Goal: Task Accomplishment & Management: Manage account settings

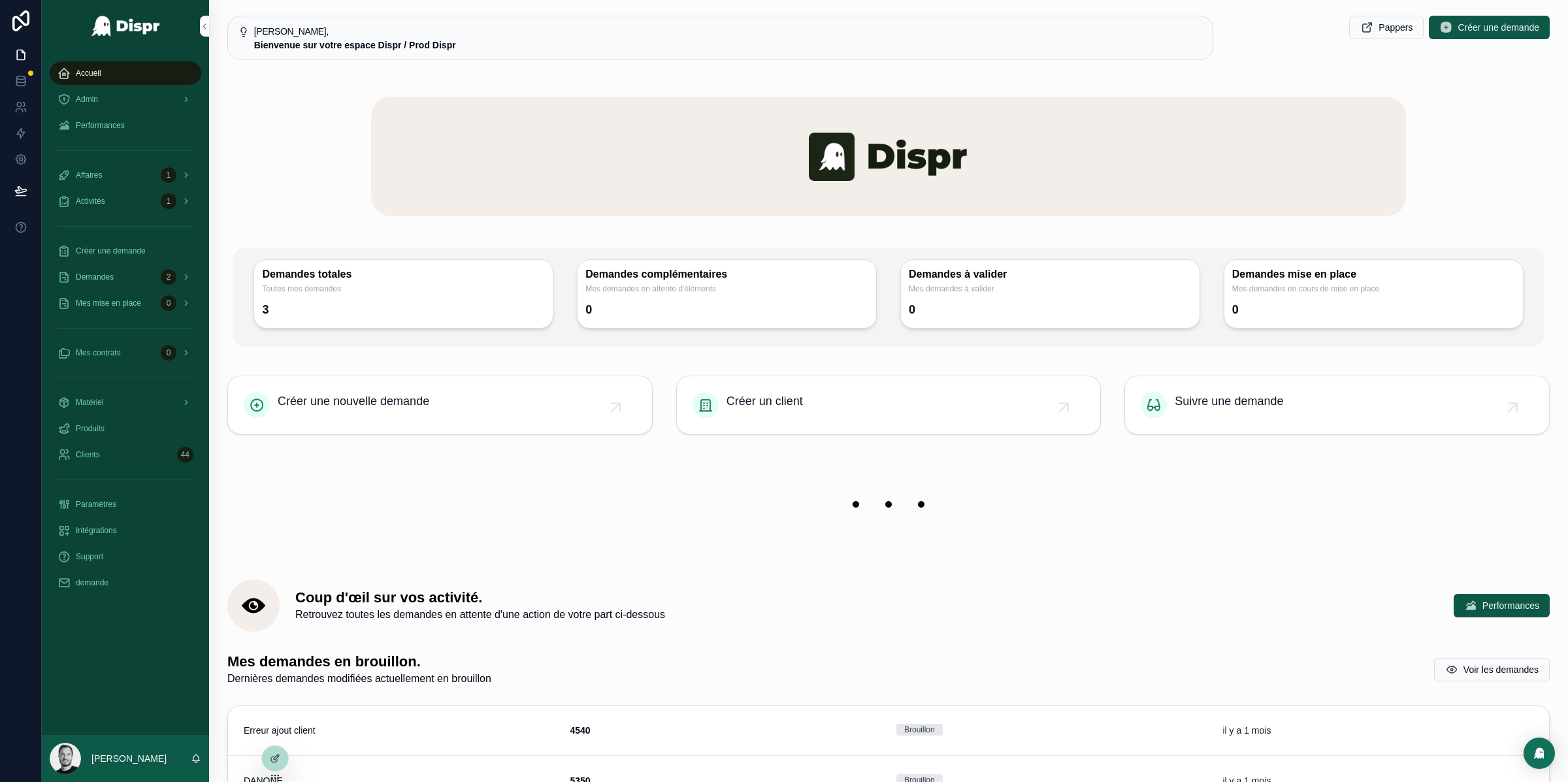
click at [124, 101] on div "Admin" at bounding box center [125, 99] width 136 height 21
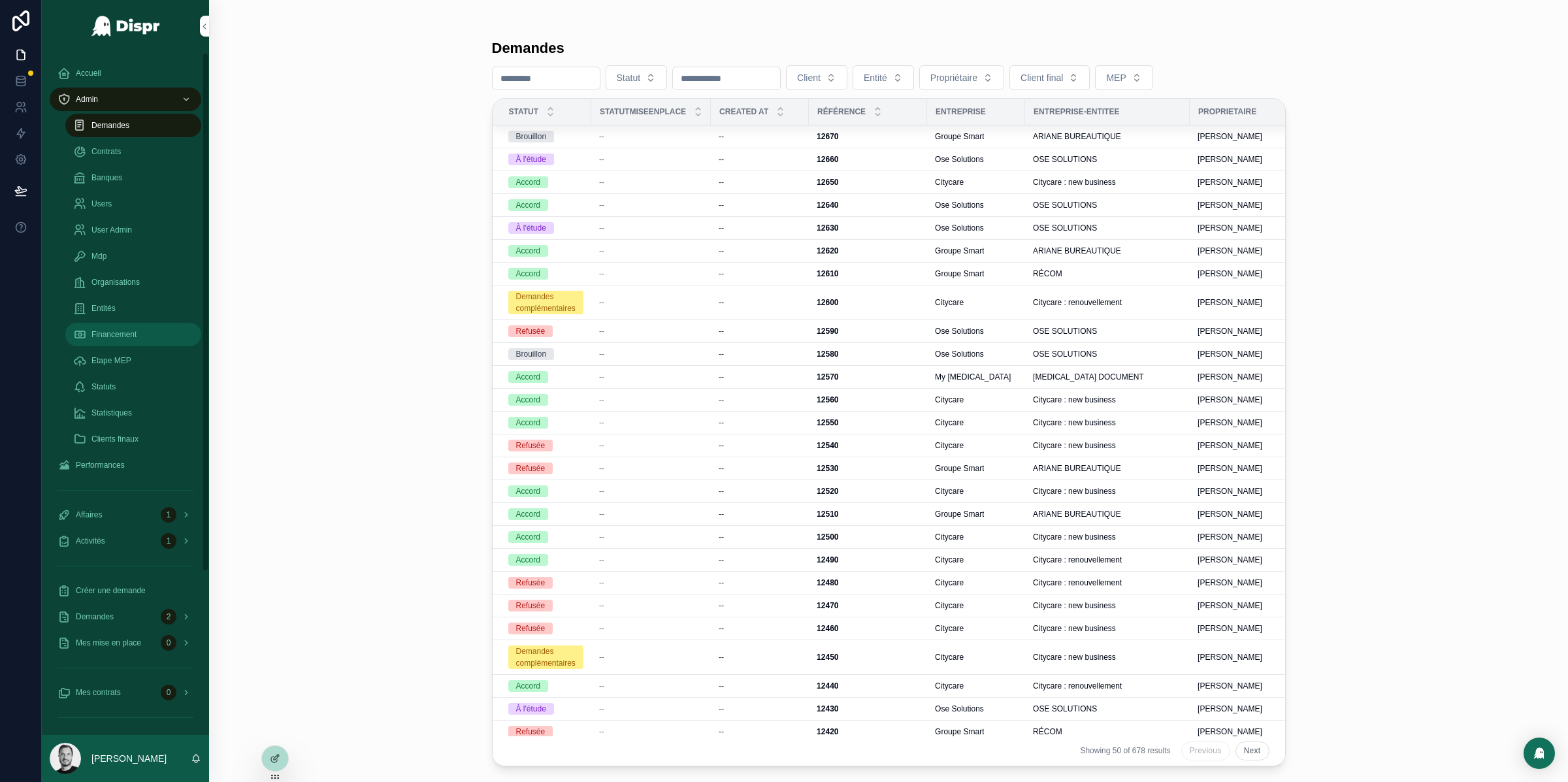
click at [125, 331] on span "Financement" at bounding box center [114, 335] width 45 height 11
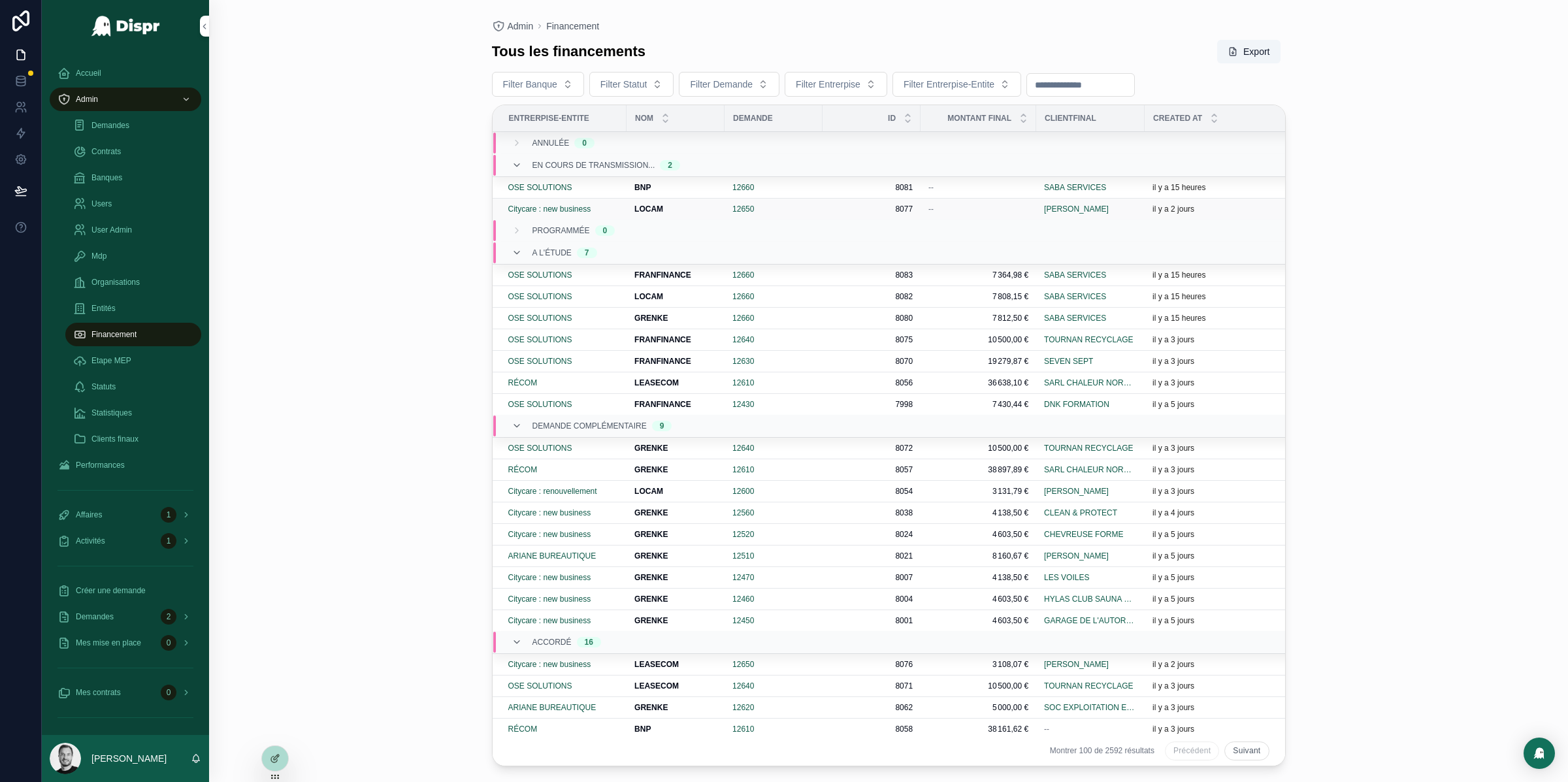
click at [661, 208] on div "LOCAM LOCAM" at bounding box center [675, 209] width 82 height 11
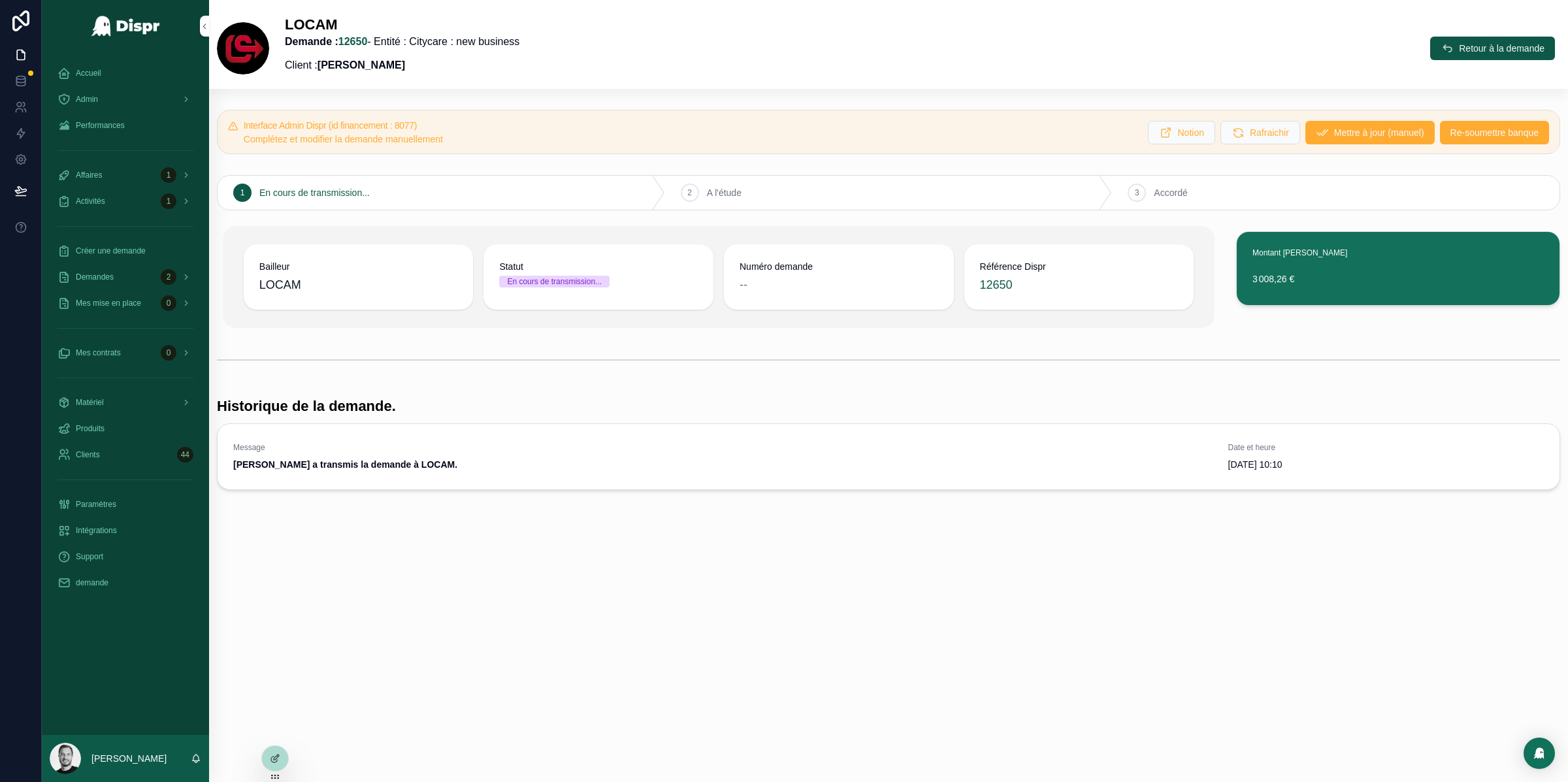
click at [570, 177] on div "1 En cours de transmission..." at bounding box center [441, 192] width 447 height 34
click at [368, 39] on link "12650" at bounding box center [353, 41] width 29 height 11
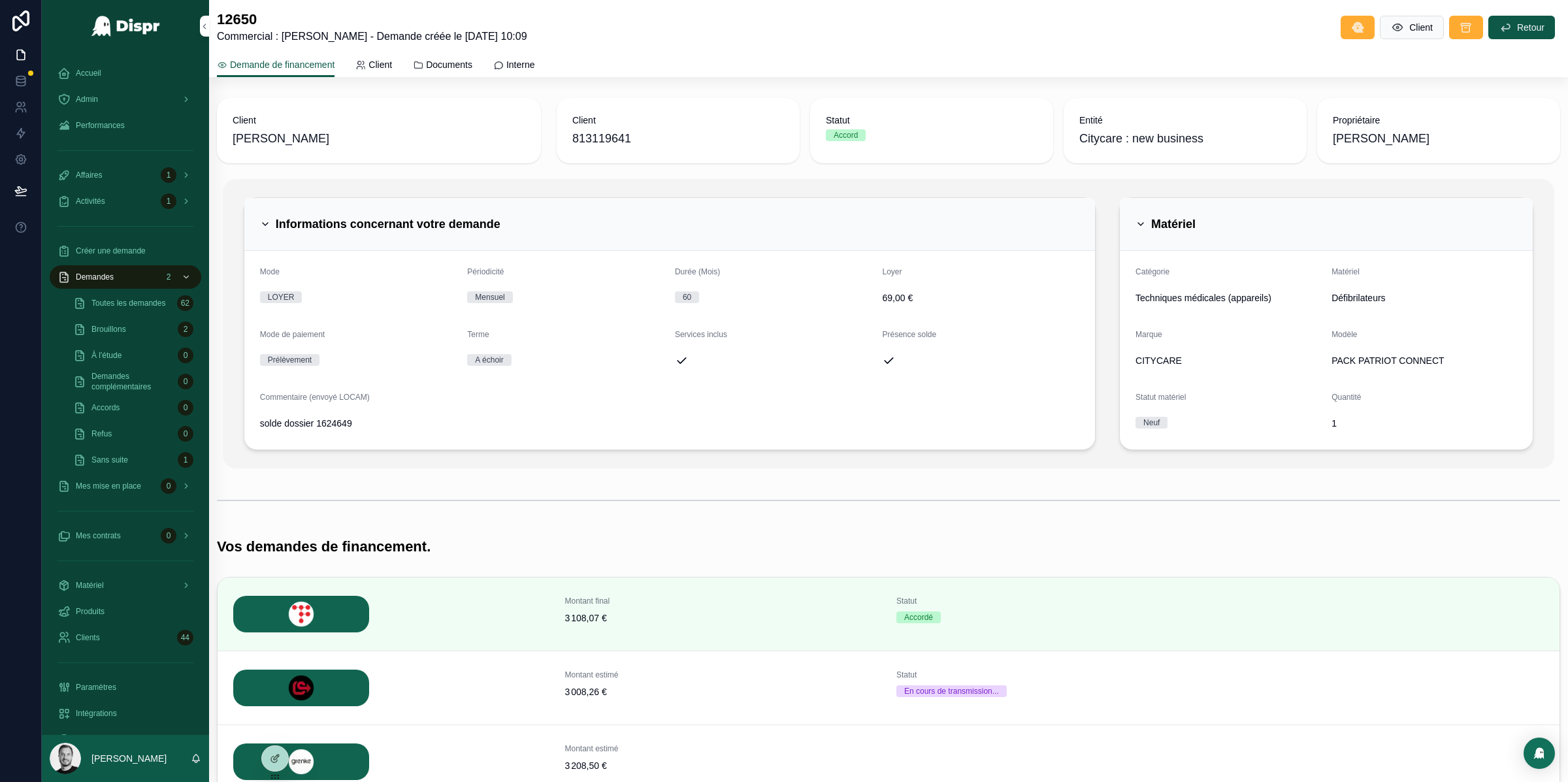
click at [580, 136] on span "813119641" at bounding box center [678, 138] width 212 height 18
copy span "813119641"
click at [1360, 362] on span "PACK PATRIOT CONNECT" at bounding box center [1424, 361] width 186 height 13
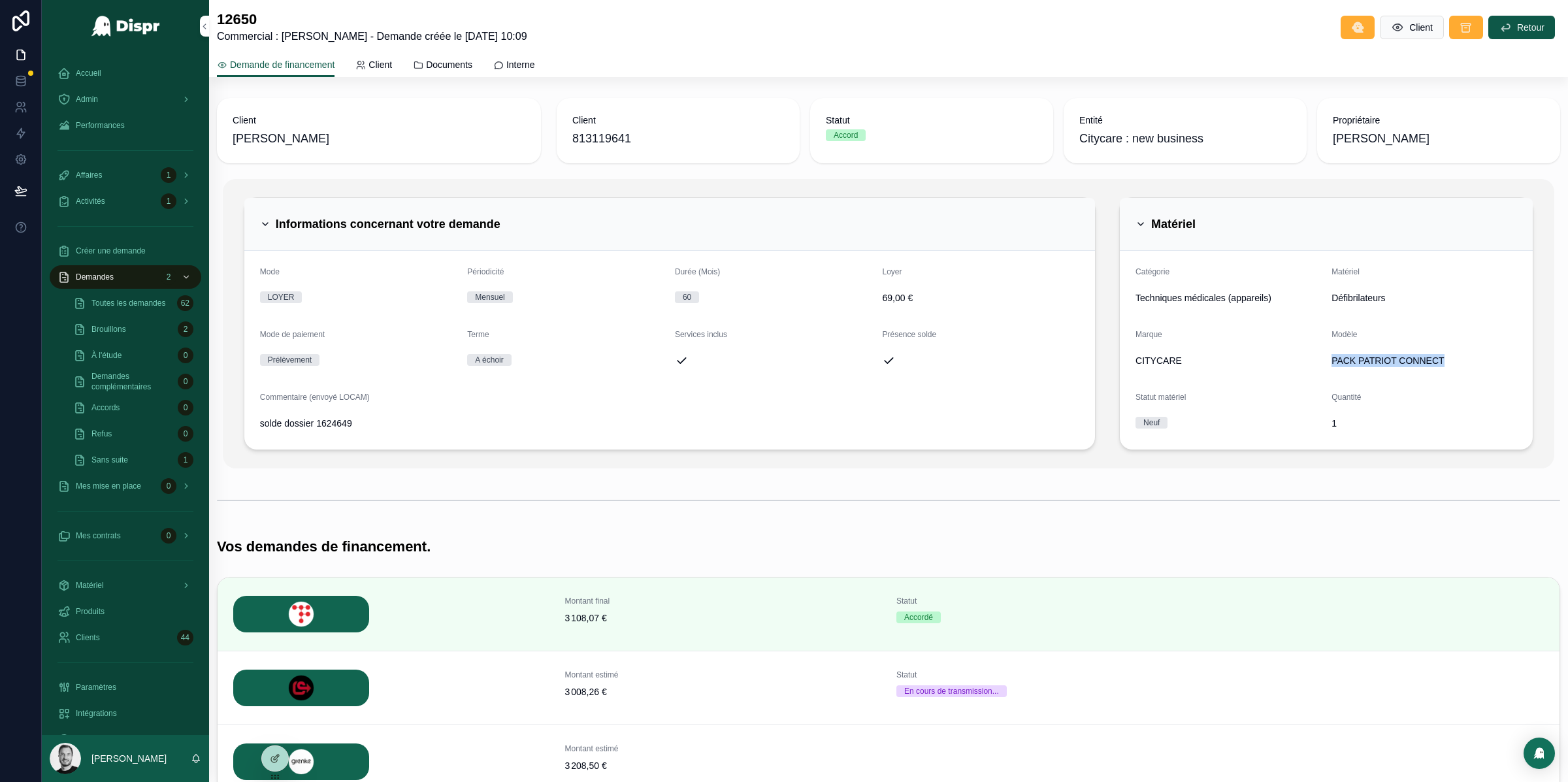
click at [1360, 362] on span "PACK PATRIOT CONNECT" at bounding box center [1424, 361] width 186 height 13
copy span "PACK PATRIOT CONNECT"
click at [298, 423] on span "solde dossier 1624649" at bounding box center [669, 423] width 819 height 13
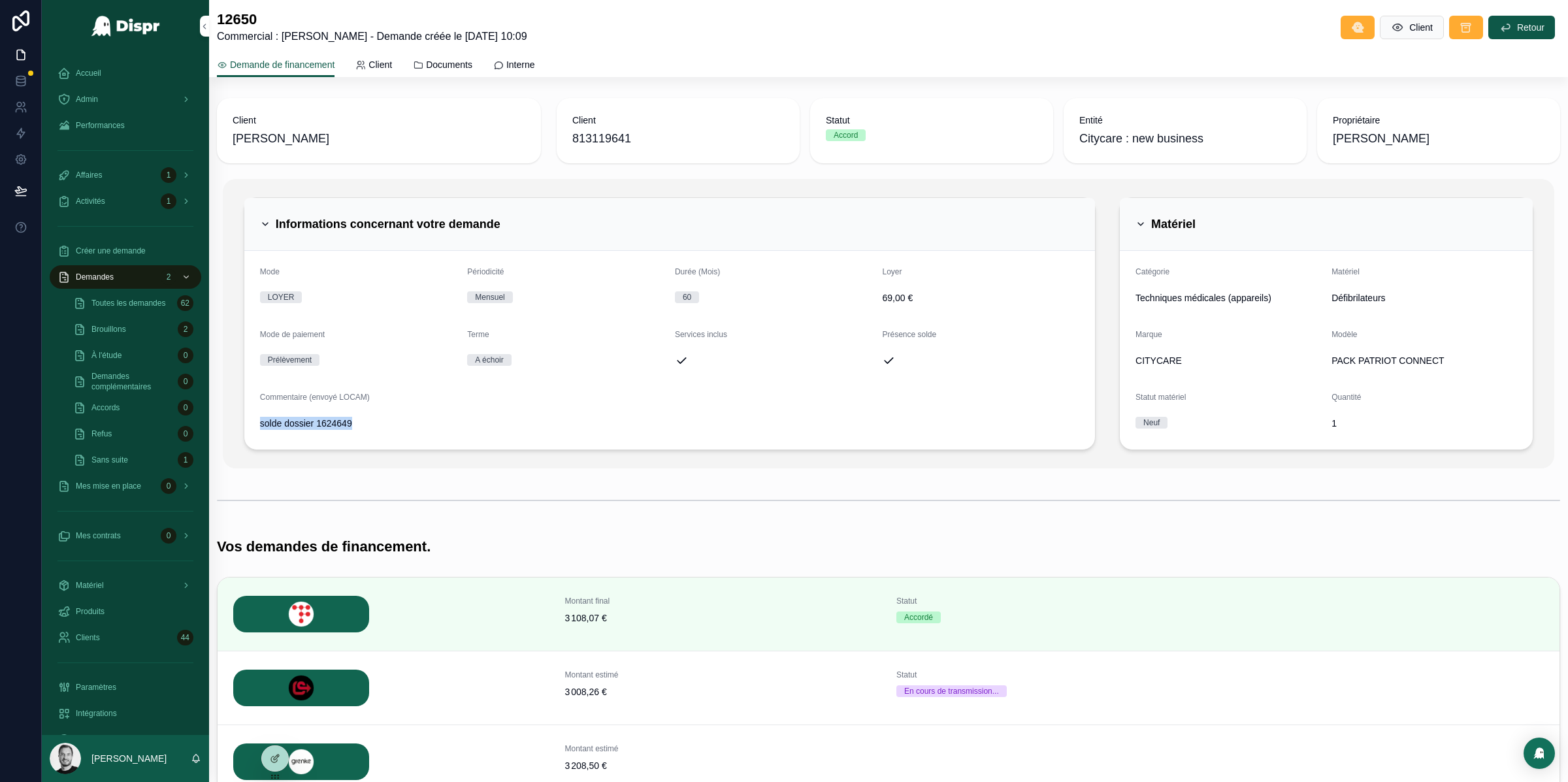
copy div "solde dossier 1624649"
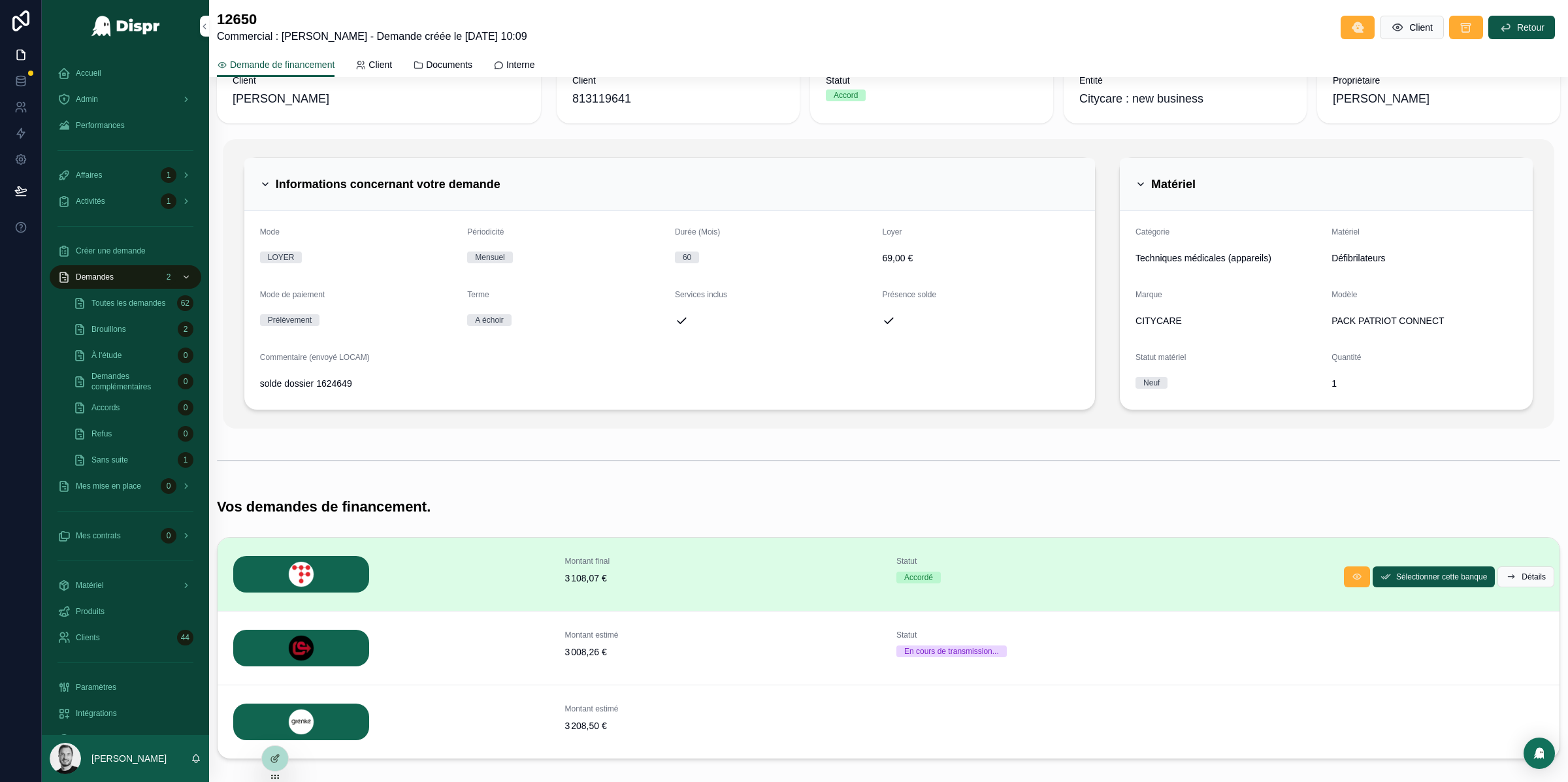
scroll to position [41, 0]
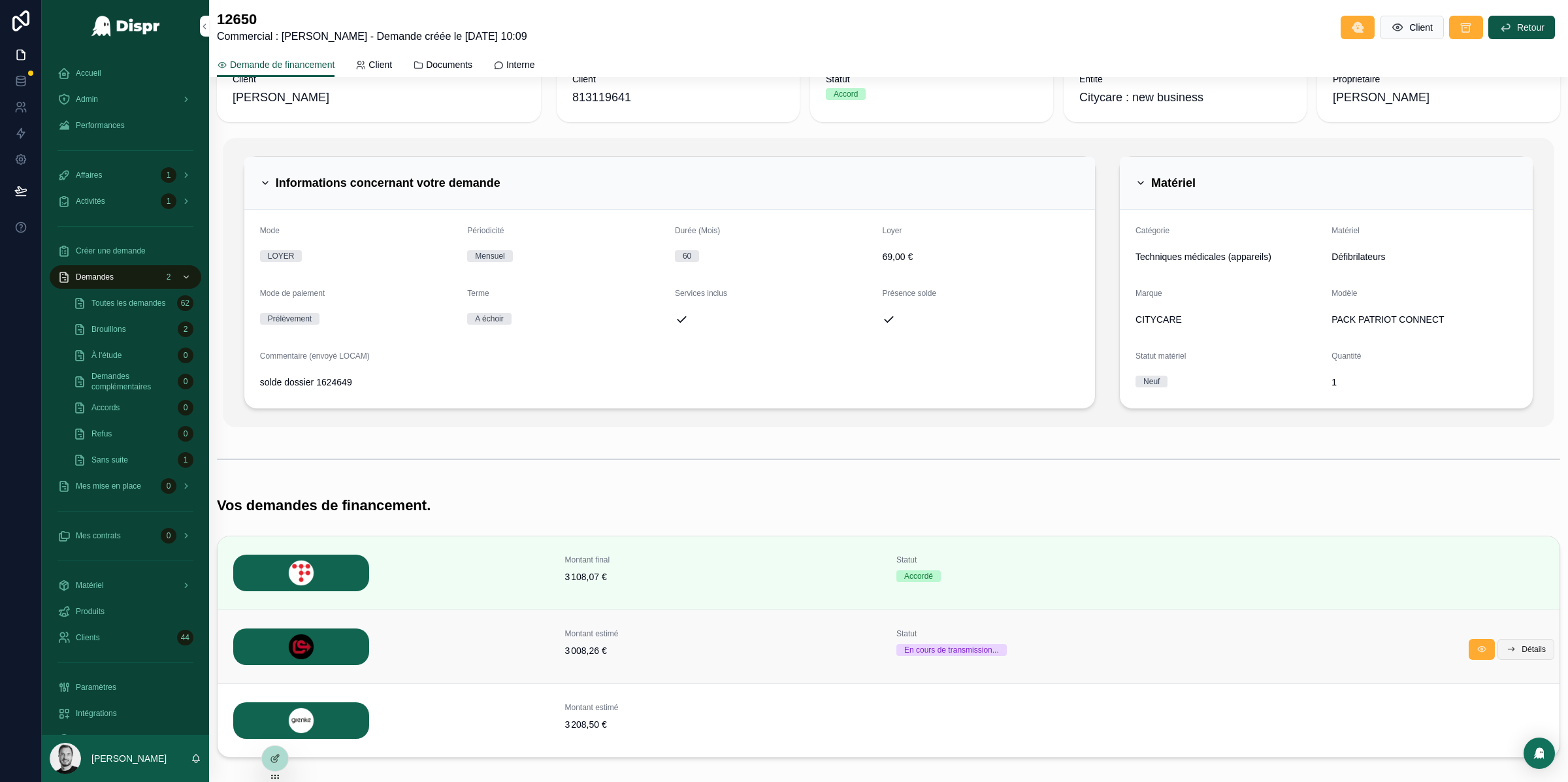
click at [1521, 651] on span "Détails" at bounding box center [1533, 650] width 24 height 11
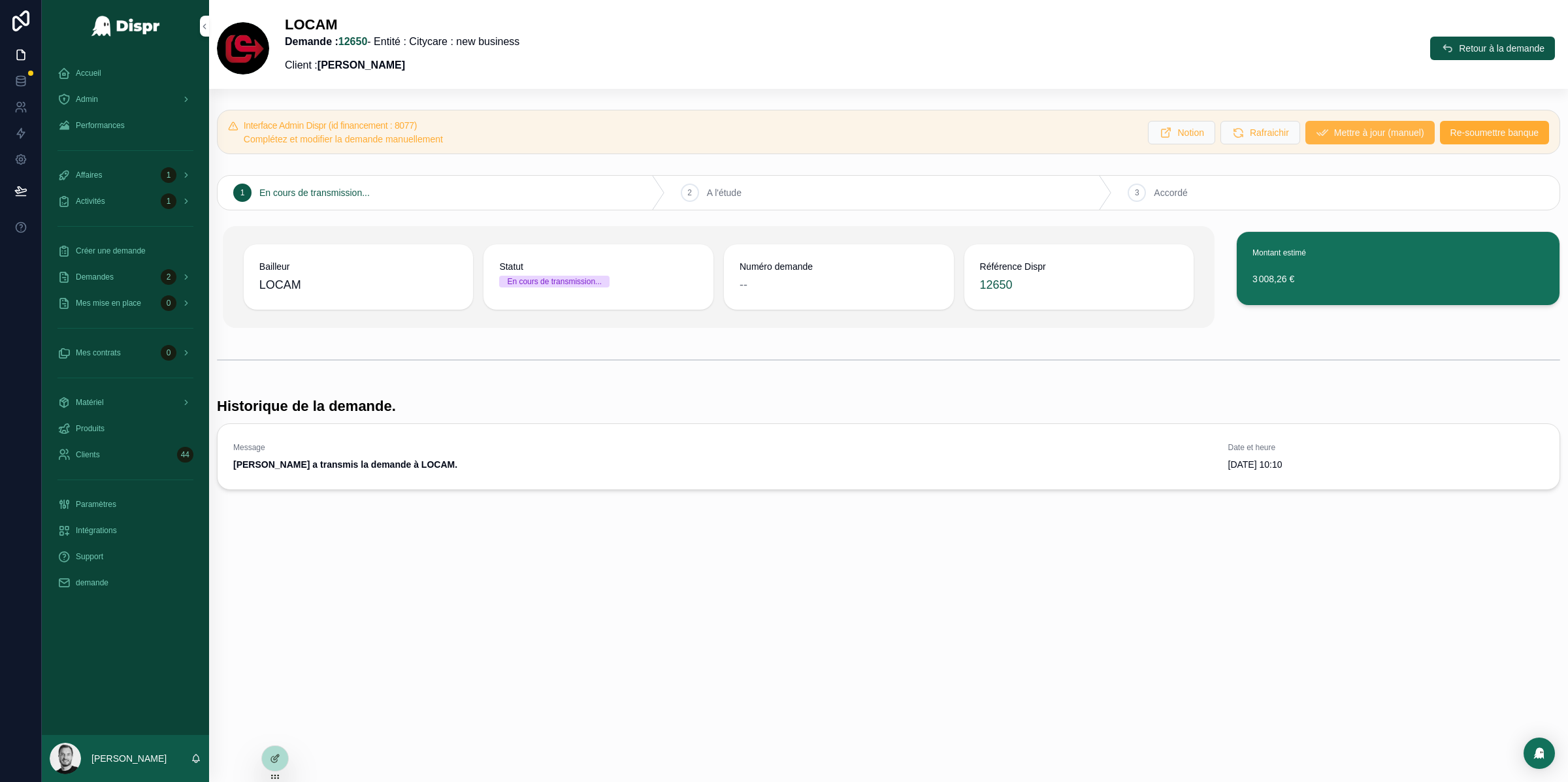
click at [1394, 135] on span "Mettre à jour (manuel)" at bounding box center [1379, 133] width 90 height 13
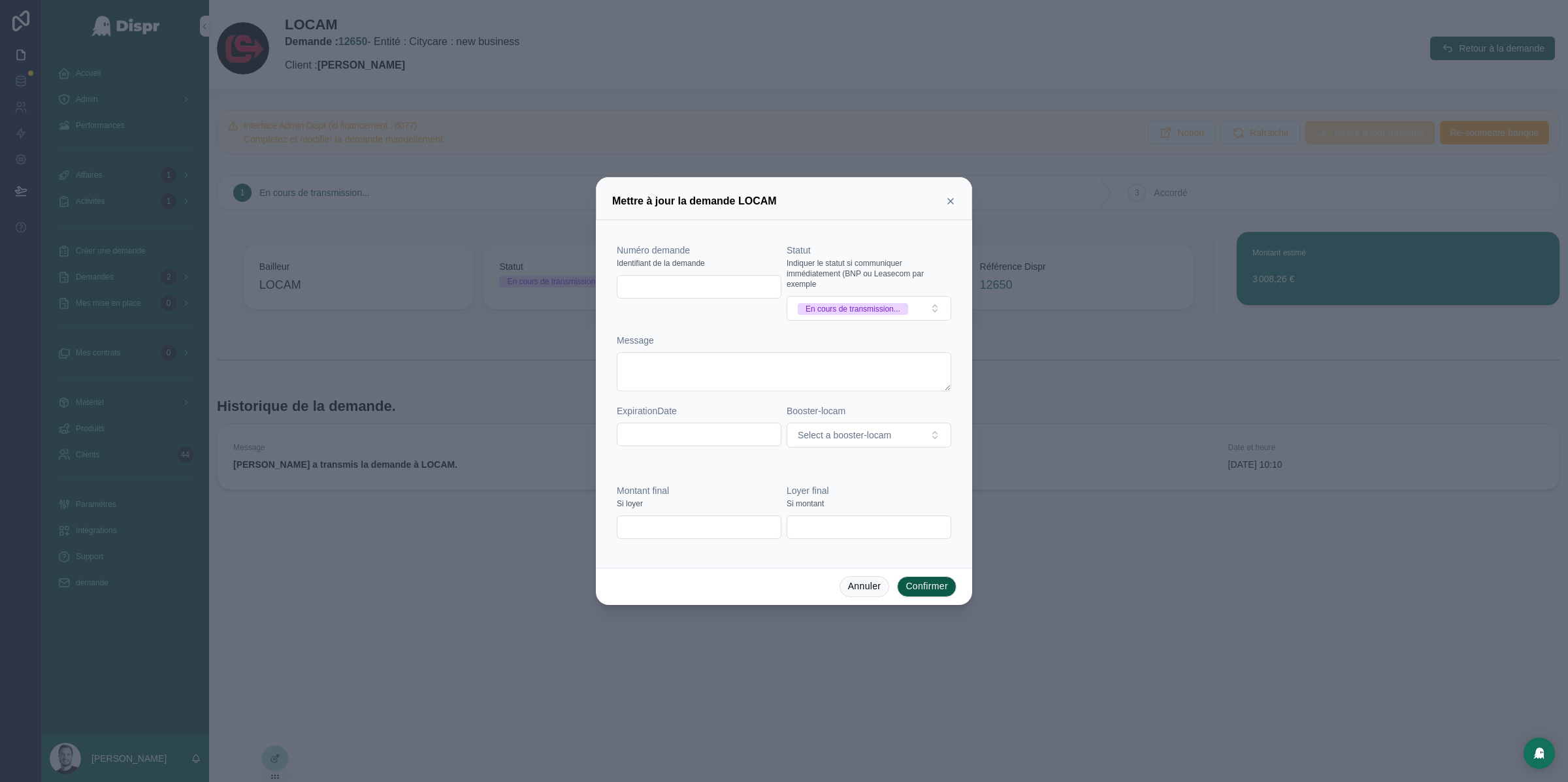
click at [676, 524] on input "text" at bounding box center [699, 527] width 164 height 18
paste input "**********"
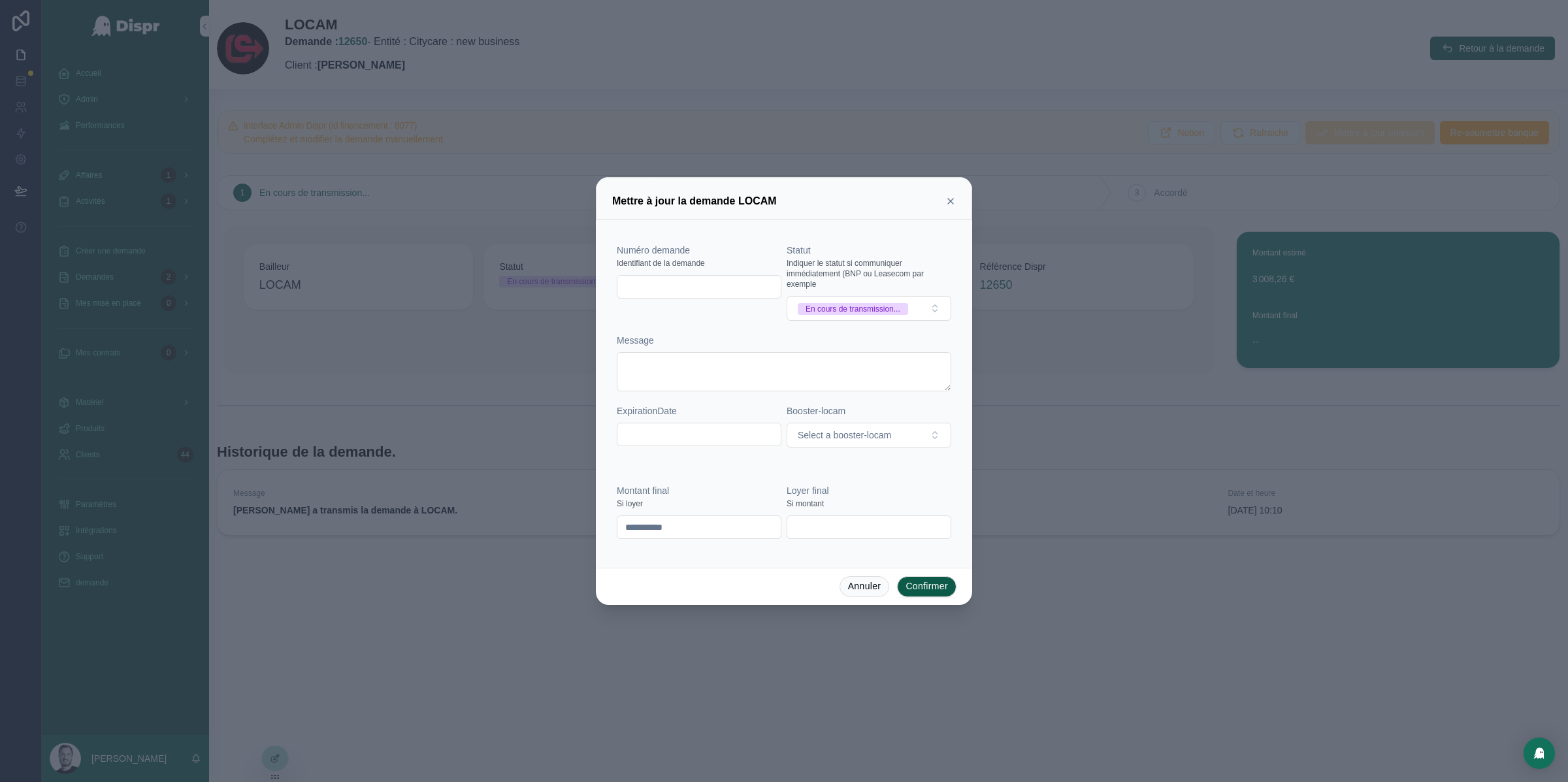
type input "**********"
click at [759, 482] on div "**********" at bounding box center [784, 511] width 345 height 91
click at [669, 281] on input "text" at bounding box center [699, 286] width 164 height 18
paste input "**********"
type input "**********"
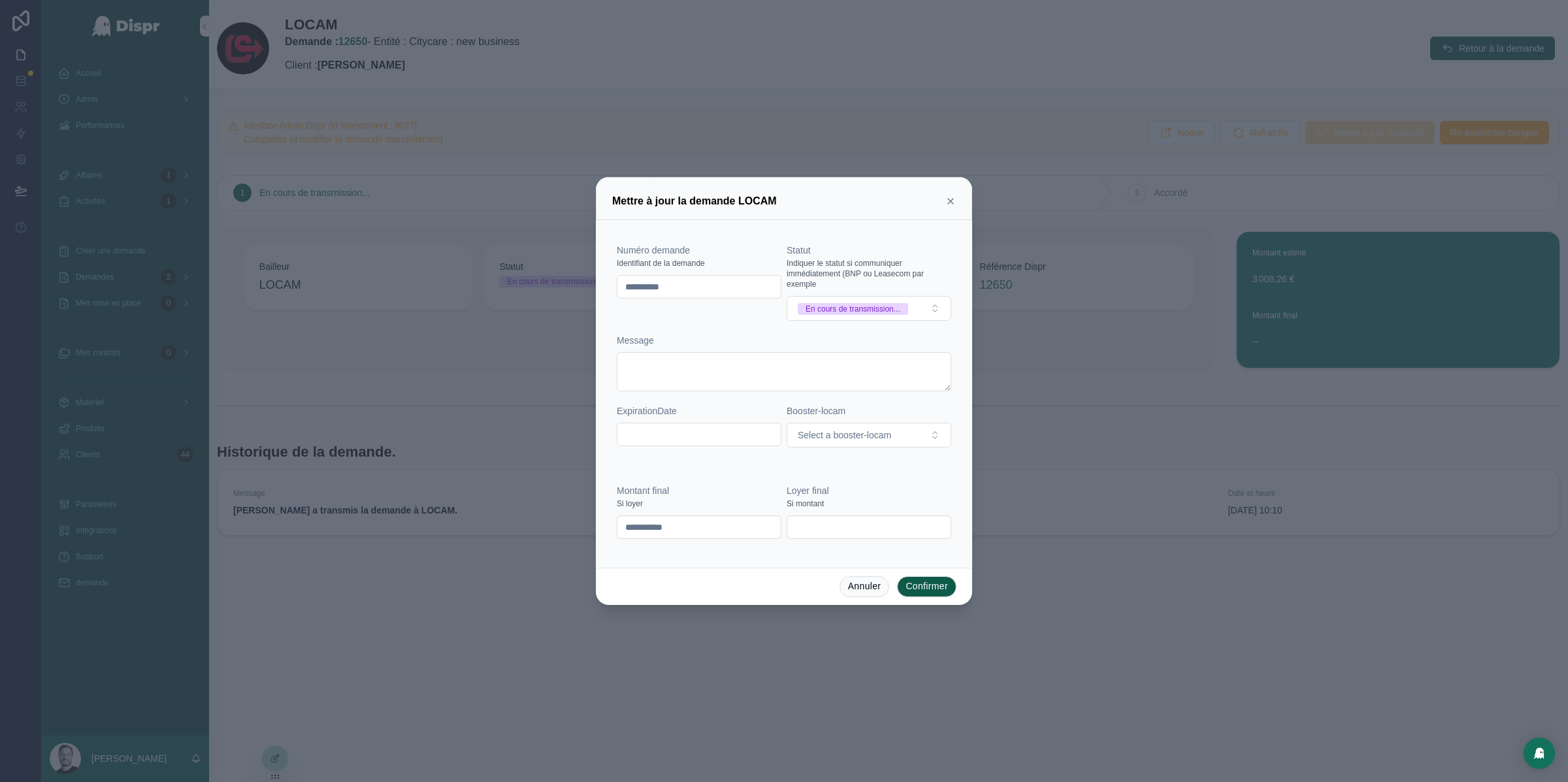
click at [689, 315] on div "**********" at bounding box center [699, 282] width 165 height 77
click at [881, 301] on button "En cours de transmission..." at bounding box center [869, 308] width 165 height 25
click at [865, 428] on div "A l'étude" at bounding box center [869, 419] width 158 height 19
click at [936, 584] on button "Confirmer" at bounding box center [926, 586] width 59 height 21
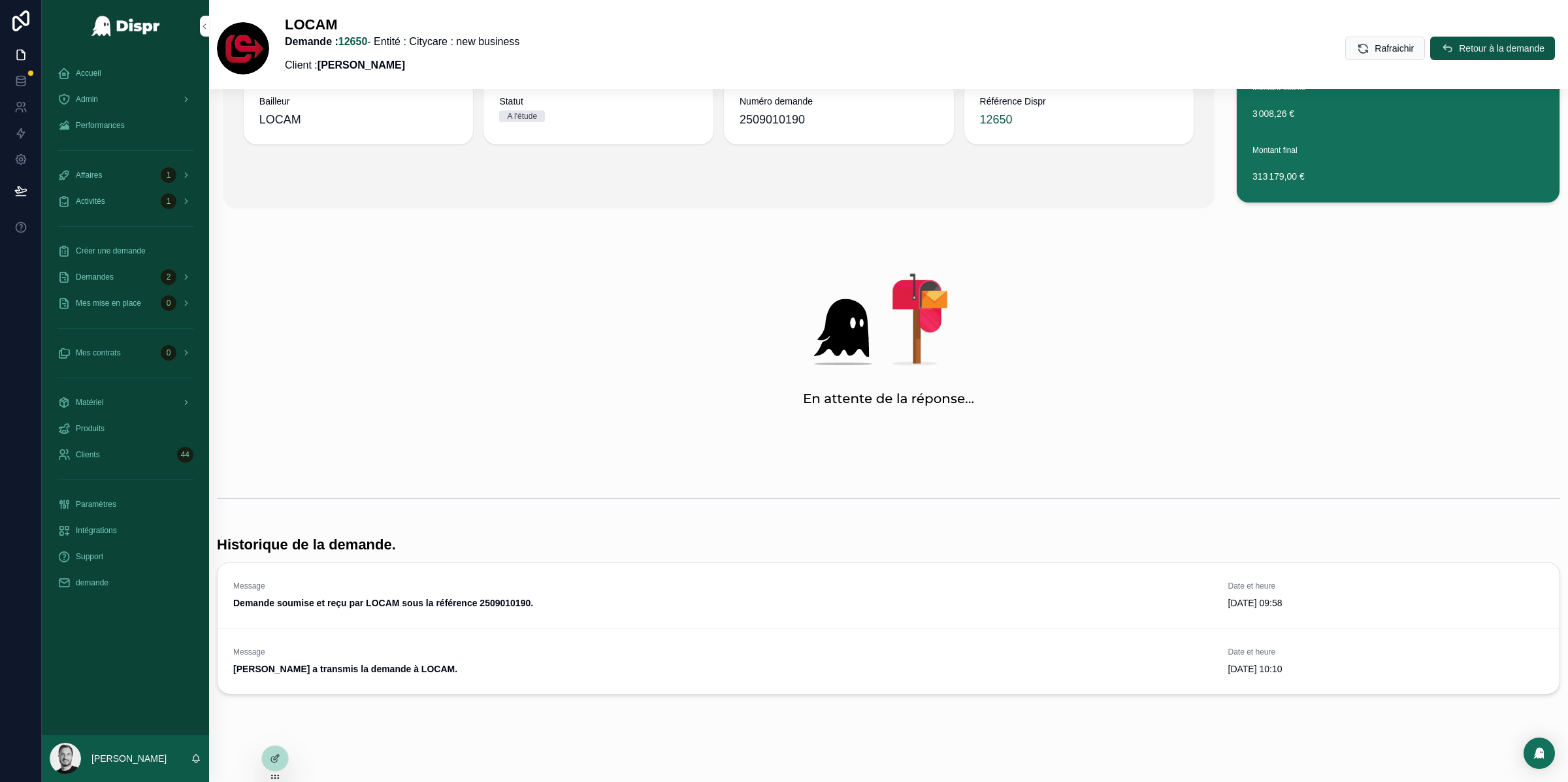
scroll to position [166, 0]
click at [120, 100] on div "Admin" at bounding box center [125, 99] width 136 height 21
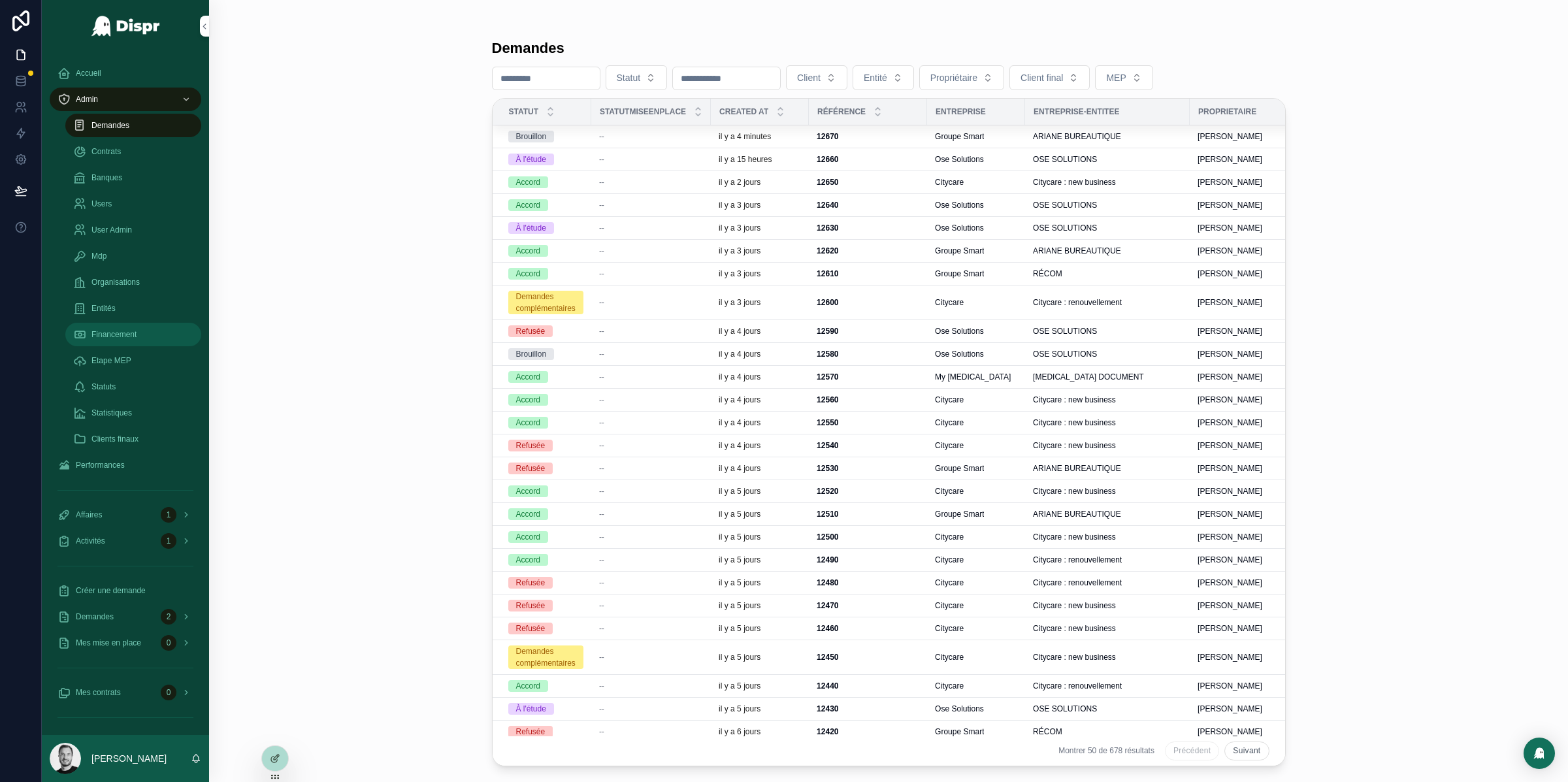
click at [157, 338] on div "Financement" at bounding box center [134, 334] width 120 height 21
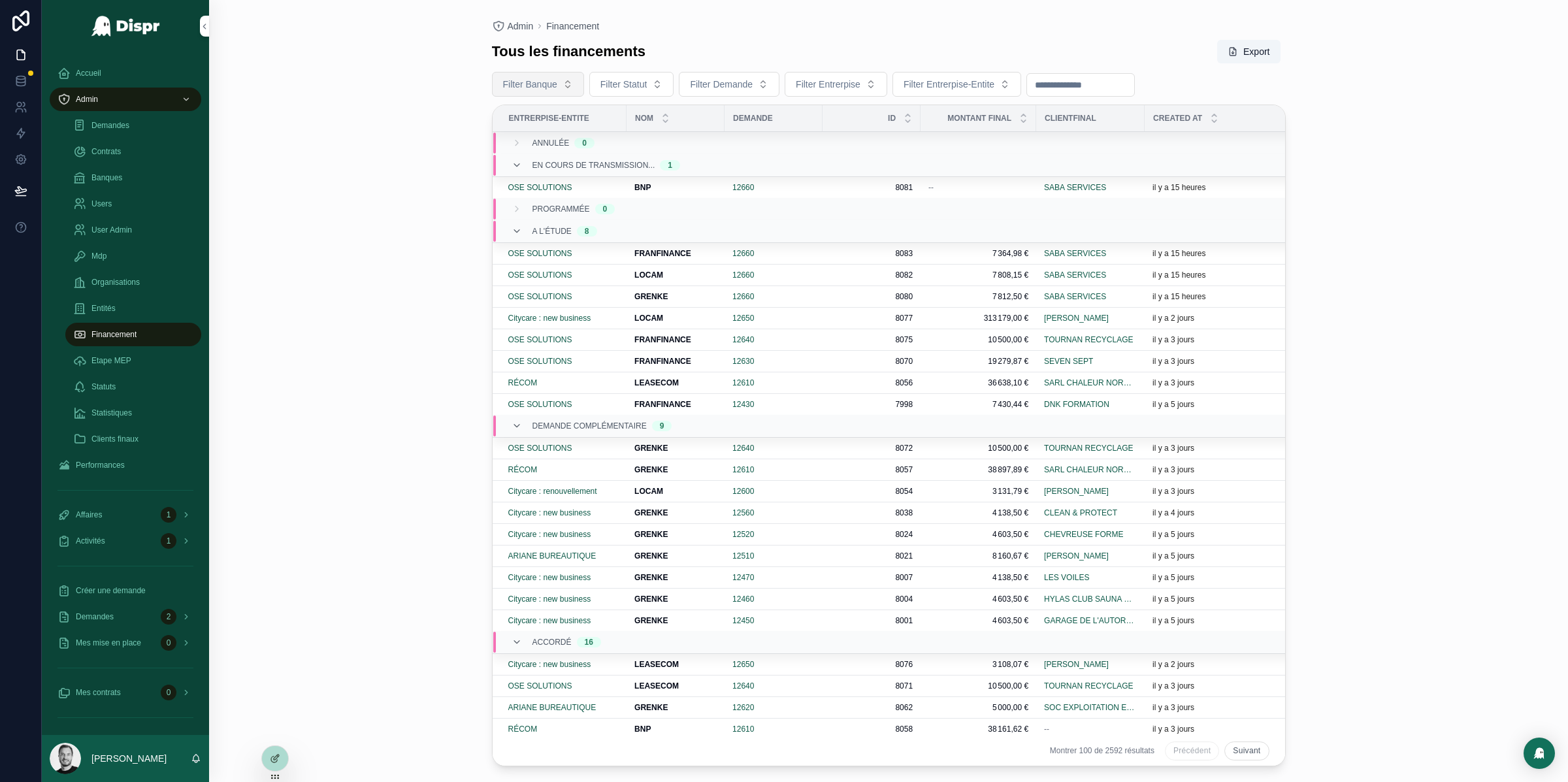
click at [555, 85] on span "Filter Banque" at bounding box center [530, 84] width 54 height 13
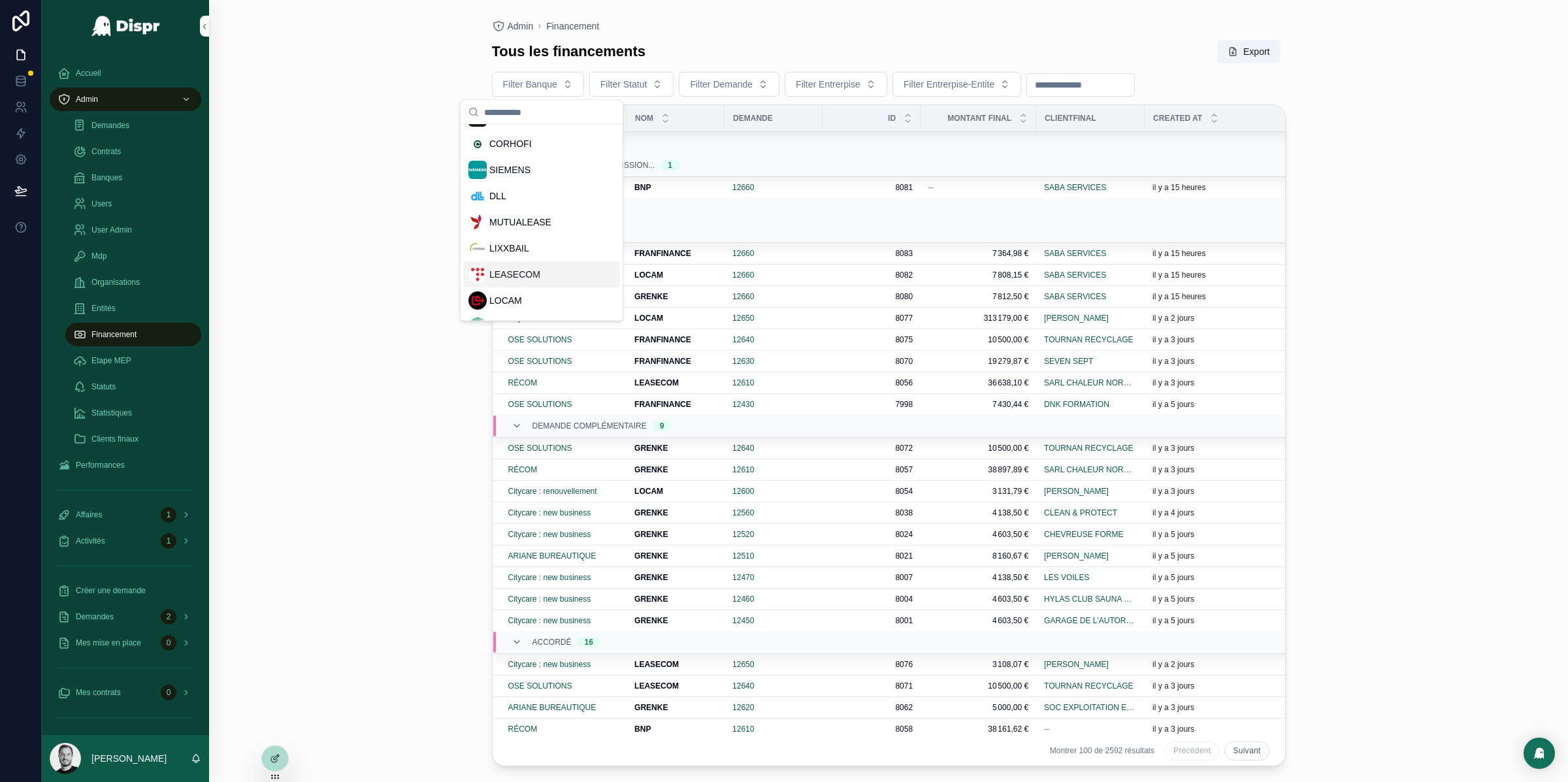
scroll to position [105, 0]
click at [514, 270] on span "LOCAM" at bounding box center [506, 270] width 33 height 13
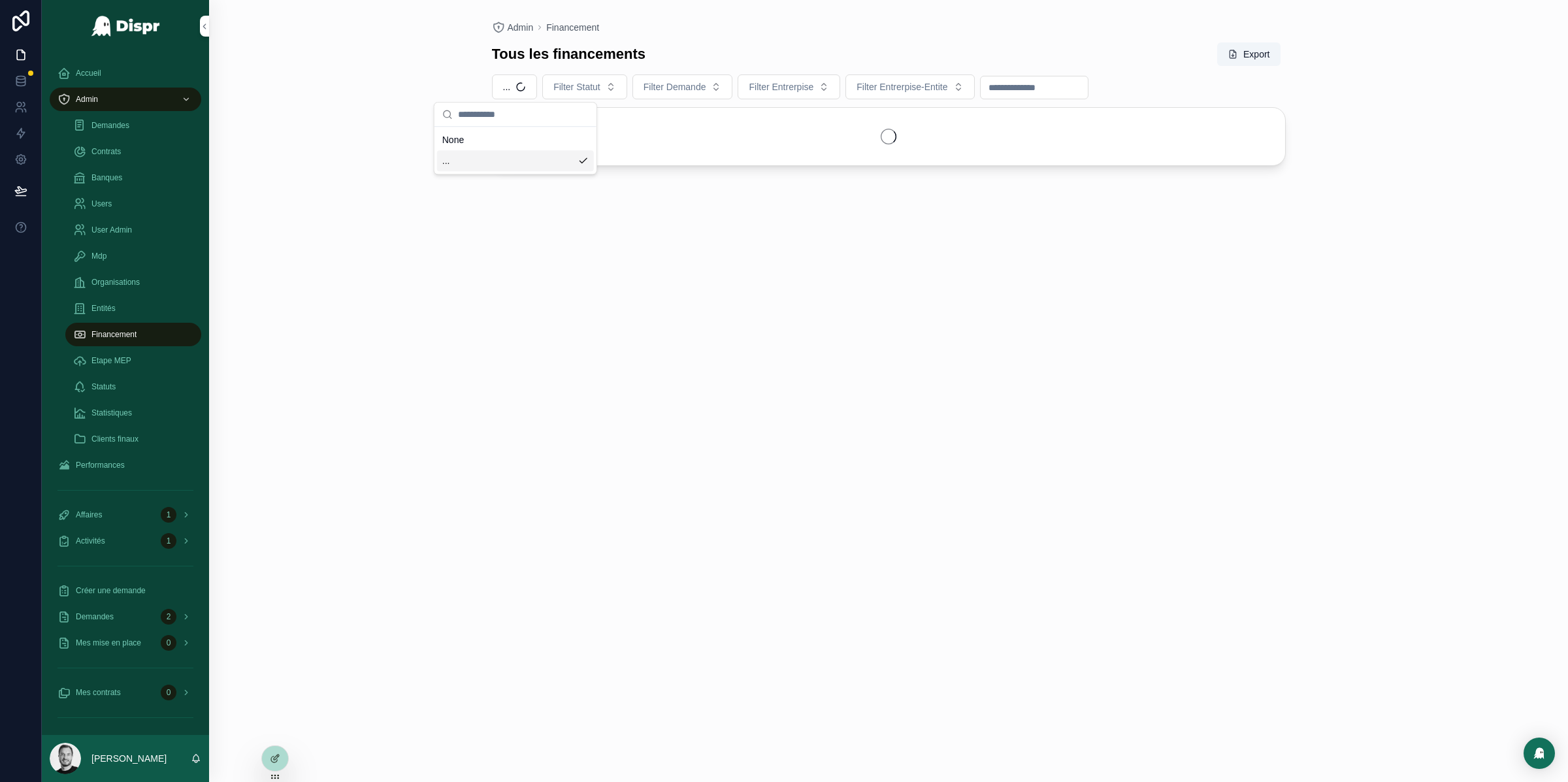
scroll to position [0, 0]
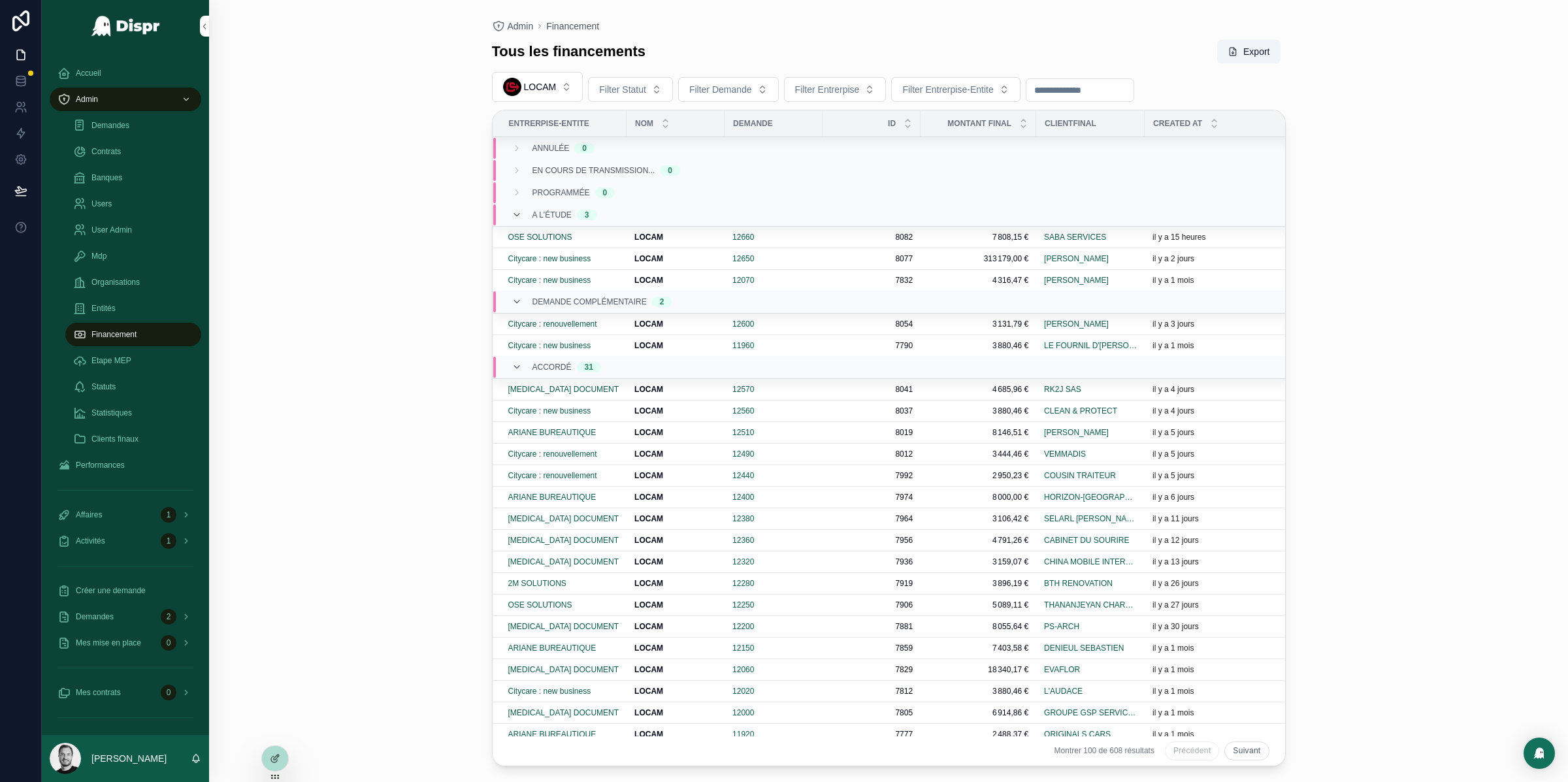
click at [415, 220] on div "Admin Financement Tous les financements Export LOCAM Filter Statut Filter Deman…" at bounding box center [888, 391] width 1359 height 782
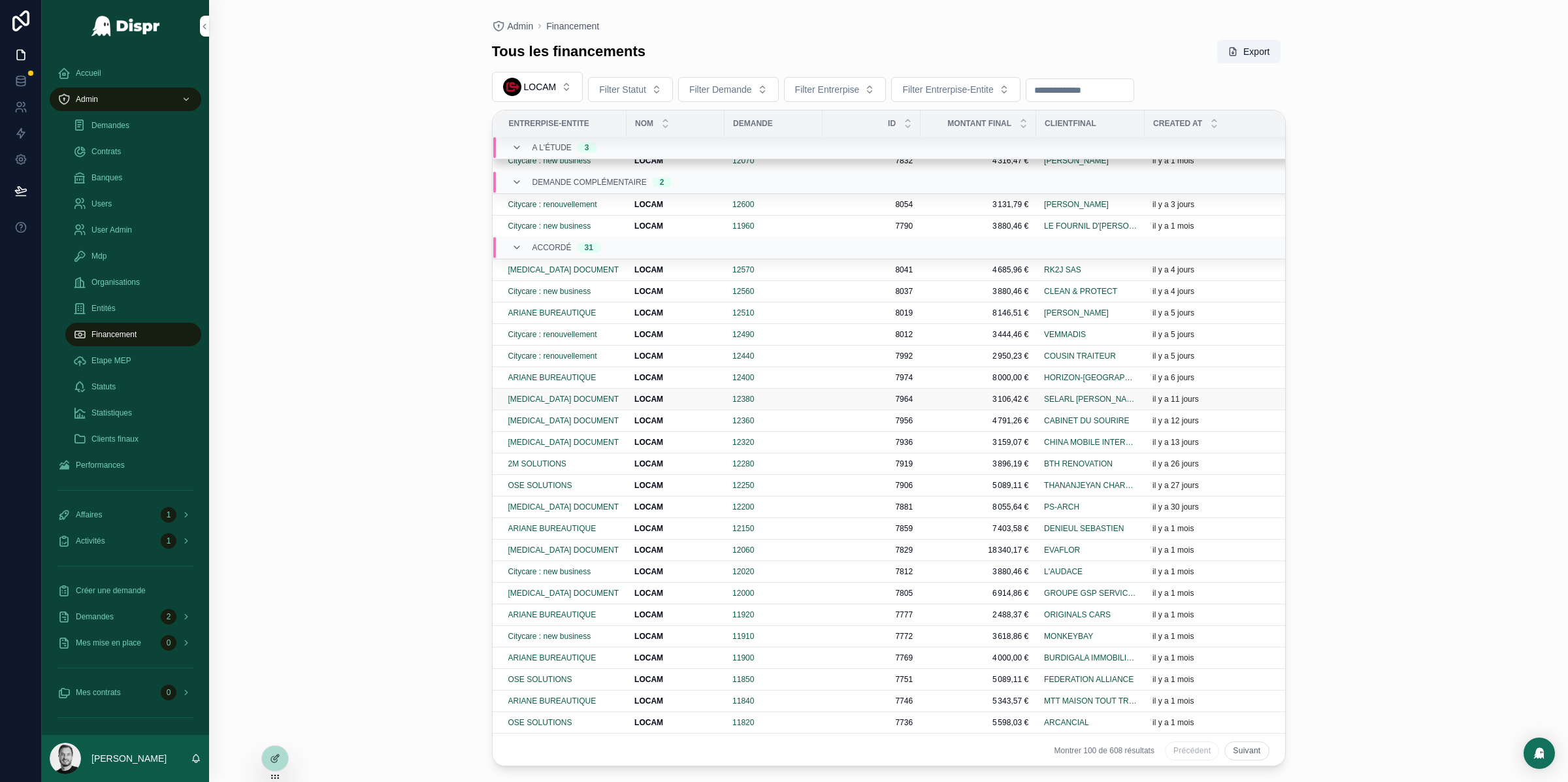
scroll to position [106, 0]
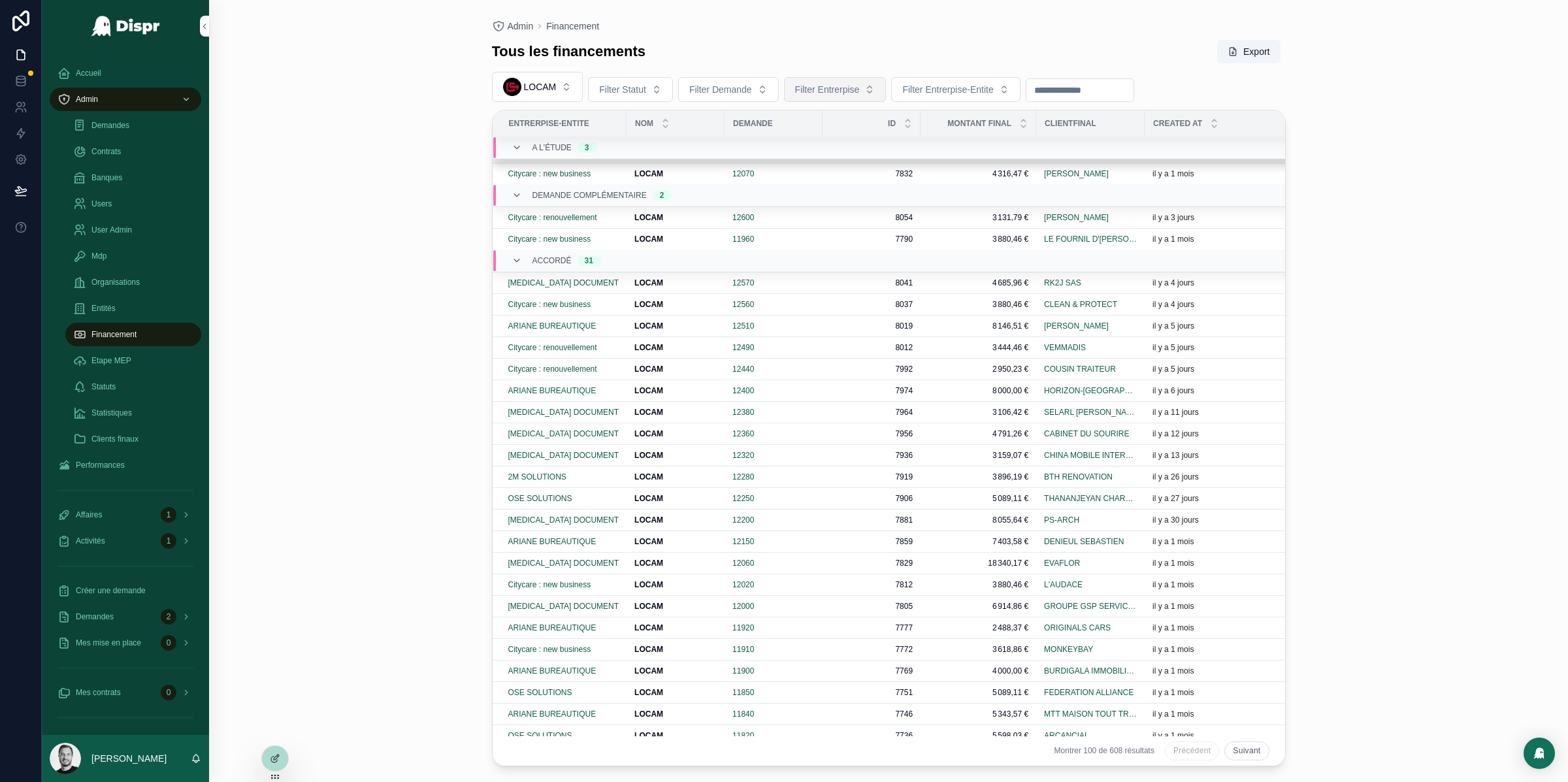
click at [886, 82] on button "Filter Entrerpise" at bounding box center [835, 89] width 103 height 25
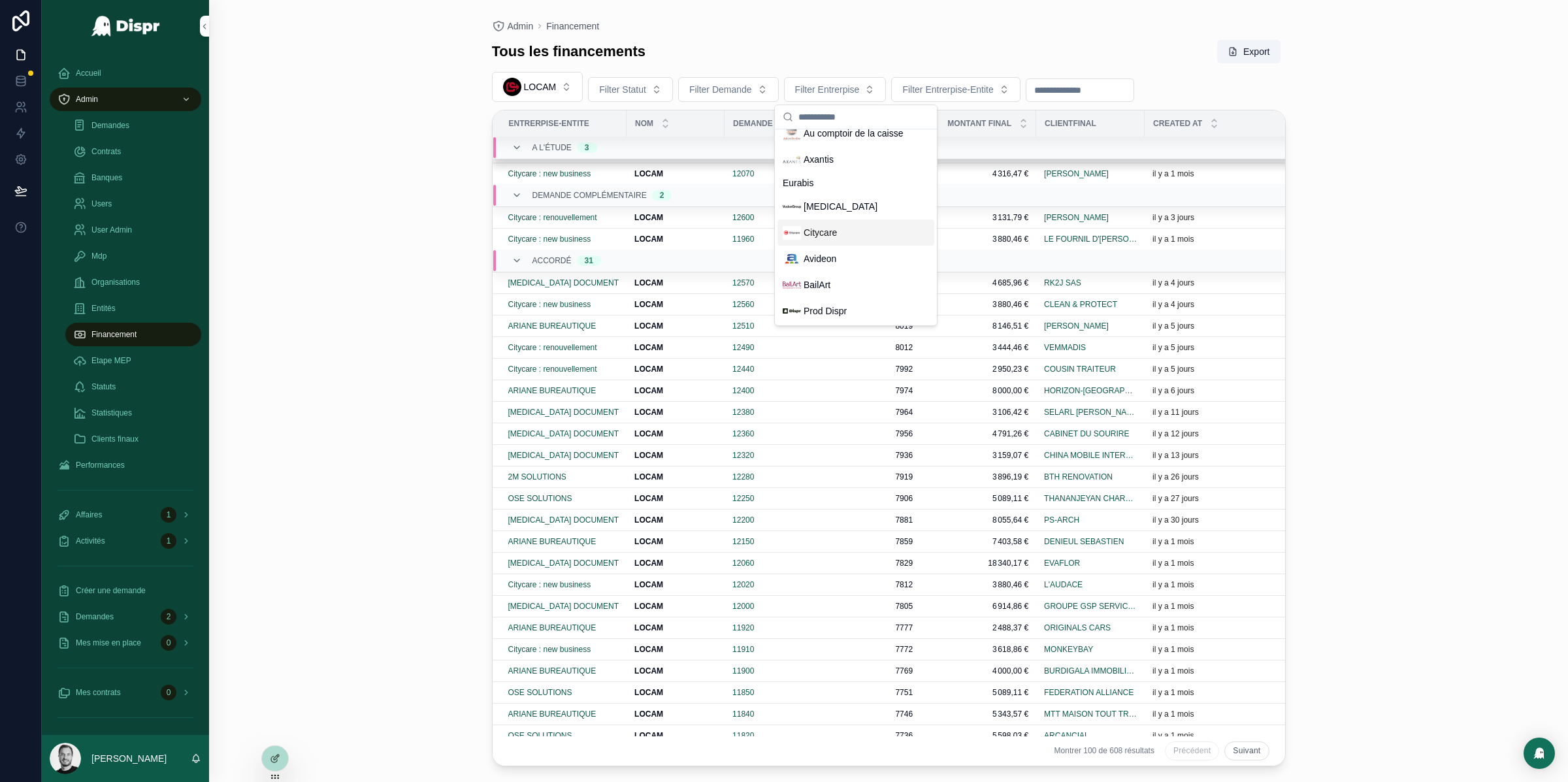
click at [855, 230] on div "Citycare" at bounding box center [855, 232] width 157 height 26
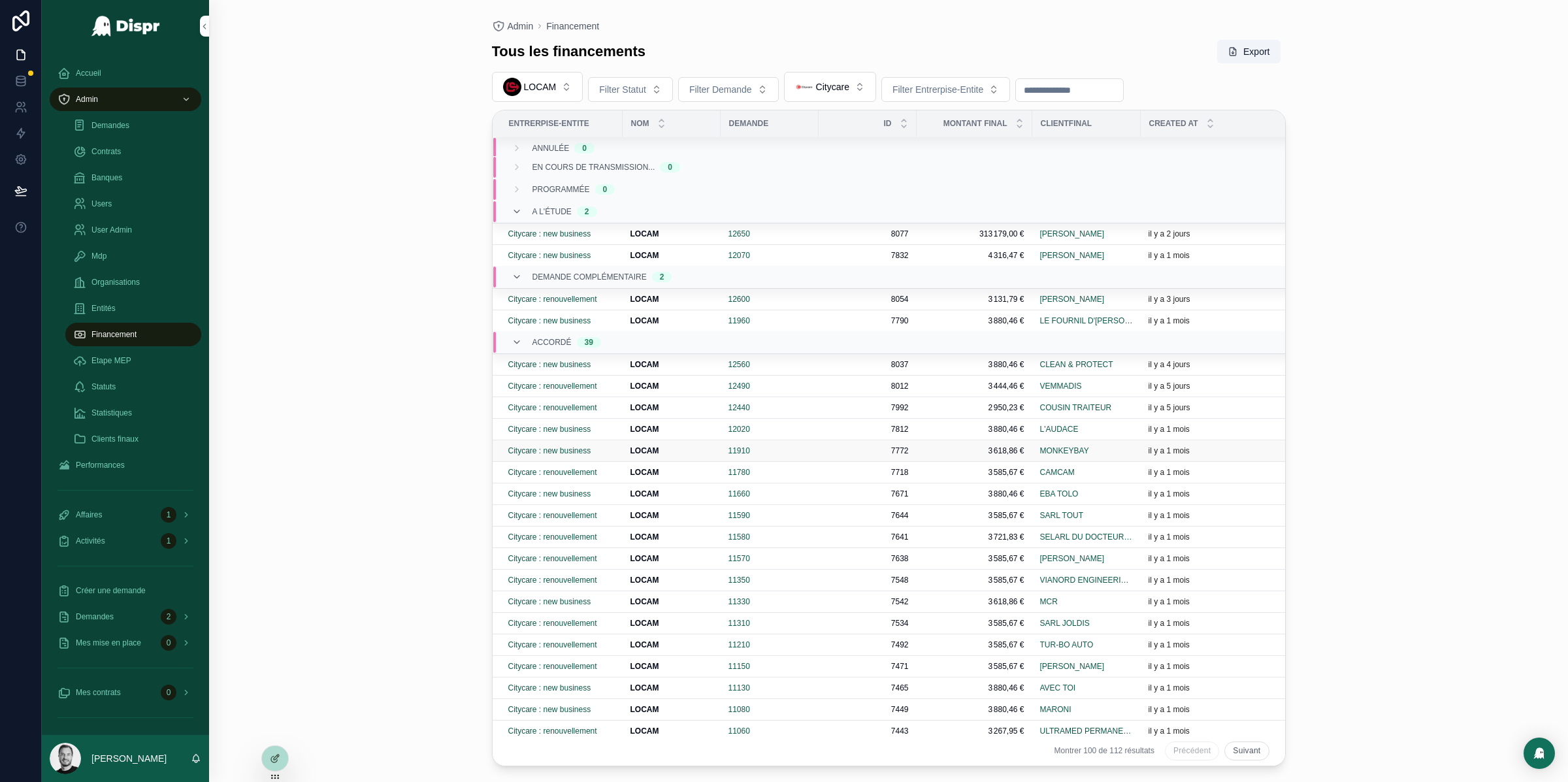
scroll to position [0, 0]
click at [741, 301] on span "12600" at bounding box center [739, 303] width 21 height 11
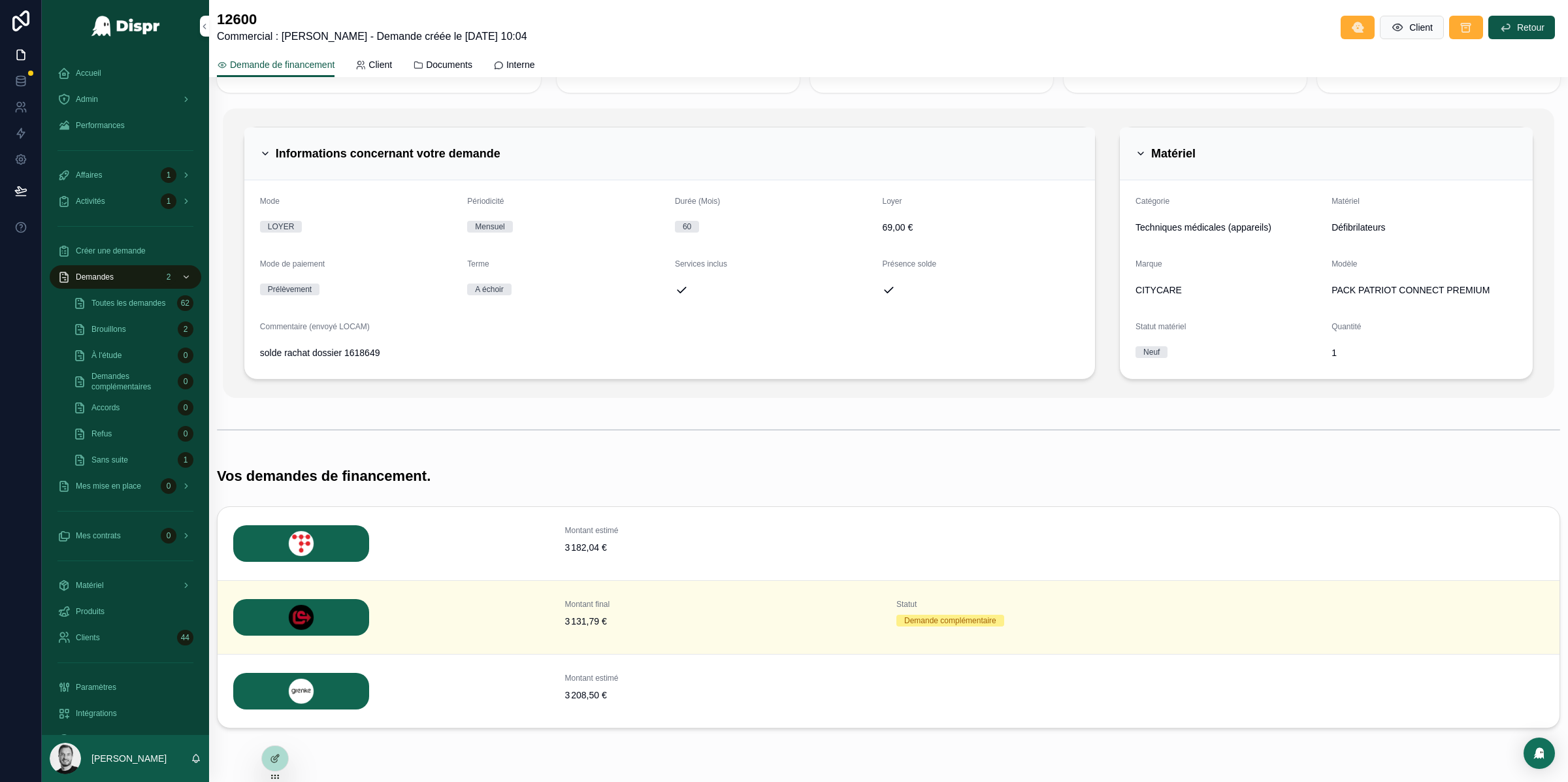
scroll to position [111, 0]
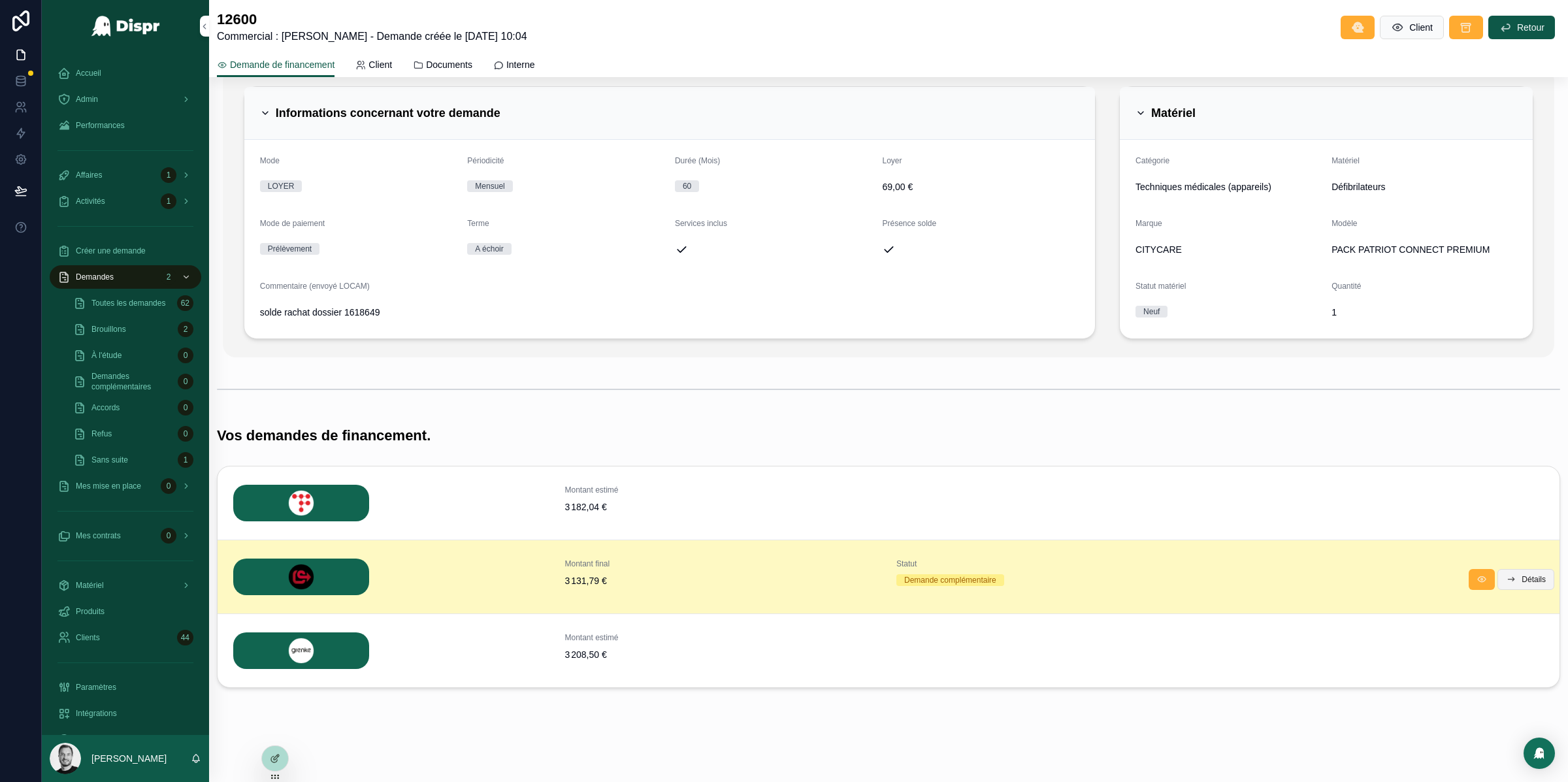
click at [1521, 582] on span "Détails" at bounding box center [1533, 580] width 24 height 11
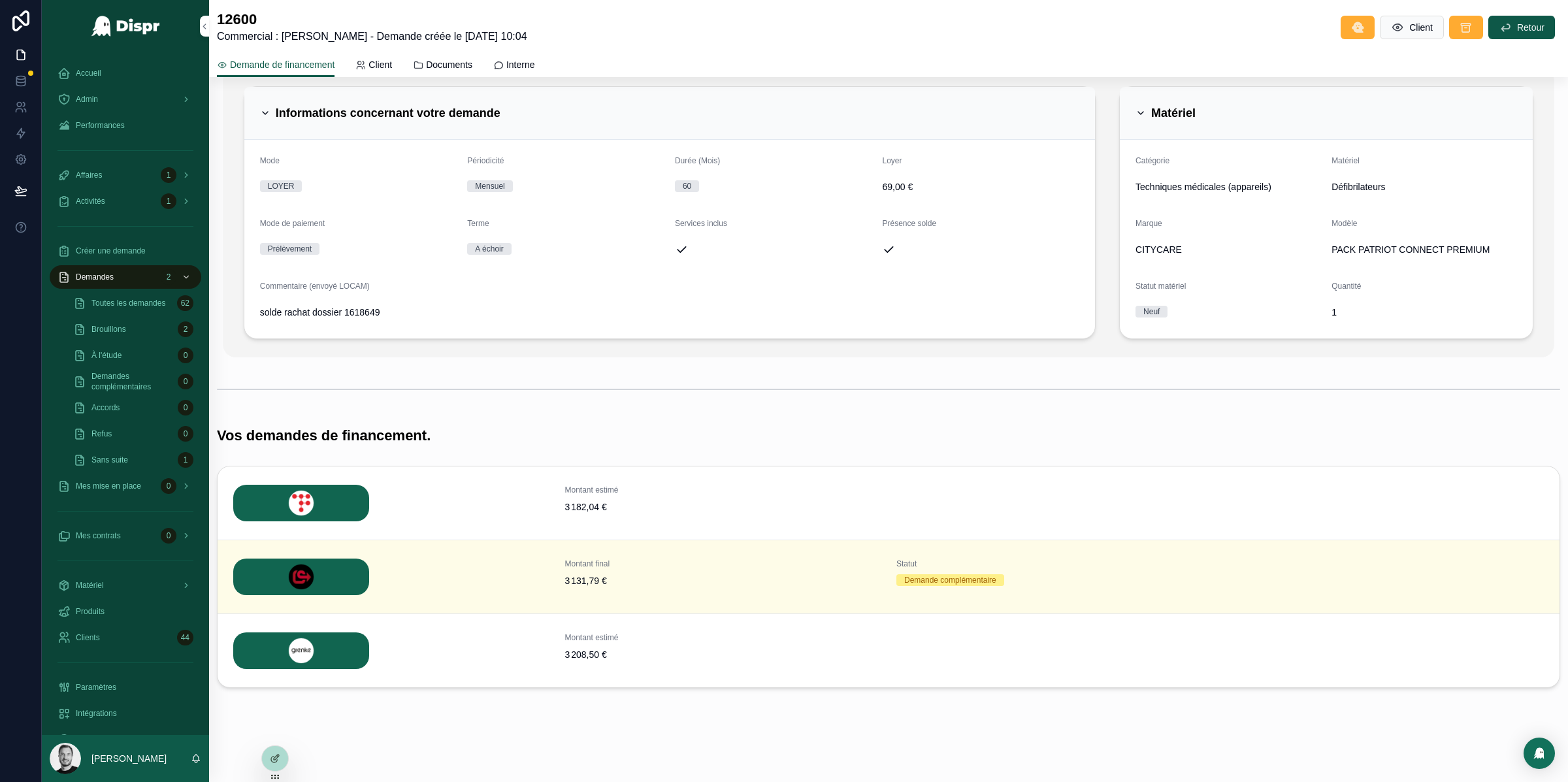
scroll to position [0, 0]
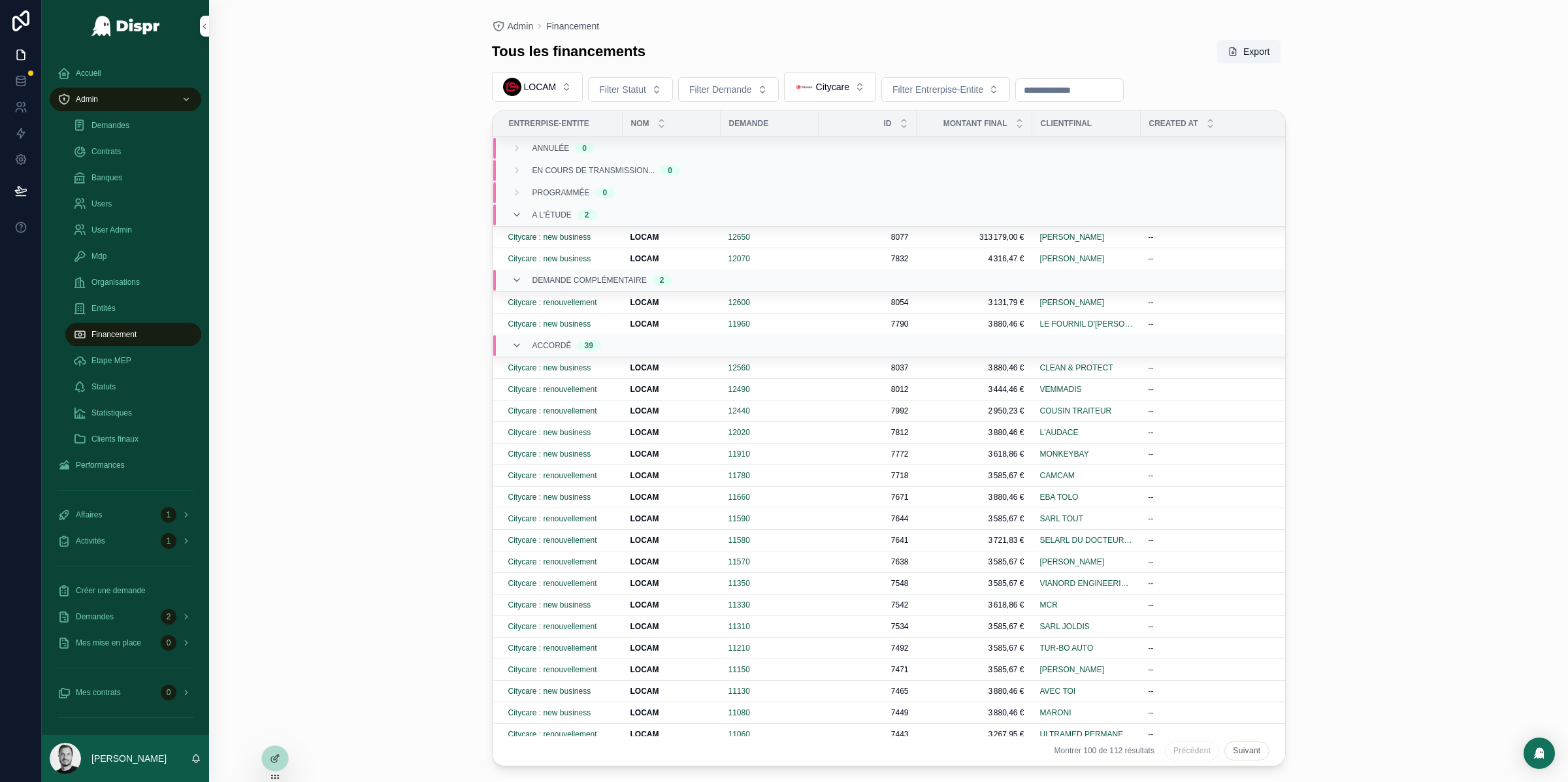
click at [1095, 87] on input "scrollable content" at bounding box center [1069, 89] width 107 height 18
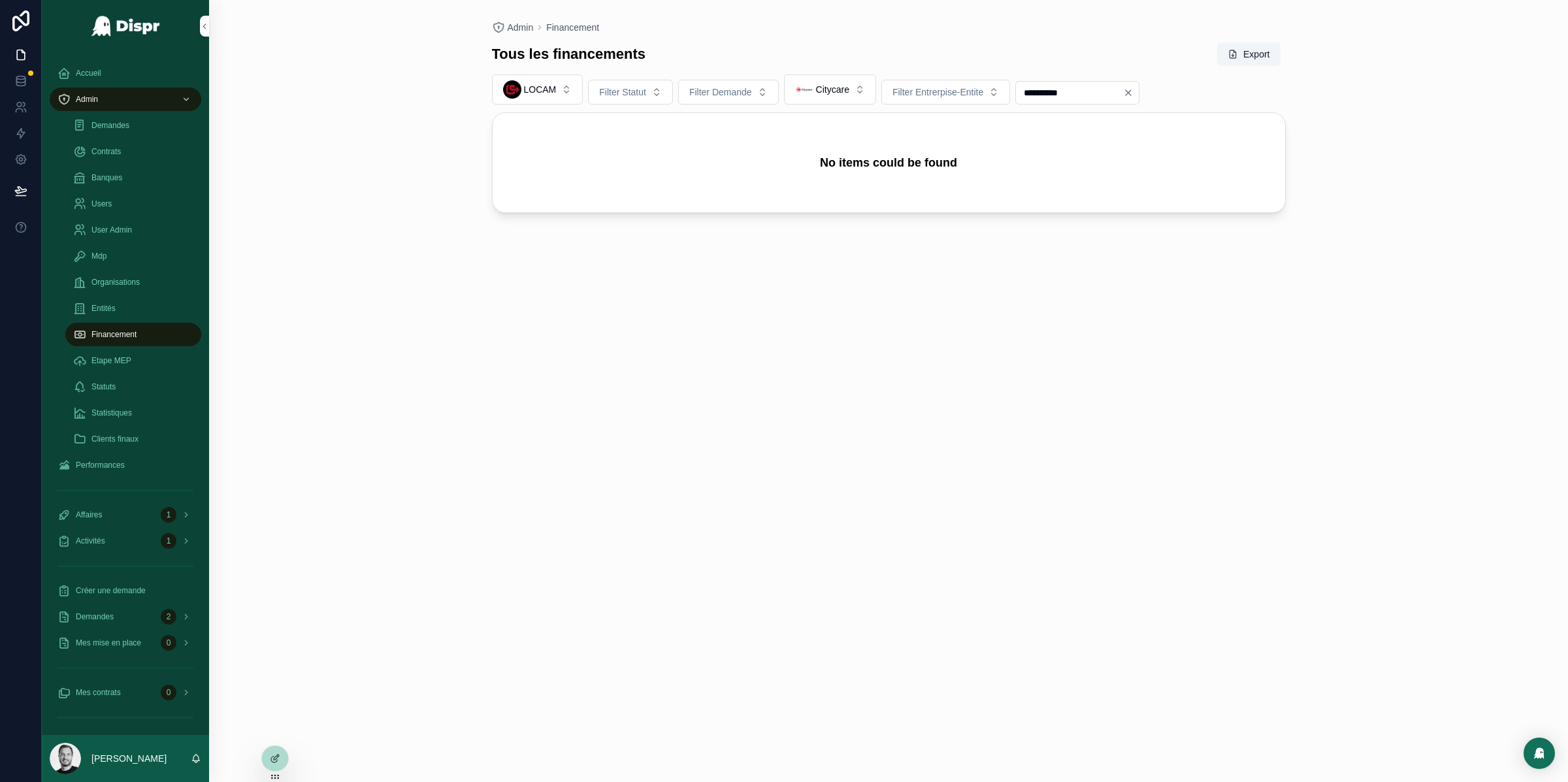
type input "**********"
click at [1133, 93] on icon "Clear" at bounding box center [1129, 93] width 11 height 11
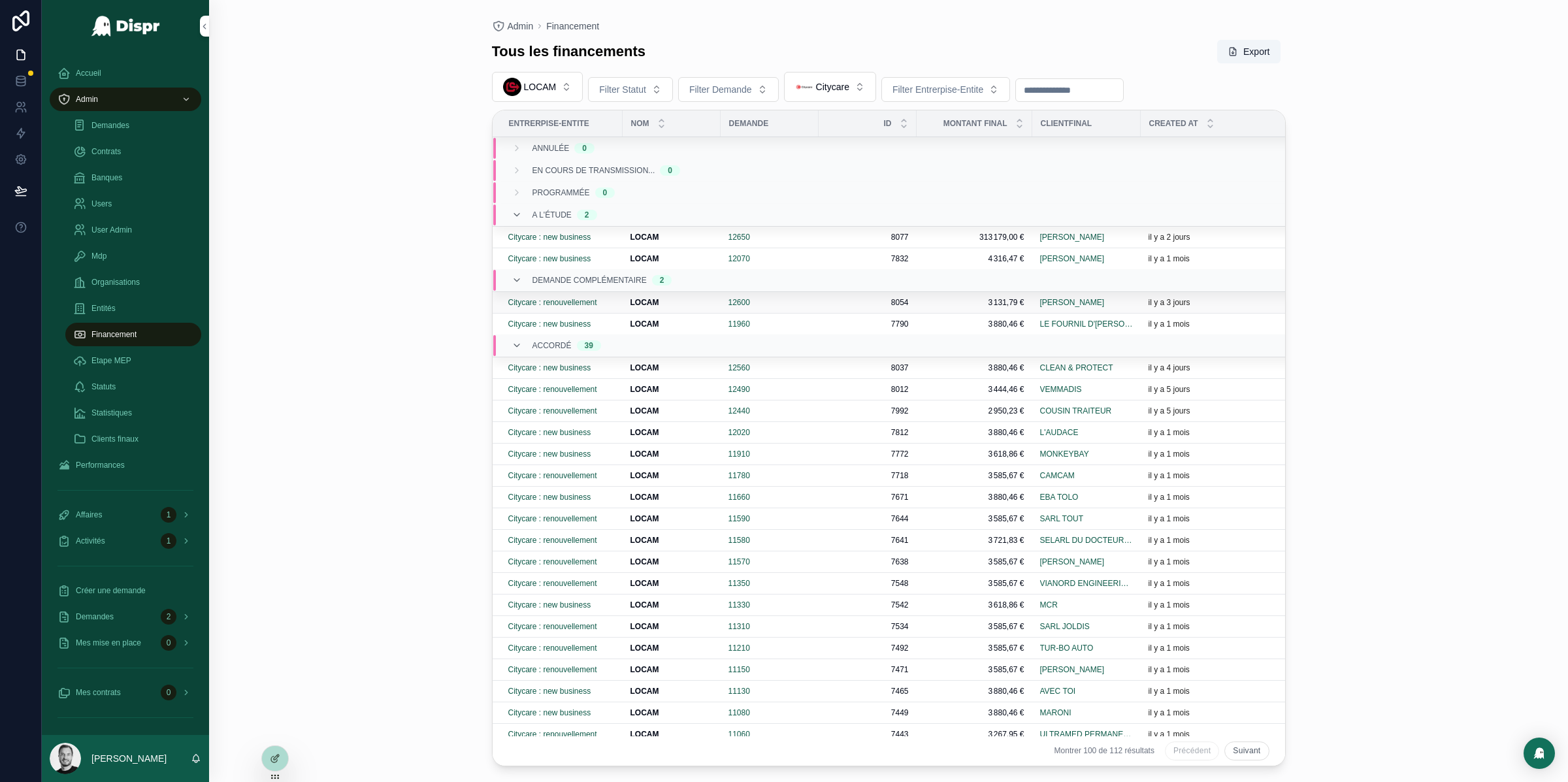
click at [775, 307] on div "12600" at bounding box center [769, 303] width 82 height 11
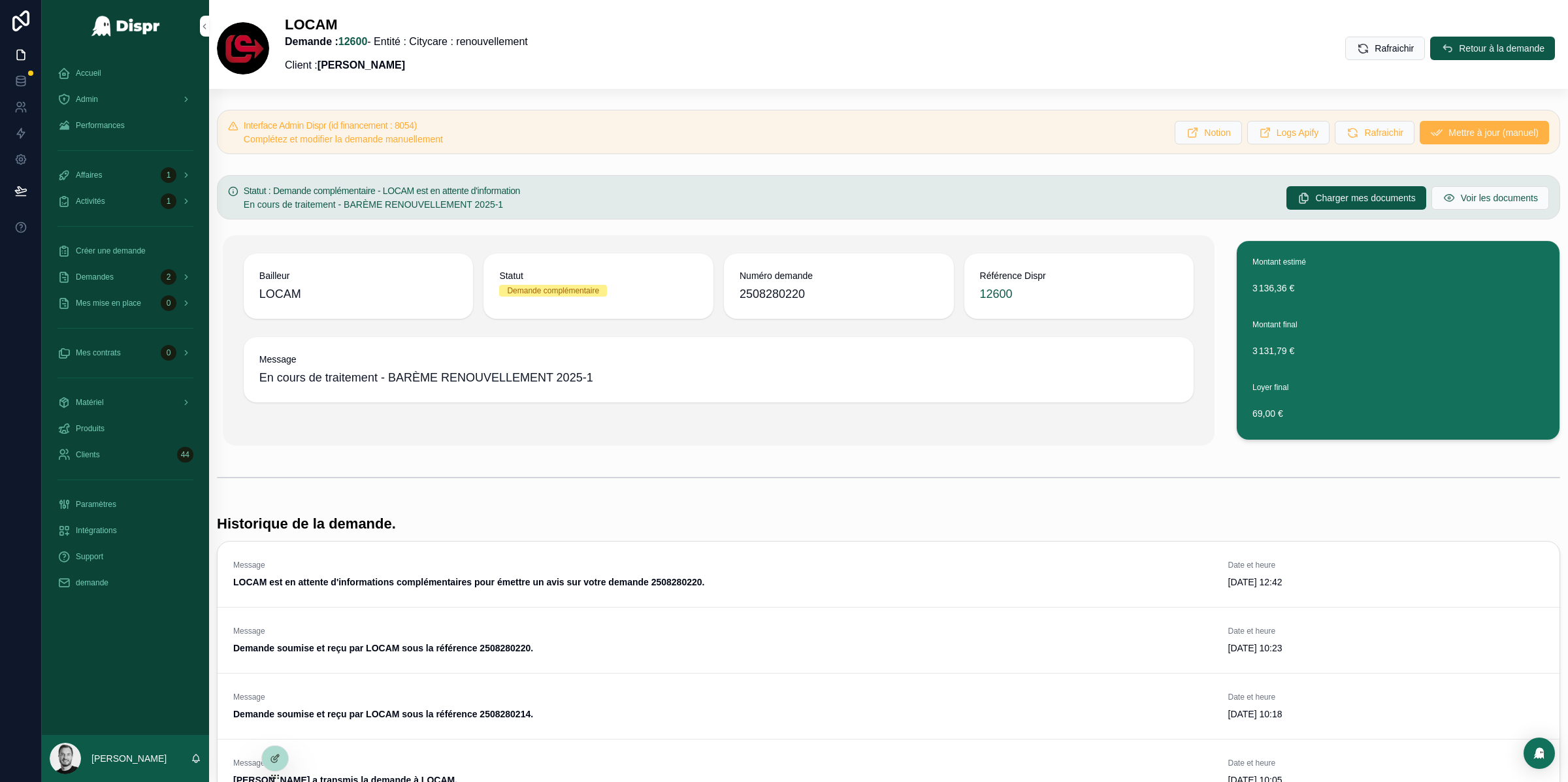
click at [1448, 126] on span "Mettre à jour (manuel)" at bounding box center [1493, 133] width 90 height 13
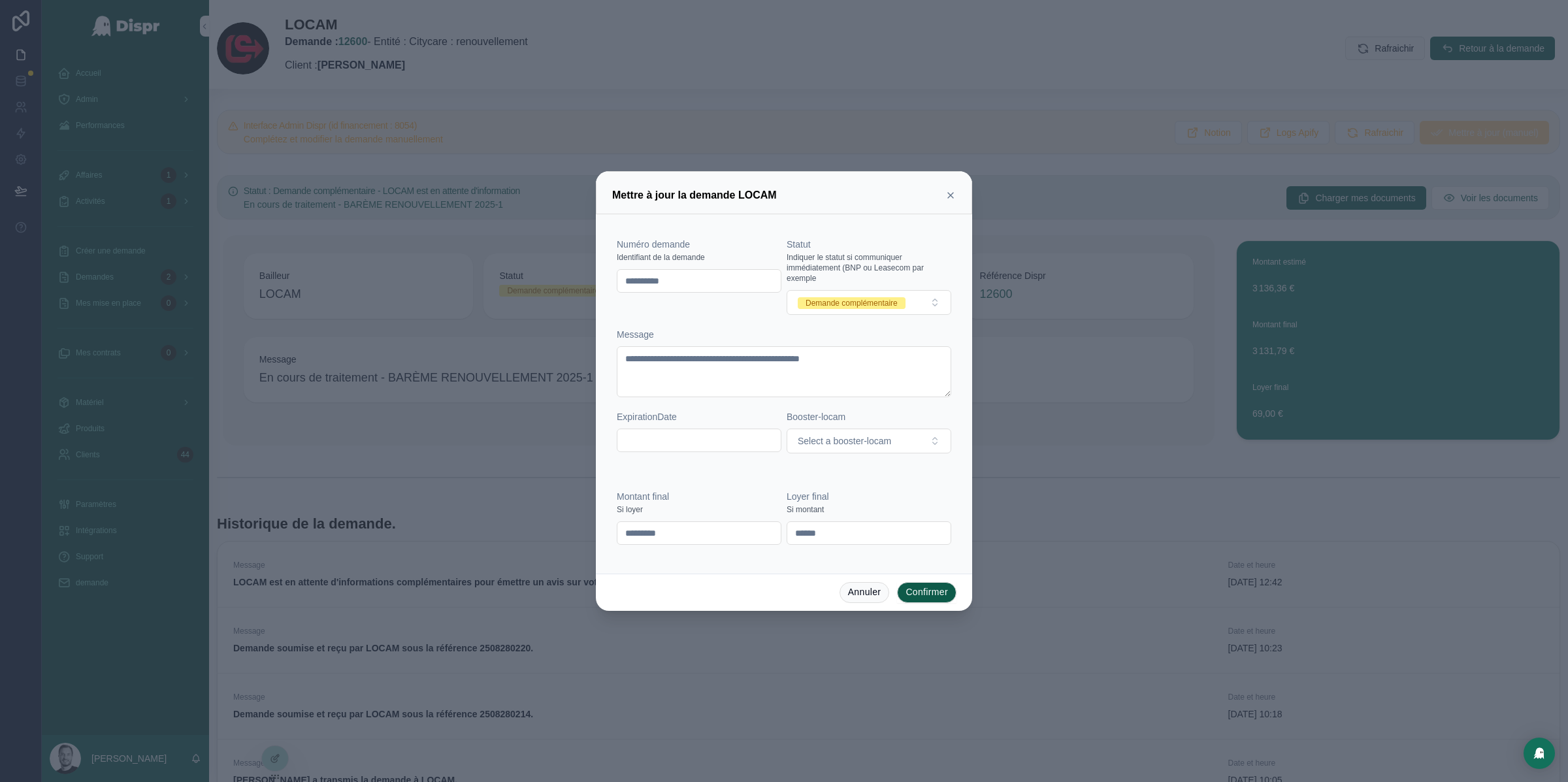
click at [667, 286] on input "**********" at bounding box center [699, 280] width 164 height 18
paste input "text"
type input "**********"
click at [703, 304] on div "**********" at bounding box center [699, 276] width 165 height 77
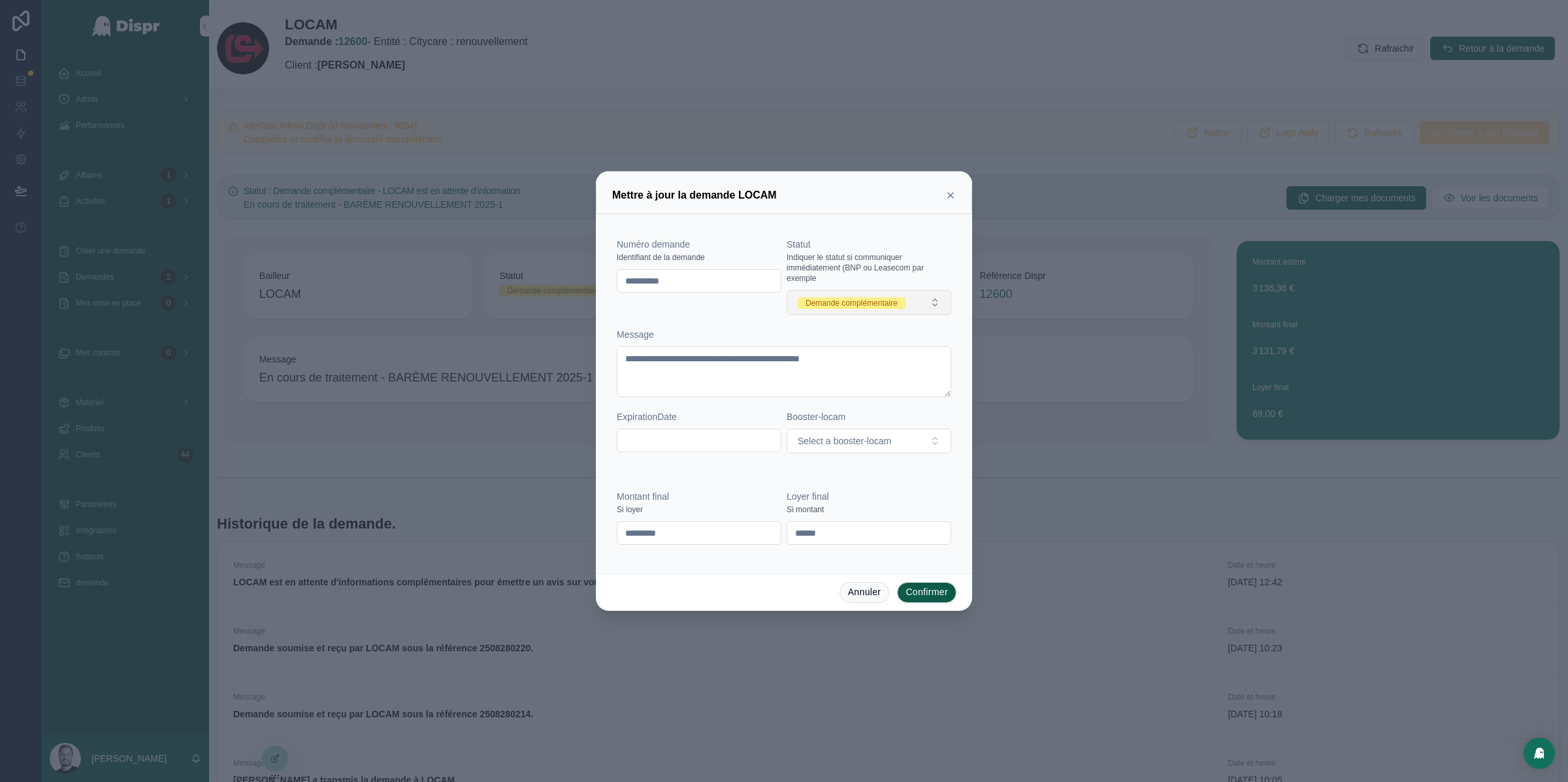
click at [876, 302] on div "Demande complémentaire" at bounding box center [851, 303] width 92 height 12
click at [831, 459] on div "Accordé" at bounding box center [817, 453] width 29 height 12
click at [737, 319] on div "**********" at bounding box center [783, 352] width 335 height 228
click at [925, 588] on button "Confirmer" at bounding box center [926, 592] width 59 height 21
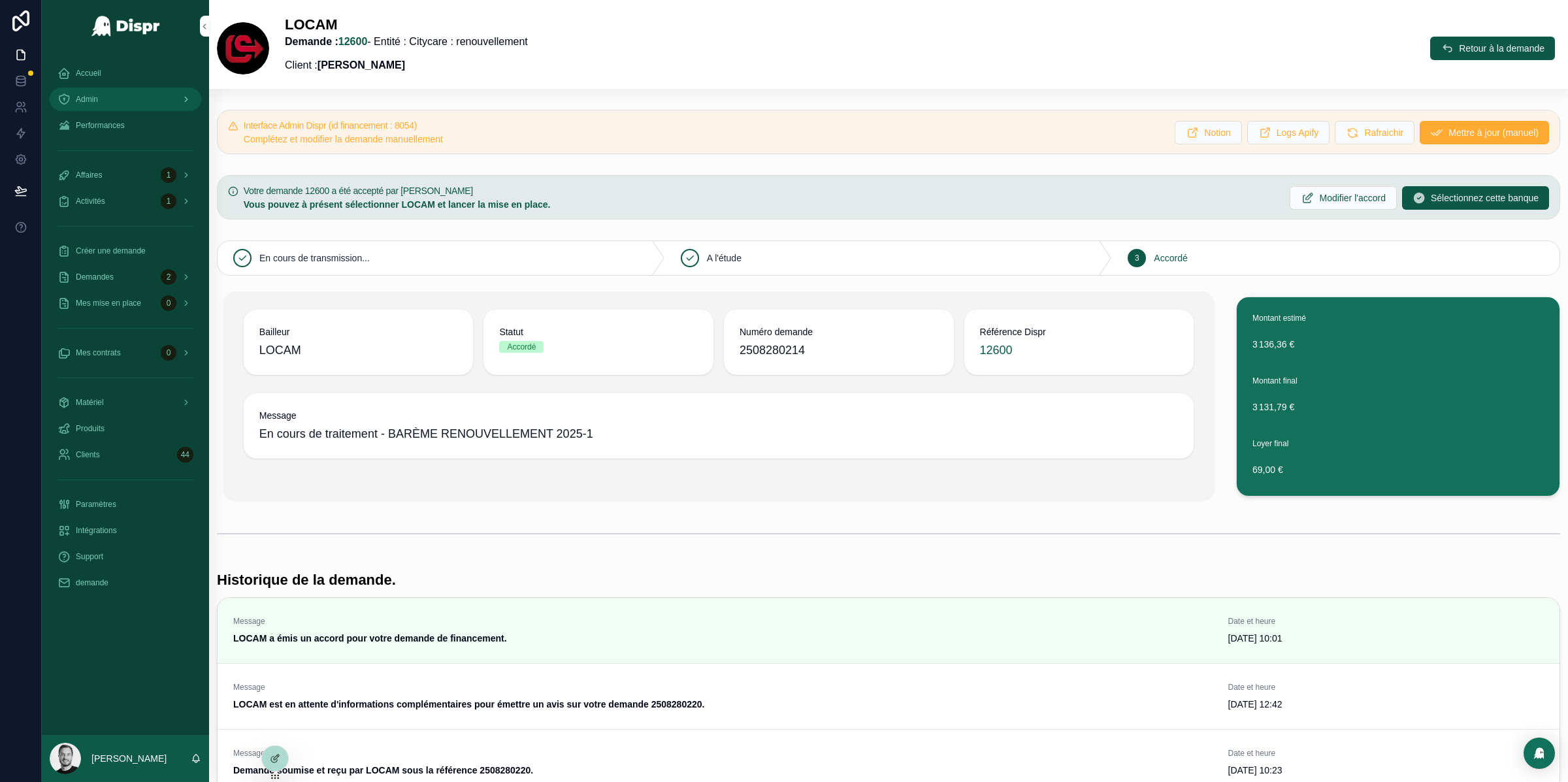
click at [128, 100] on div "Admin" at bounding box center [125, 99] width 136 height 21
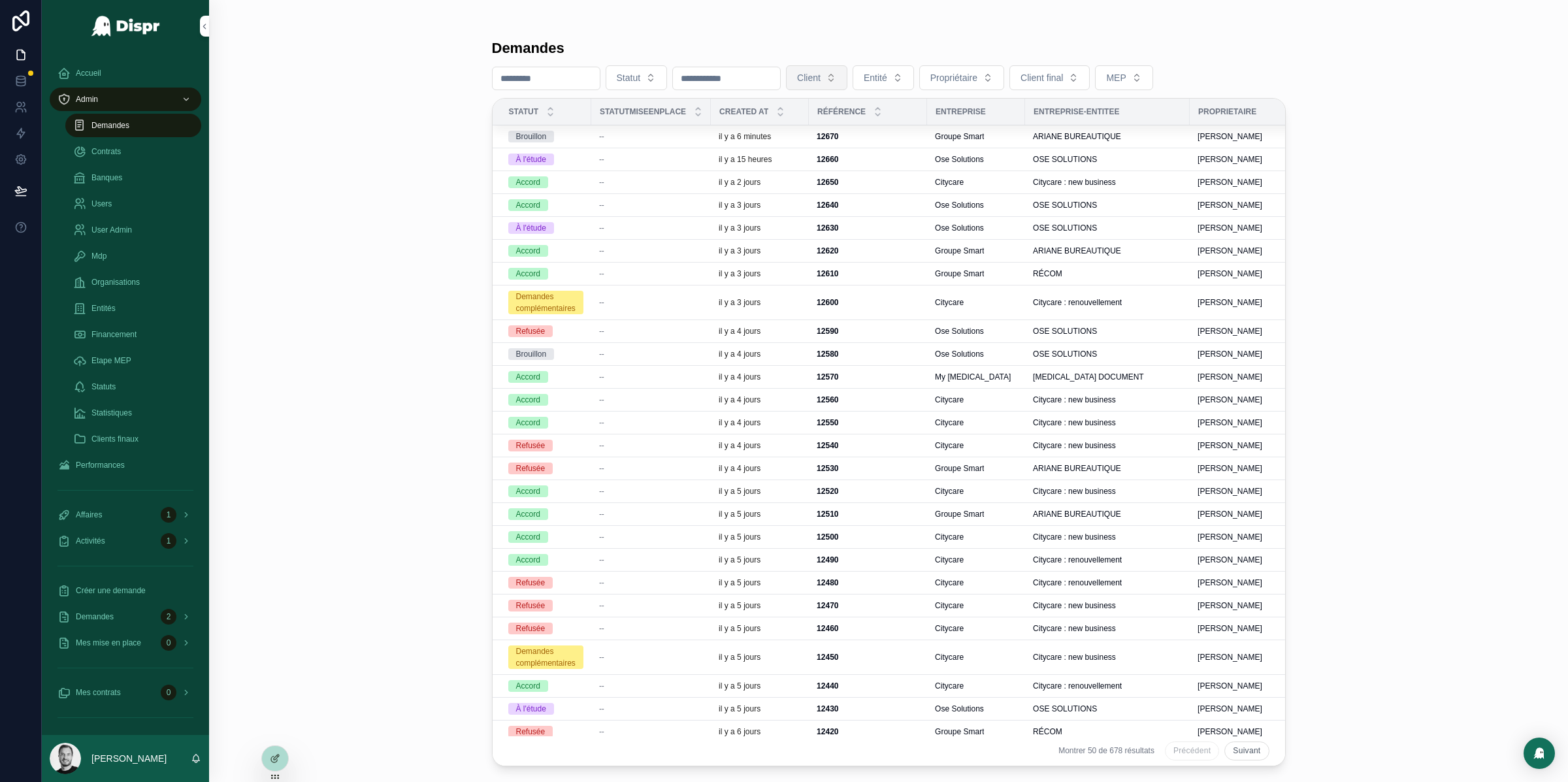
click at [847, 78] on button "Client" at bounding box center [817, 77] width 61 height 25
click at [871, 264] on div "Citycare" at bounding box center [875, 270] width 157 height 26
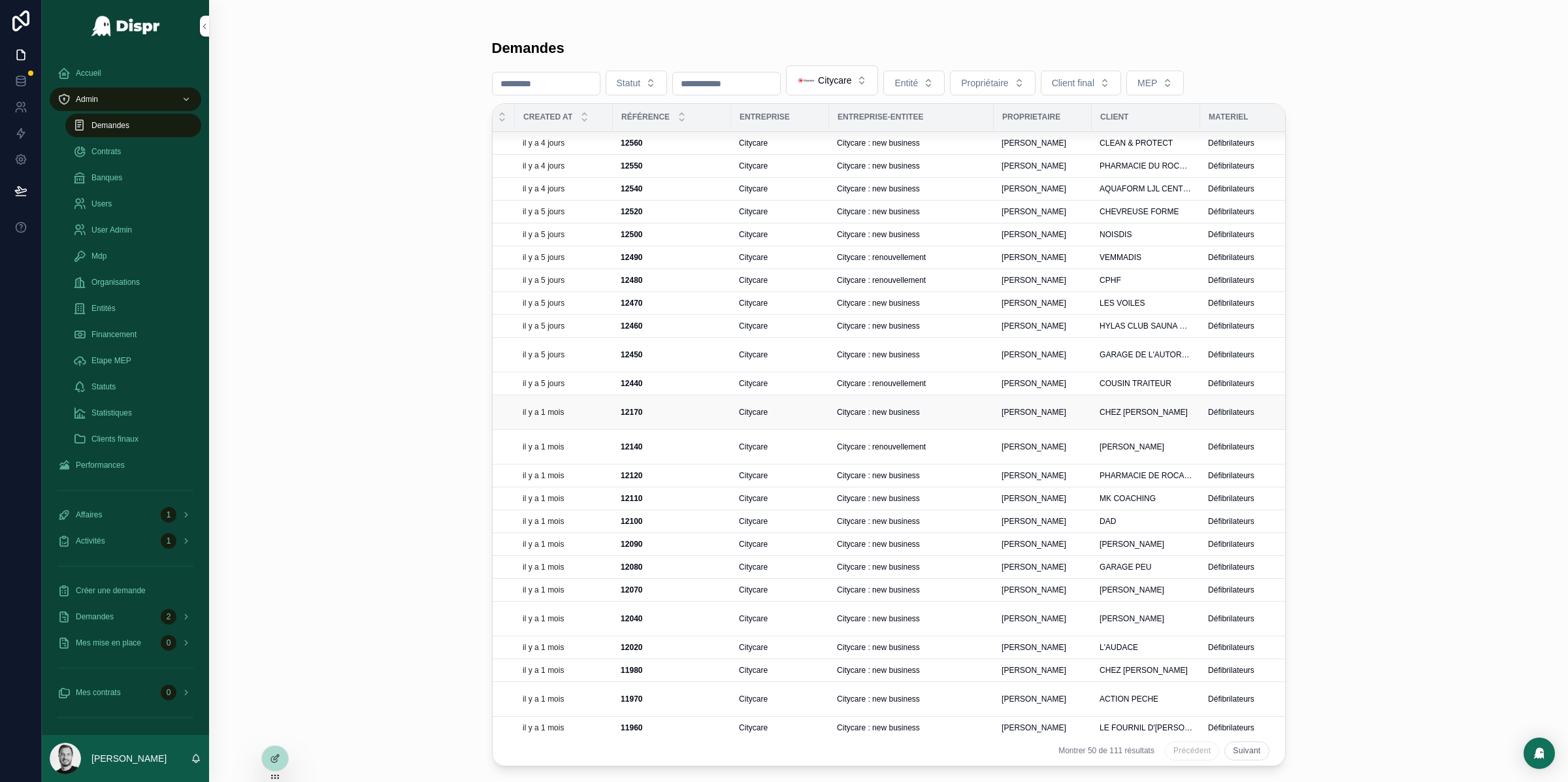
scroll to position [0, 196]
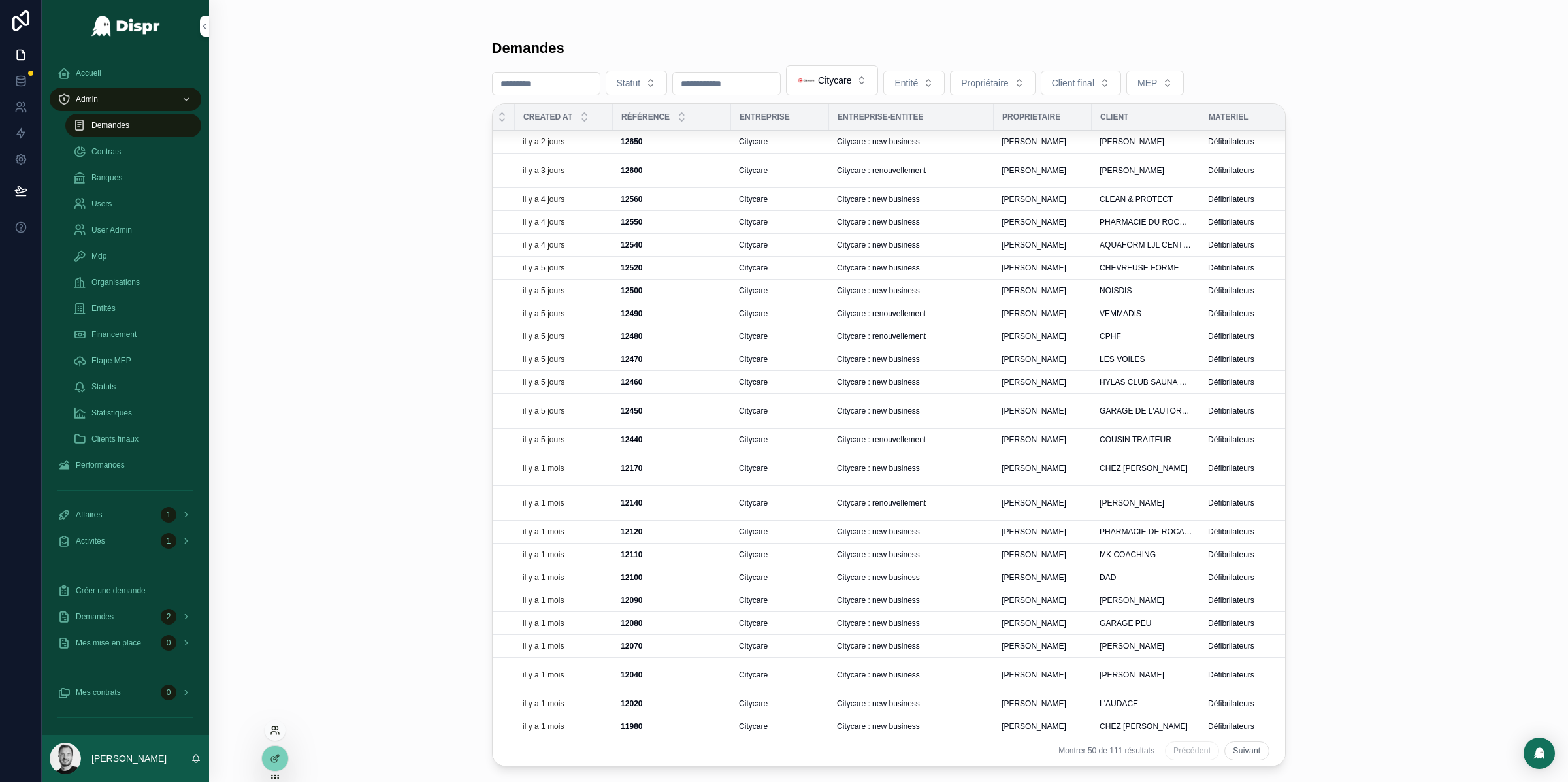
click at [278, 728] on icon at bounding box center [275, 731] width 11 height 11
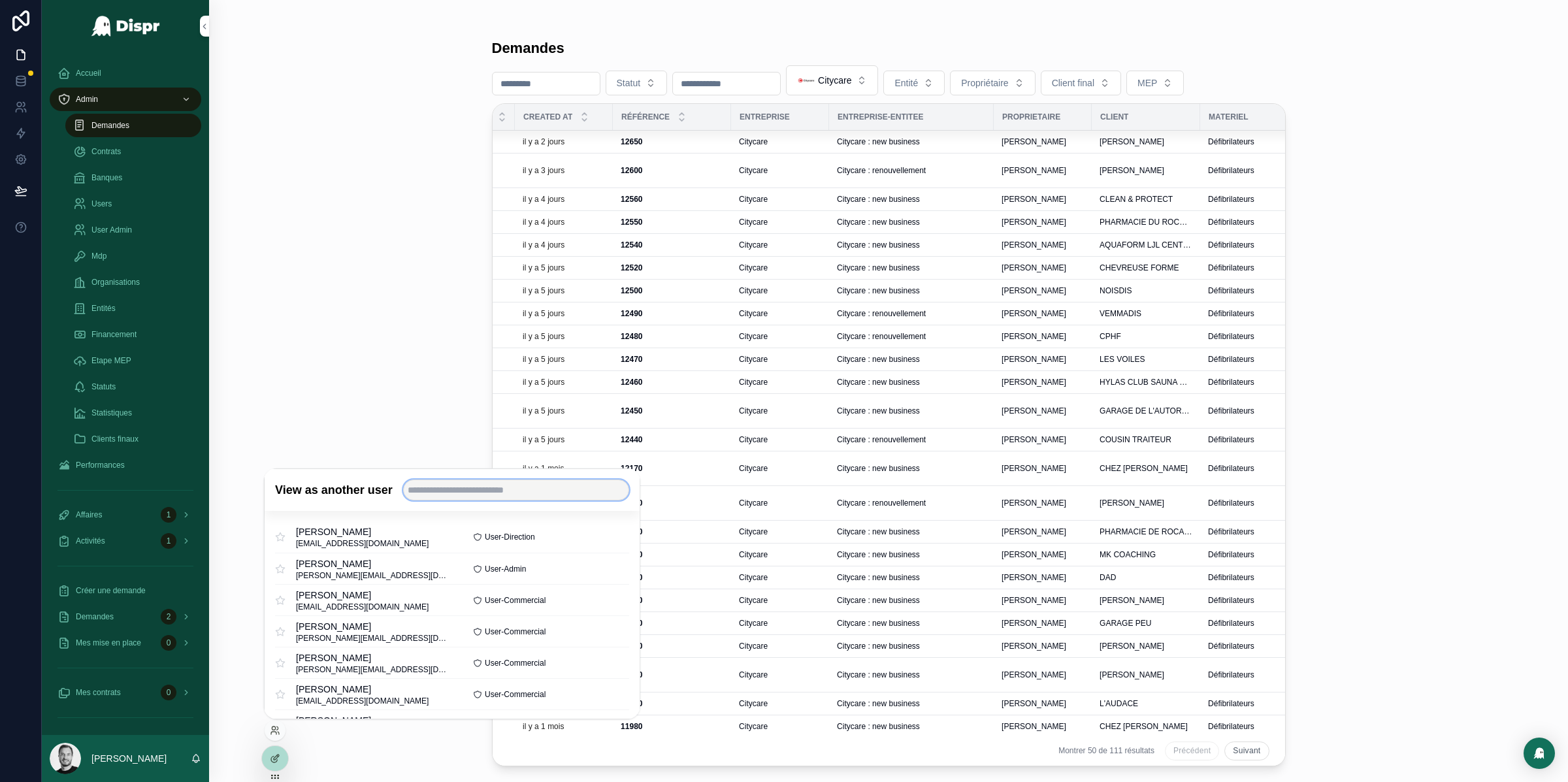
click at [465, 496] on input "text" at bounding box center [516, 490] width 226 height 21
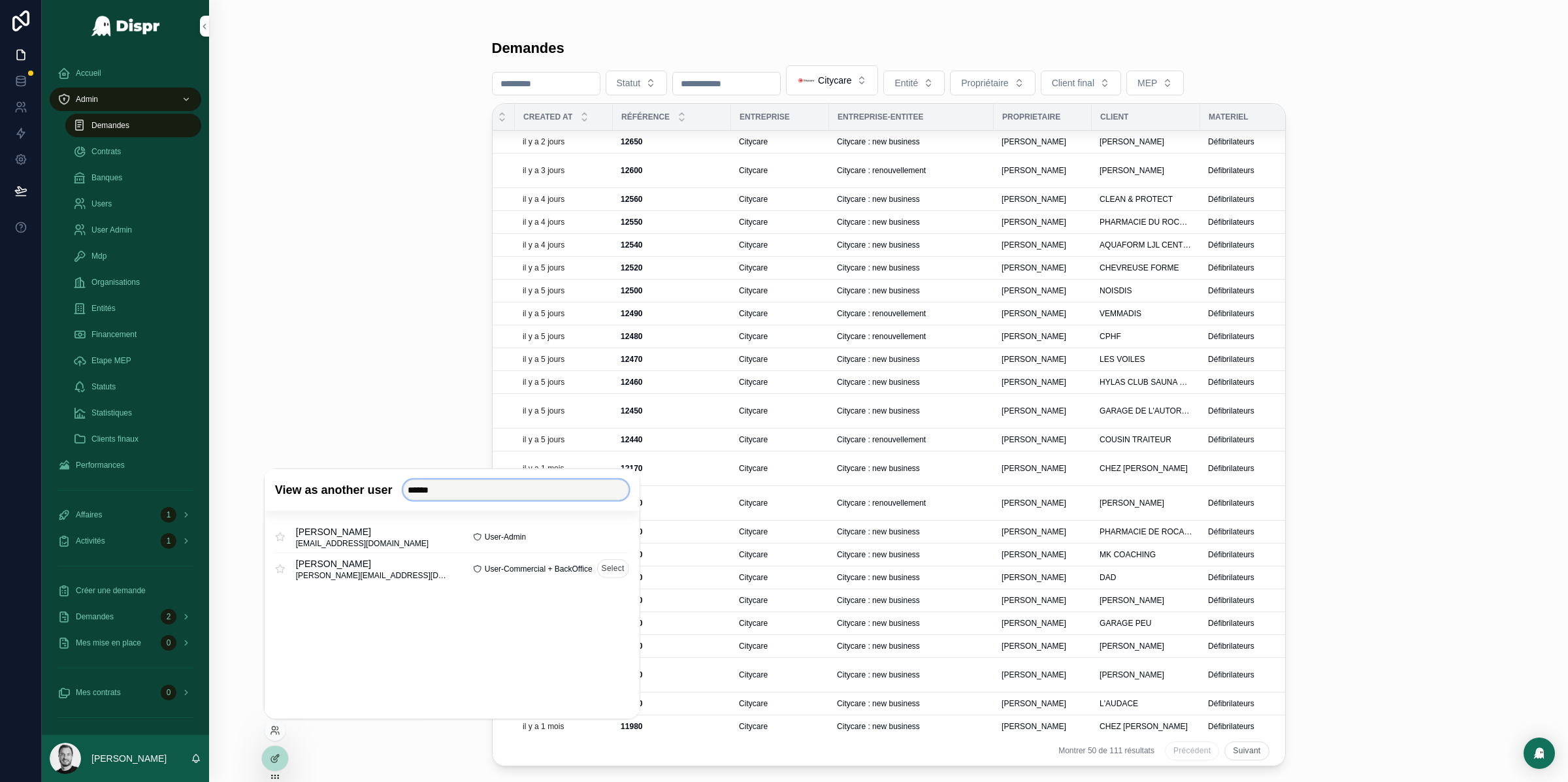
type input "******"
click at [610, 570] on button "Select" at bounding box center [613, 568] width 32 height 19
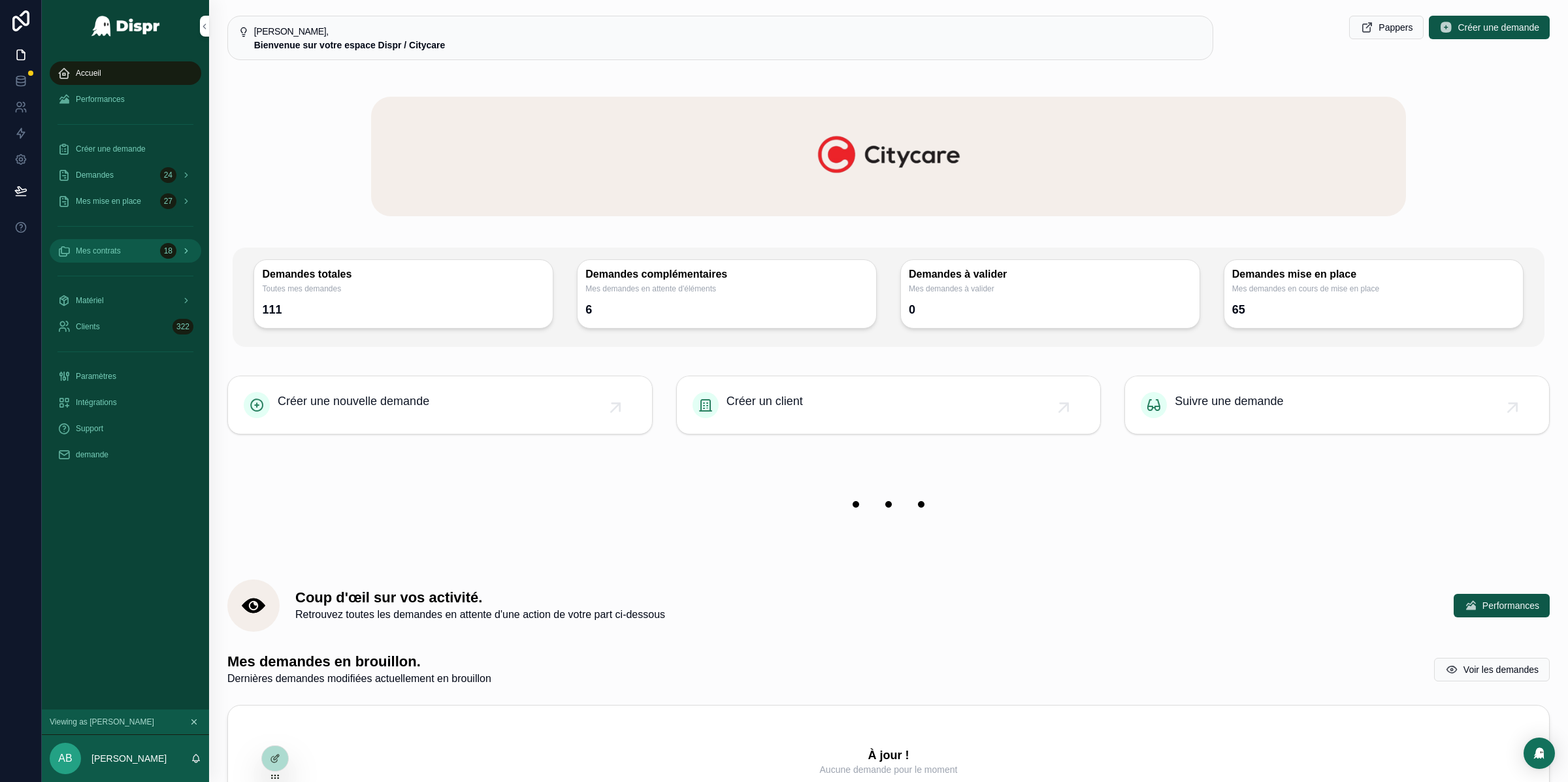
click at [129, 252] on div "Mes contrats 18" at bounding box center [125, 250] width 136 height 21
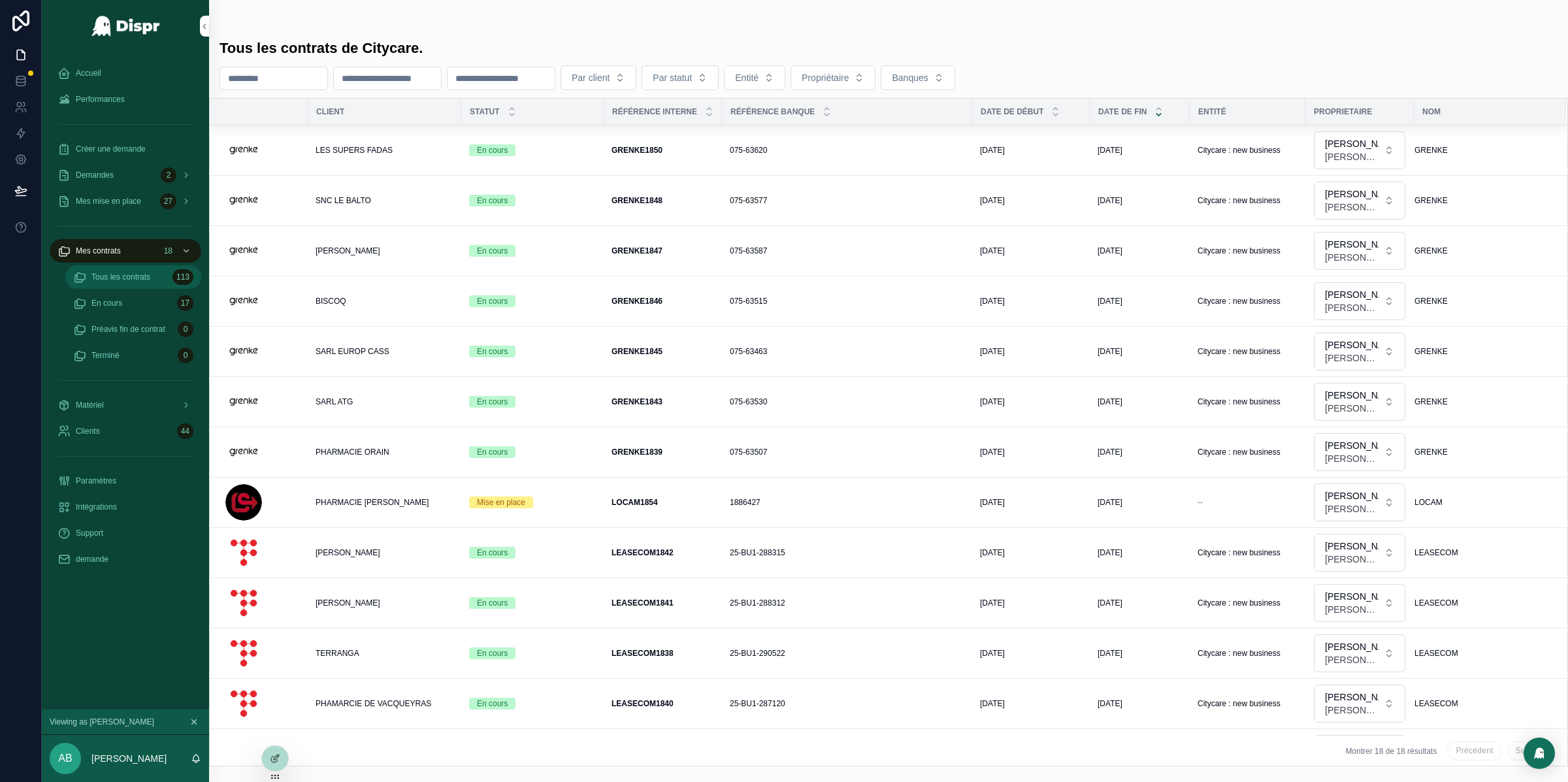
click at [114, 278] on span "Tous les contrats" at bounding box center [121, 277] width 59 height 11
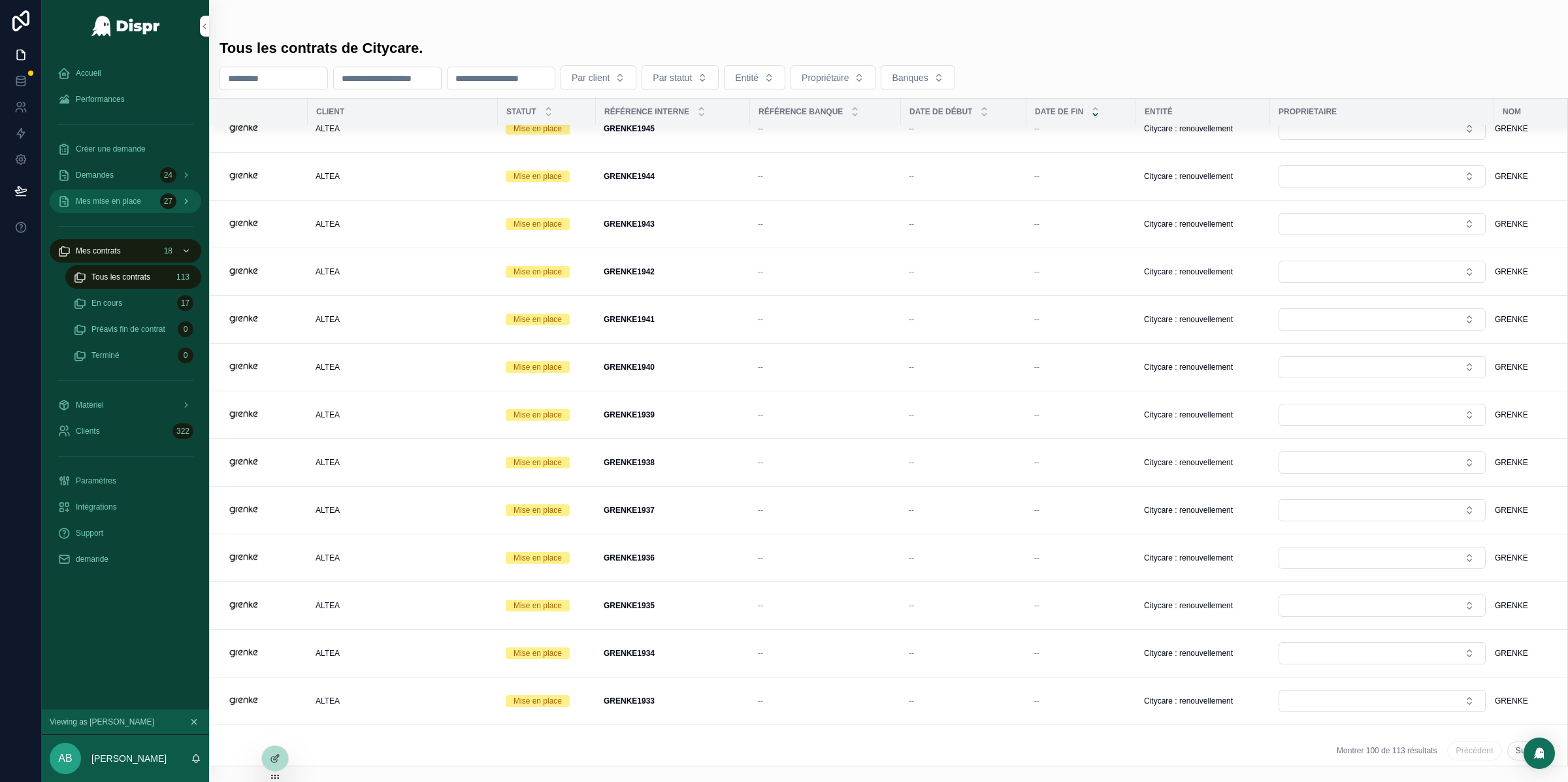
scroll to position [849, 0]
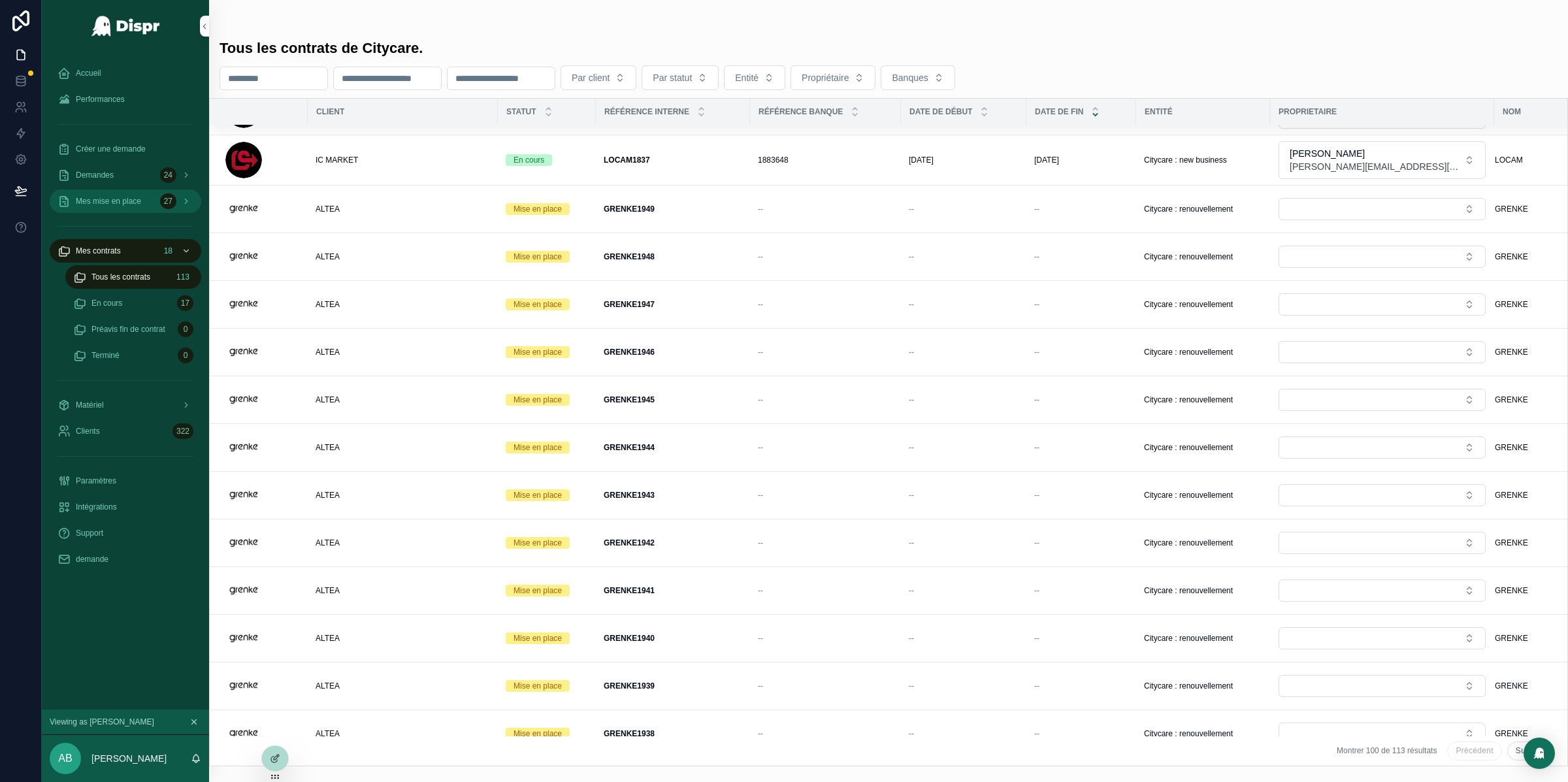
click at [125, 202] on span "Mes mise en place" at bounding box center [108, 201] width 65 height 11
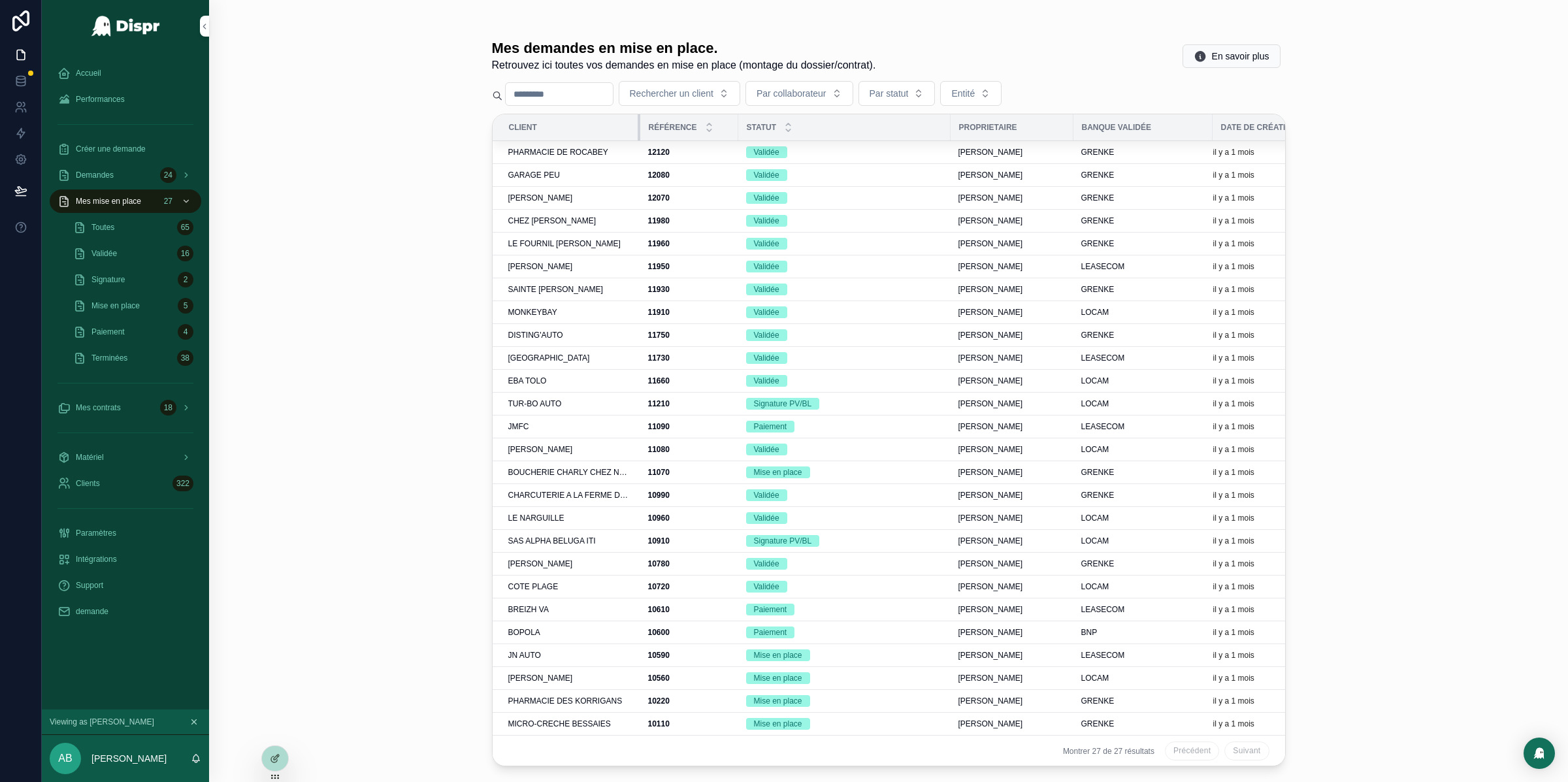
drag, startPoint x: 600, startPoint y: 127, endPoint x: 639, endPoint y: 128, distance: 39.0
click at [639, 128] on tr "Client Référence Statut Proprietaire Banque validée Date de création" at bounding box center [921, 128] width 856 height 27
click at [691, 98] on span "Rechercher un client" at bounding box center [671, 93] width 83 height 13
type input "**********"
click at [706, 146] on span "[PERSON_NAME]" at bounding box center [676, 146] width 75 height 13
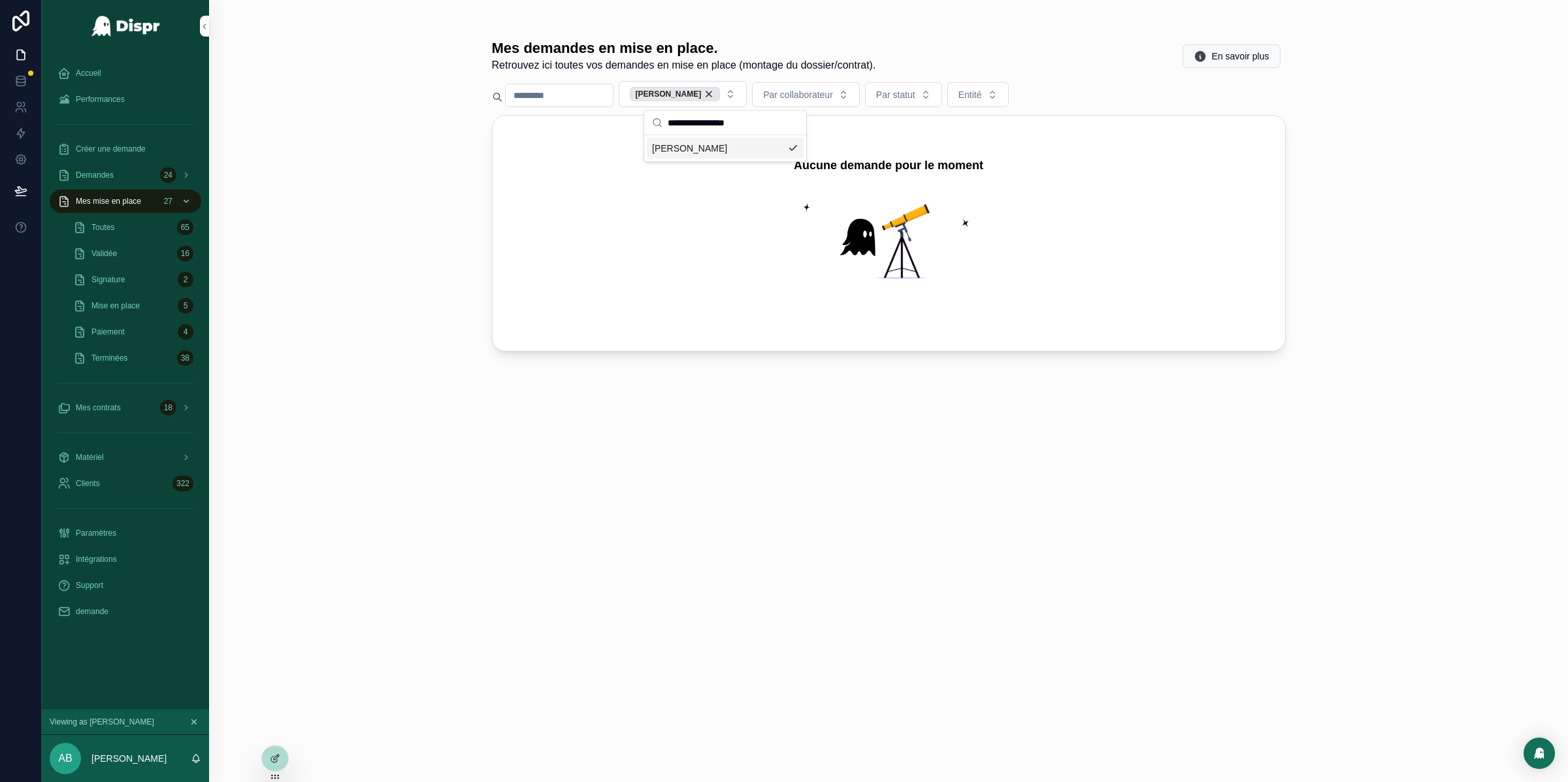
click at [395, 148] on div "Mes demandes en mise en place. Retrouvez ici toutes vos demandes en mise en pla…" at bounding box center [888, 391] width 1359 height 782
click at [124, 174] on div "Demandes 24" at bounding box center [125, 175] width 136 height 21
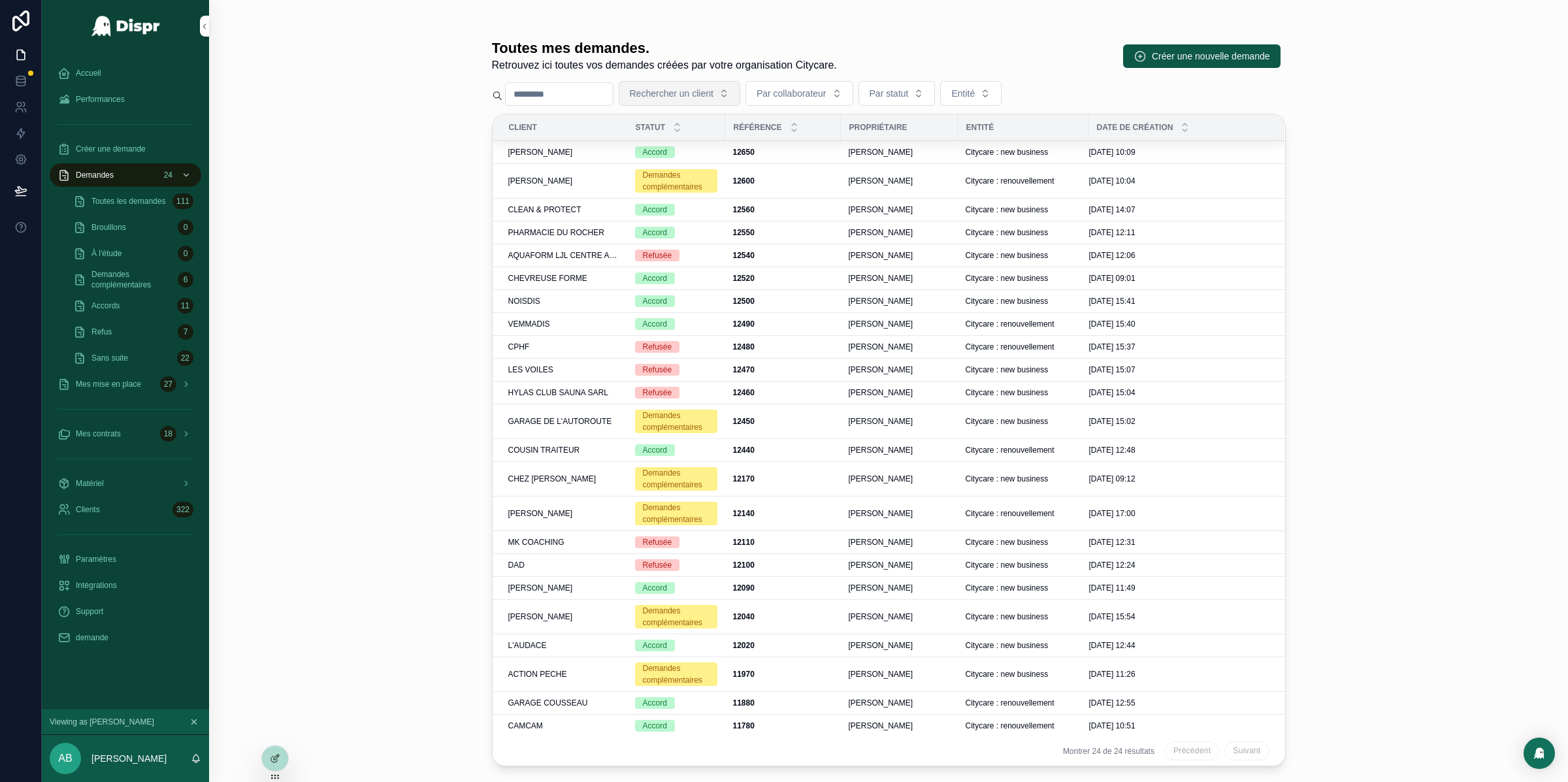
click at [703, 93] on span "Rechercher un client" at bounding box center [671, 93] width 83 height 13
type input "**********"
click at [693, 148] on span "[PERSON_NAME]" at bounding box center [676, 146] width 75 height 13
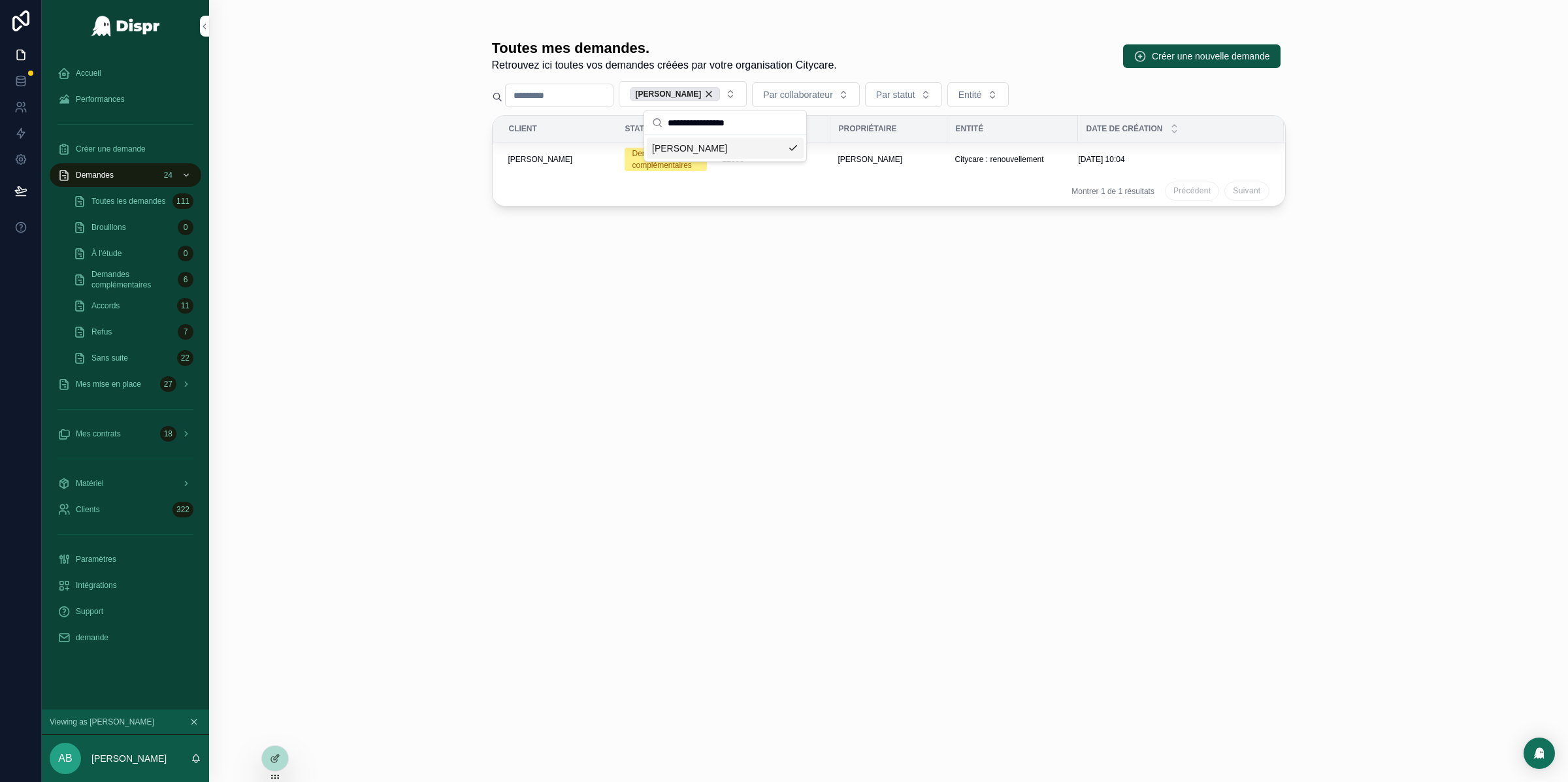
click at [346, 118] on div "Toutes mes demandes. Retrouvez ici toutes vos demandes créées par votre organis…" at bounding box center [888, 391] width 1359 height 782
click at [765, 161] on div "12600 12600" at bounding box center [773, 160] width 100 height 11
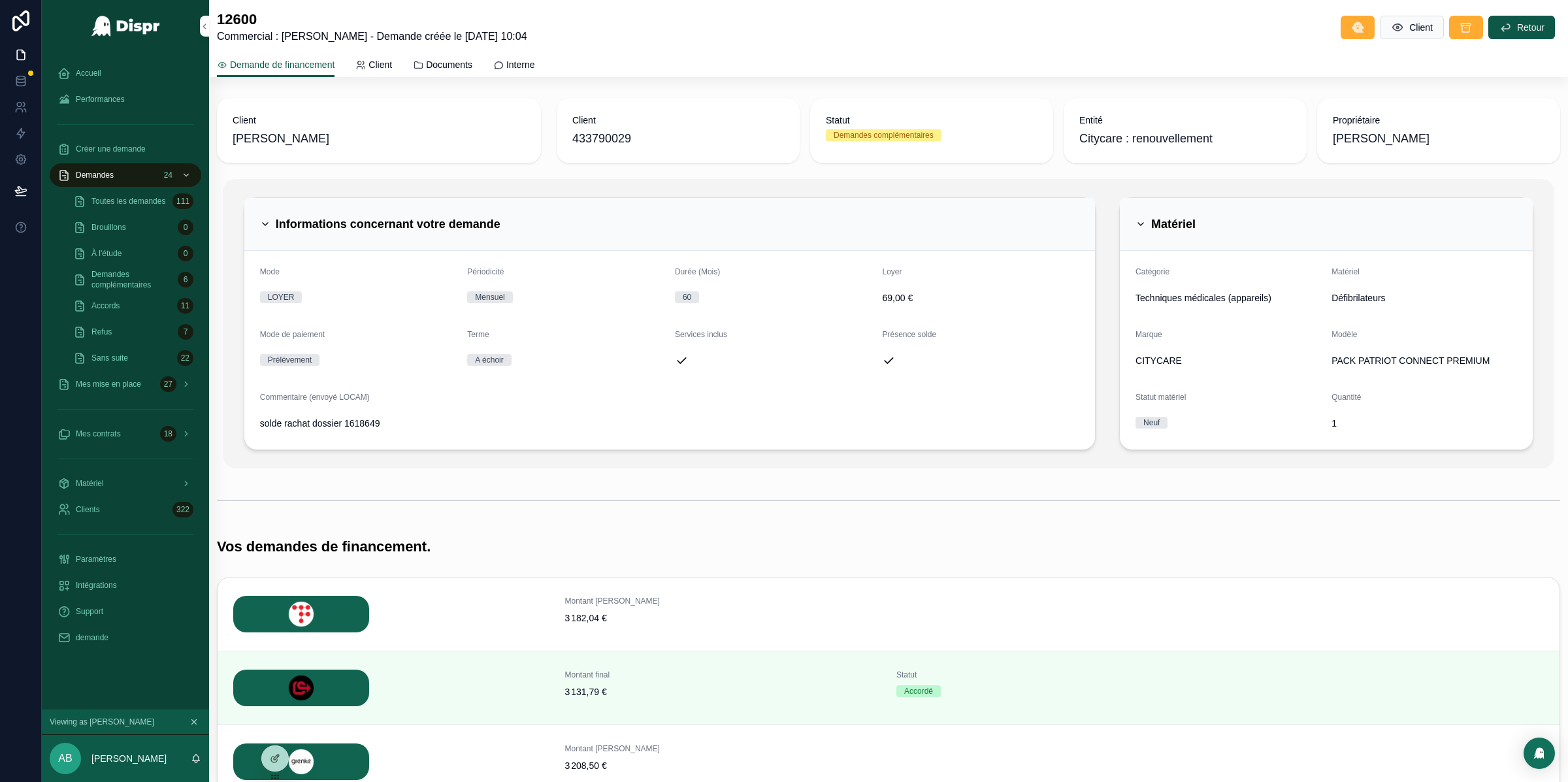
click at [759, 83] on div "12600 Commercial : Audrey Bustos - Demande créée le 28/08/2025 10:04 Client Ret…" at bounding box center [888, 446] width 1359 height 893
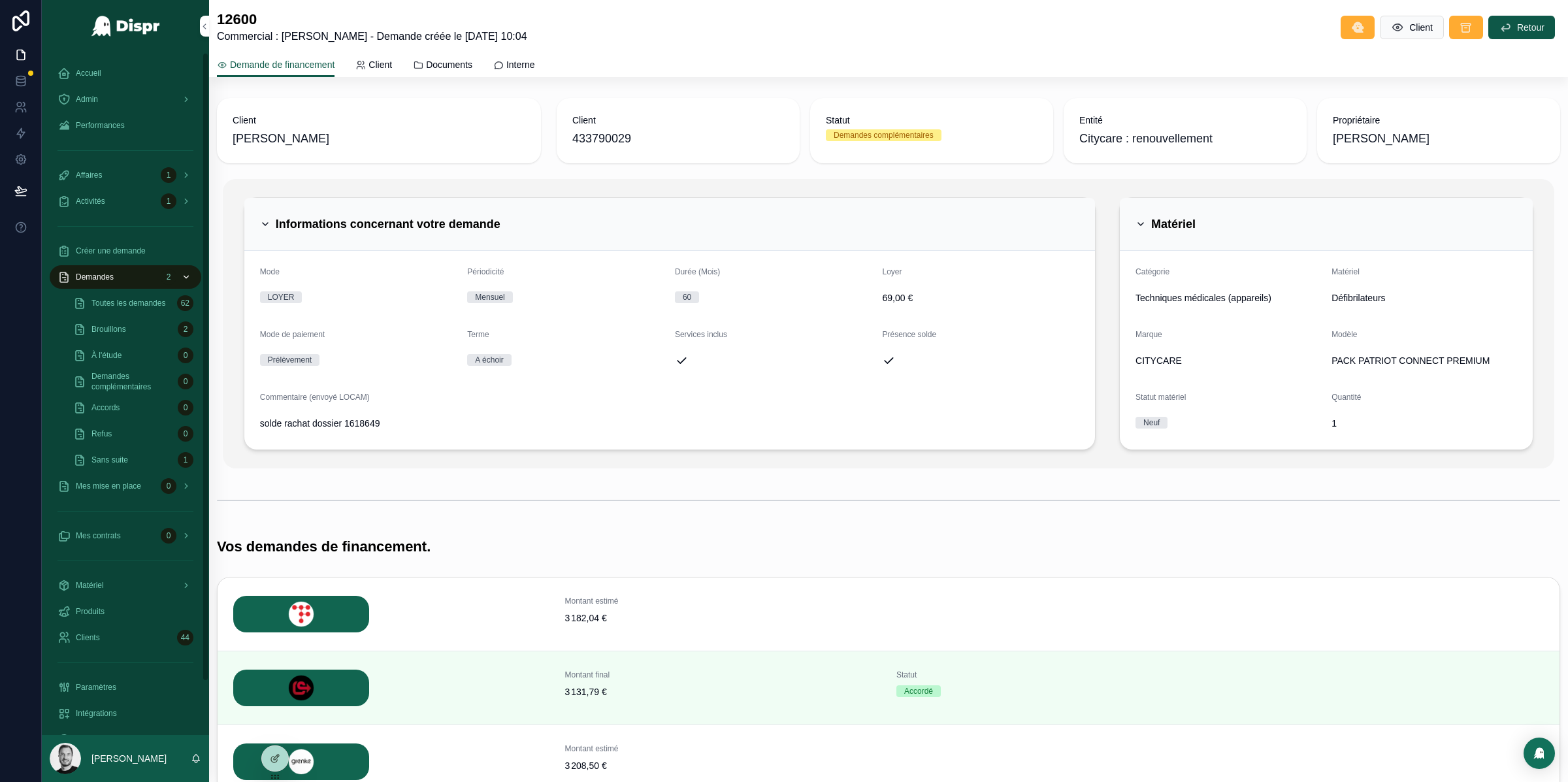
click at [126, 268] on div "Demandes 2" at bounding box center [125, 276] width 136 height 21
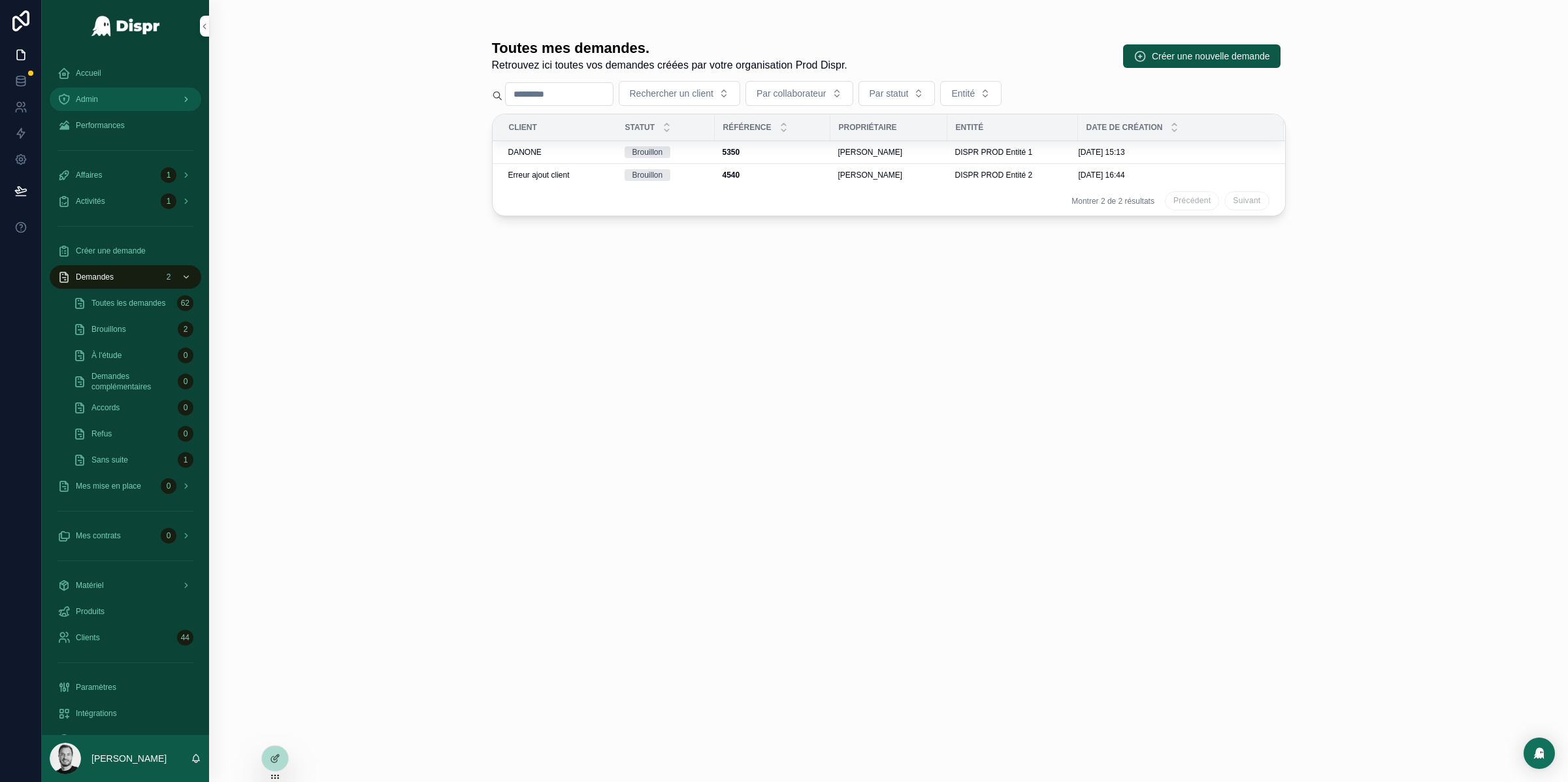
click at [124, 104] on div "Admin" at bounding box center [125, 99] width 136 height 21
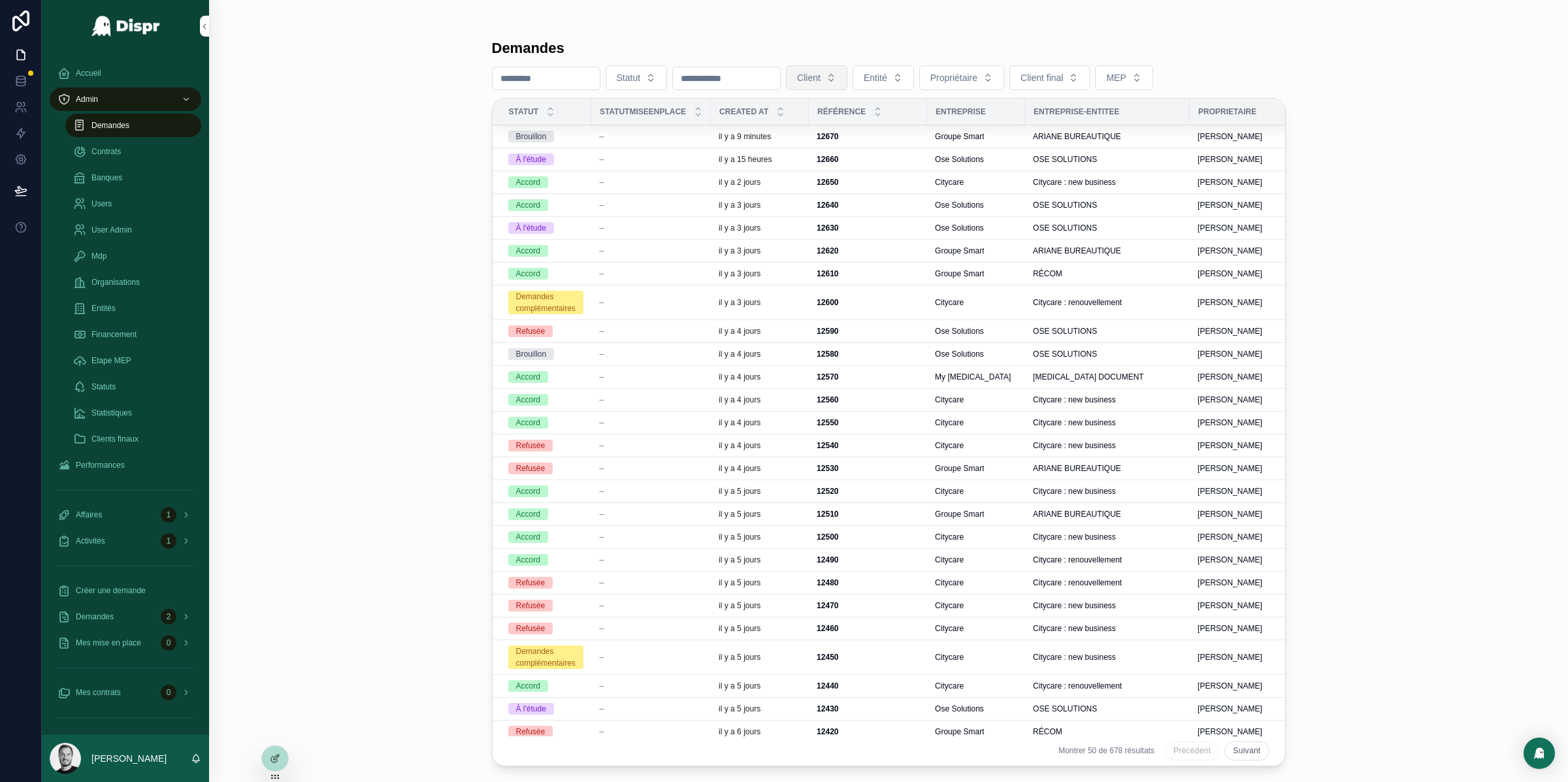
click at [821, 83] on span "Client" at bounding box center [808, 78] width 23 height 13
type input "**********"
click at [747, 9] on div "Demandes Statut Client Entité Propriétaire Client final MEP Statut StatutMiseen…" at bounding box center [888, 383] width 835 height 766
click at [1063, 79] on span "Client final" at bounding box center [1042, 78] width 43 height 13
type input "**********"
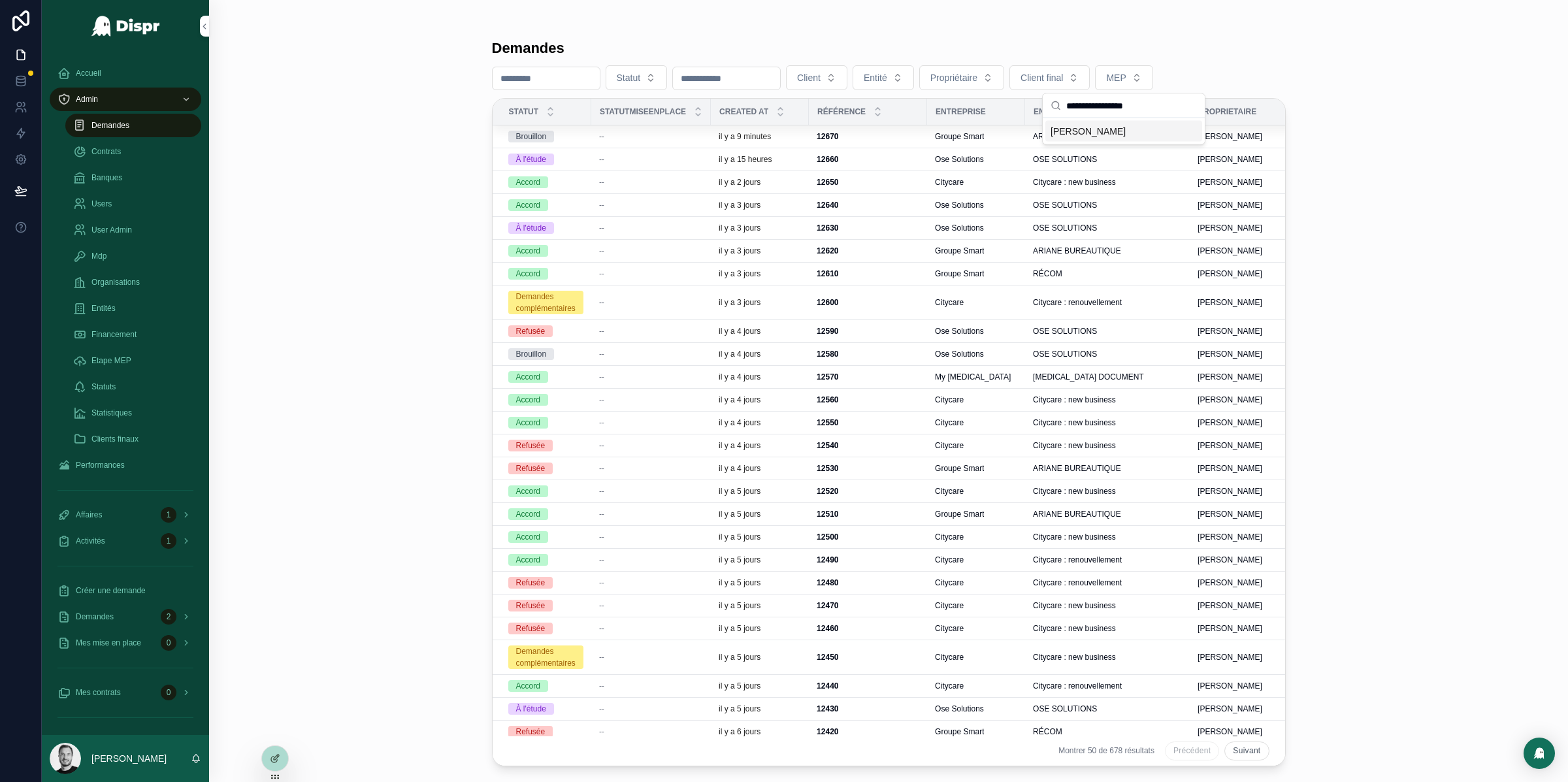
click at [1123, 133] on span "[PERSON_NAME]" at bounding box center [1088, 132] width 75 height 13
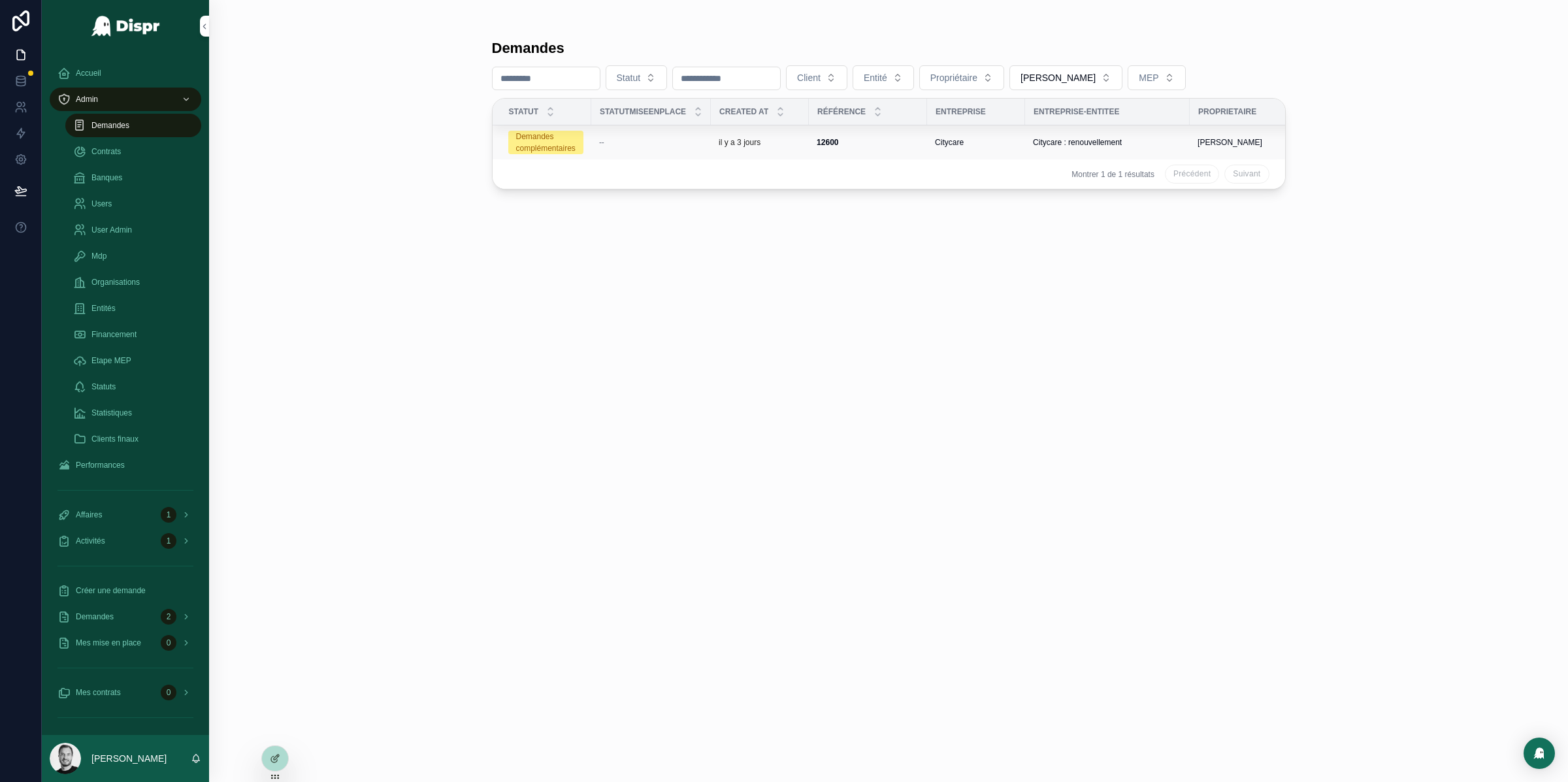
click at [801, 144] on div "il y a 3 jours" at bounding box center [759, 142] width 82 height 11
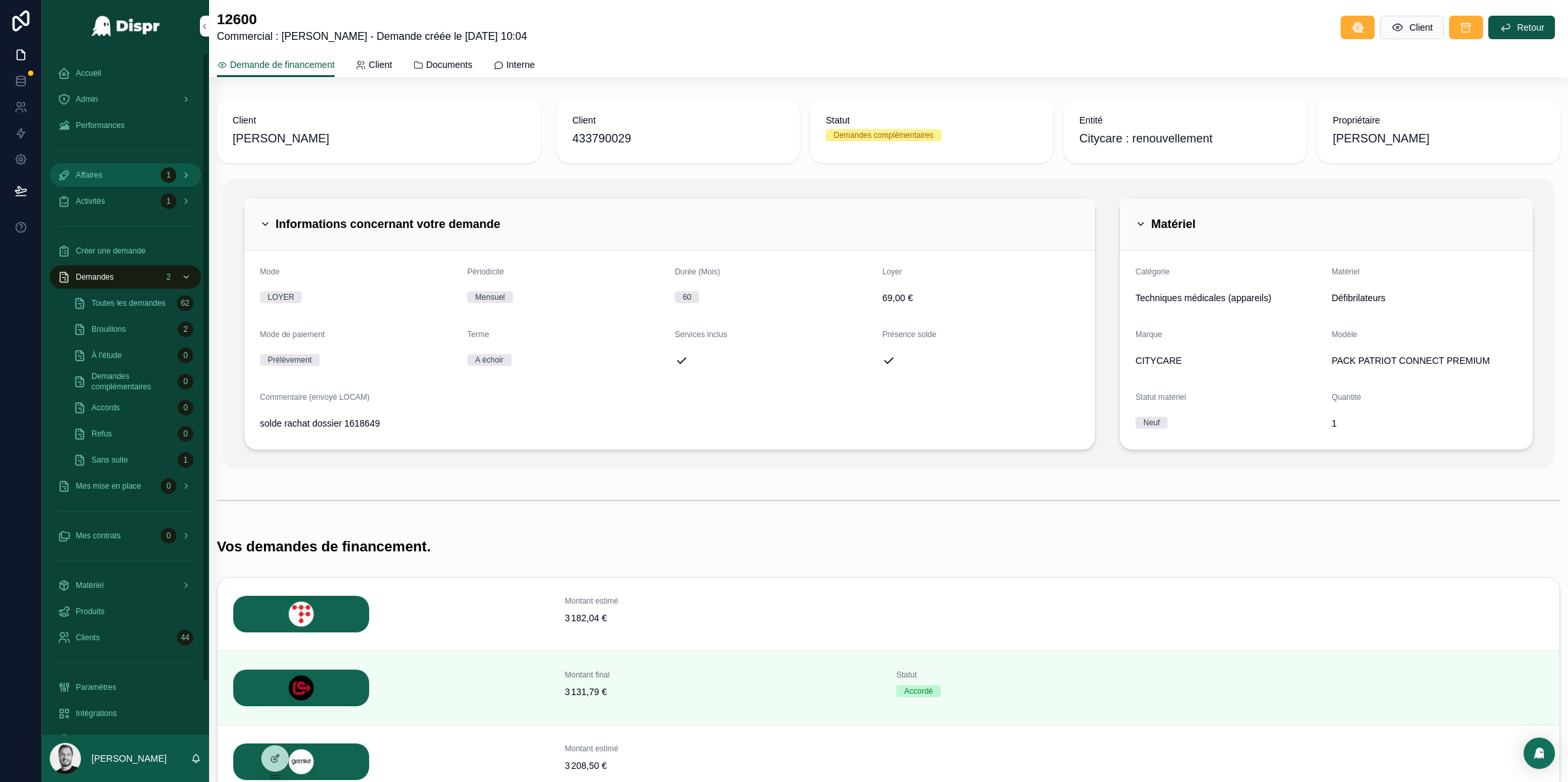
click at [98, 172] on span "Affaires" at bounding box center [88, 175] width 26 height 11
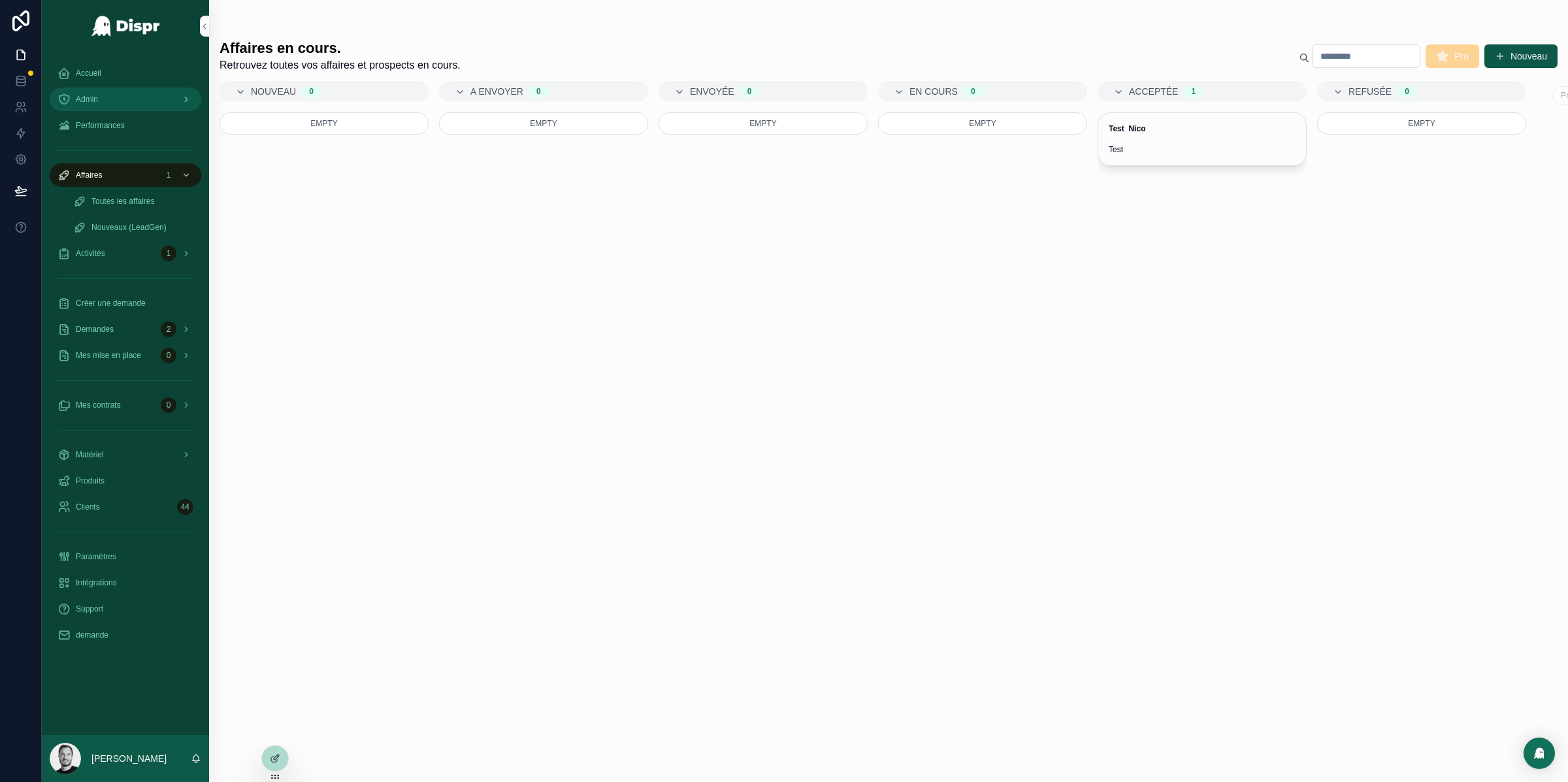
click at [135, 95] on div "Admin" at bounding box center [125, 99] width 136 height 21
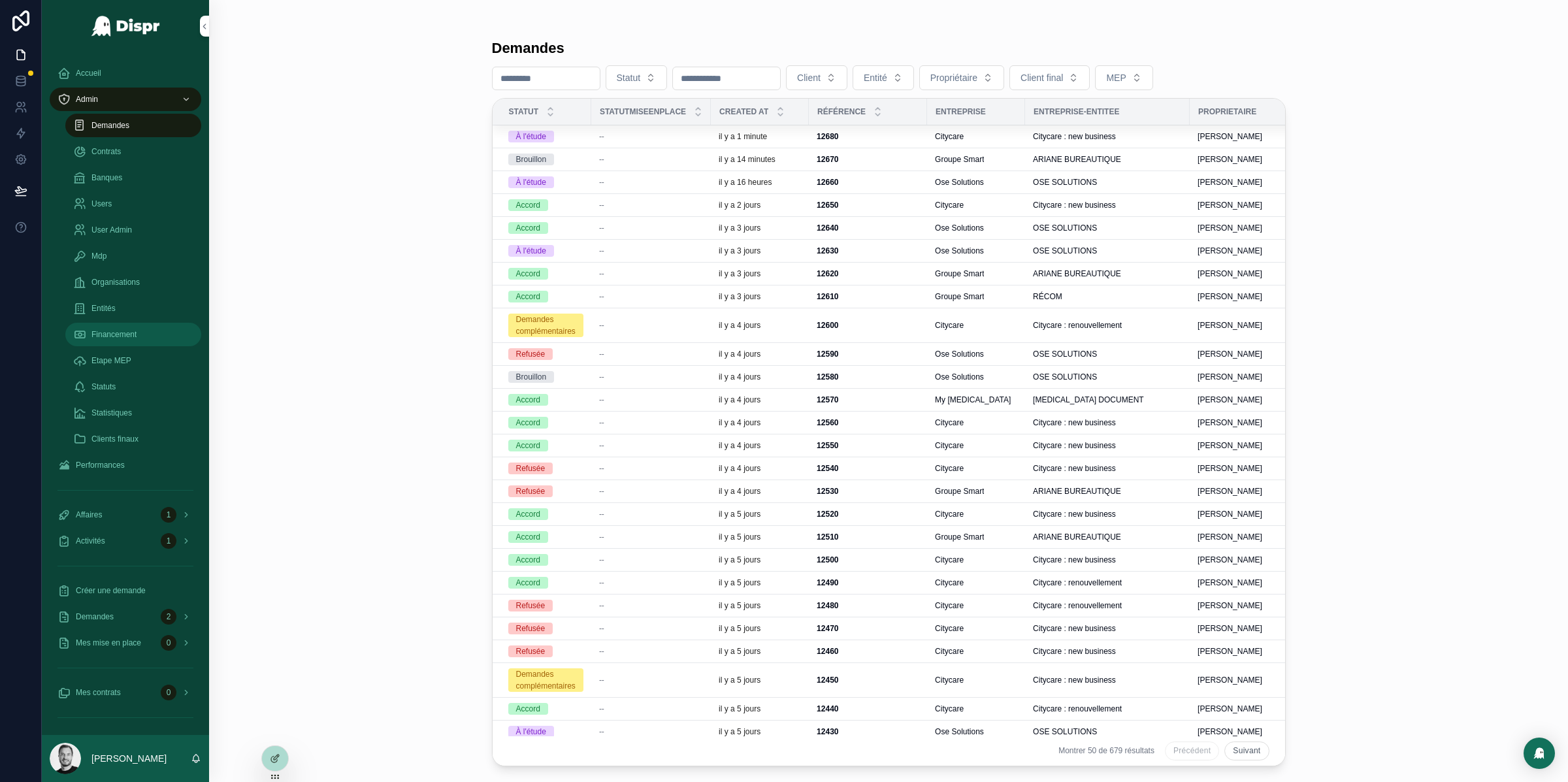
click at [145, 338] on div "Financement" at bounding box center [134, 334] width 120 height 21
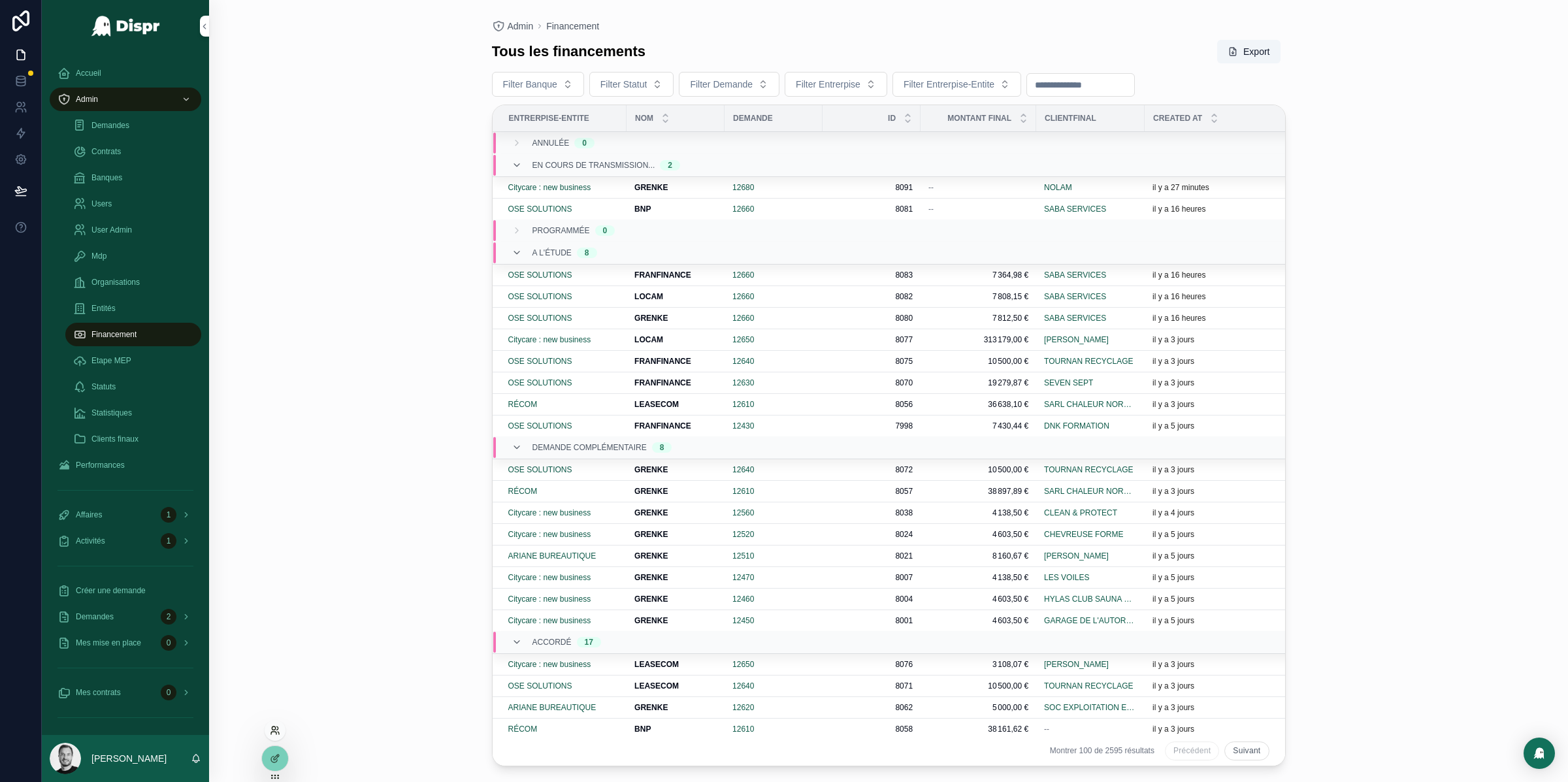
click at [279, 730] on icon at bounding box center [275, 731] width 11 height 11
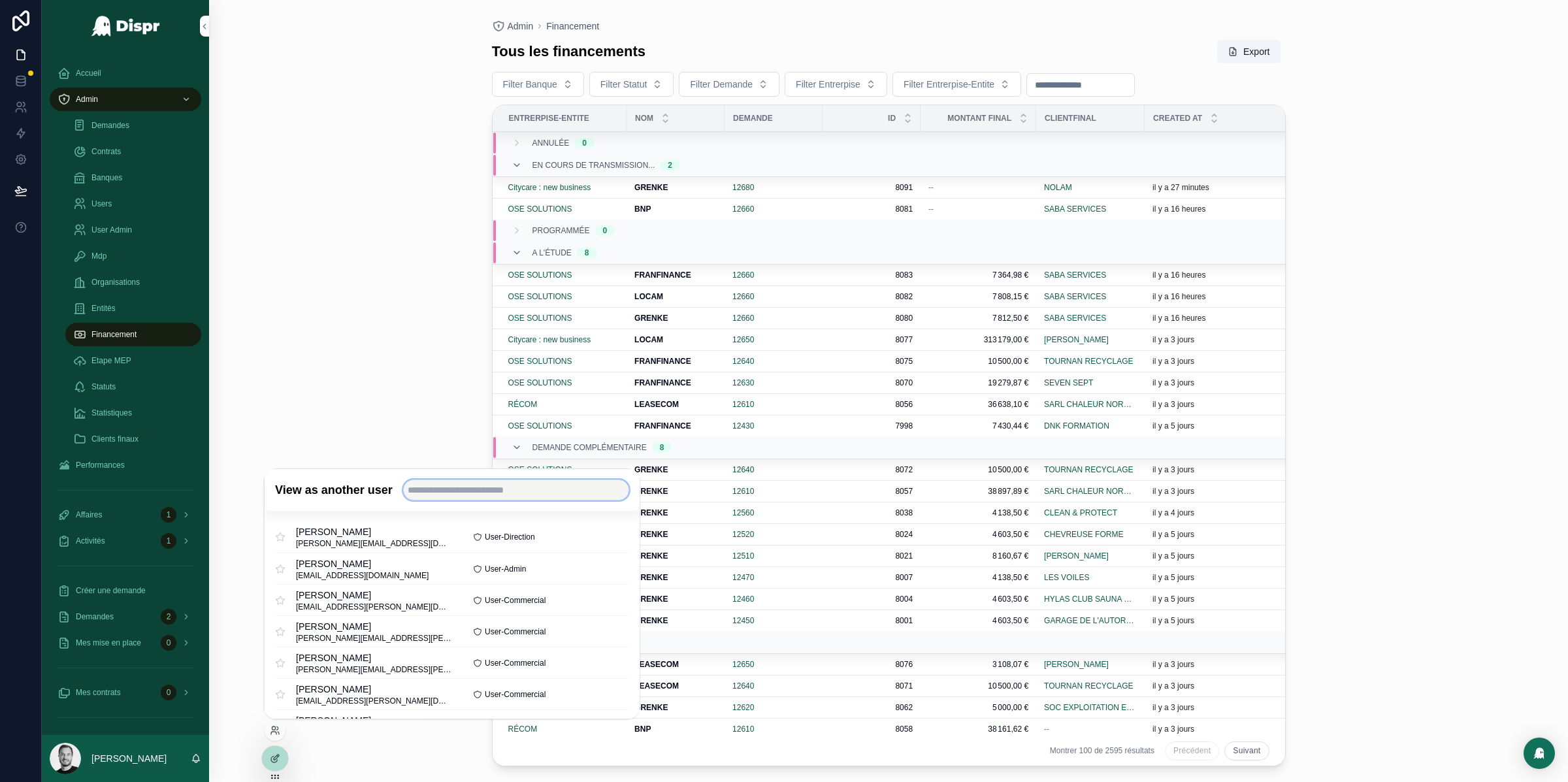
click at [474, 496] on input "text" at bounding box center [516, 490] width 226 height 21
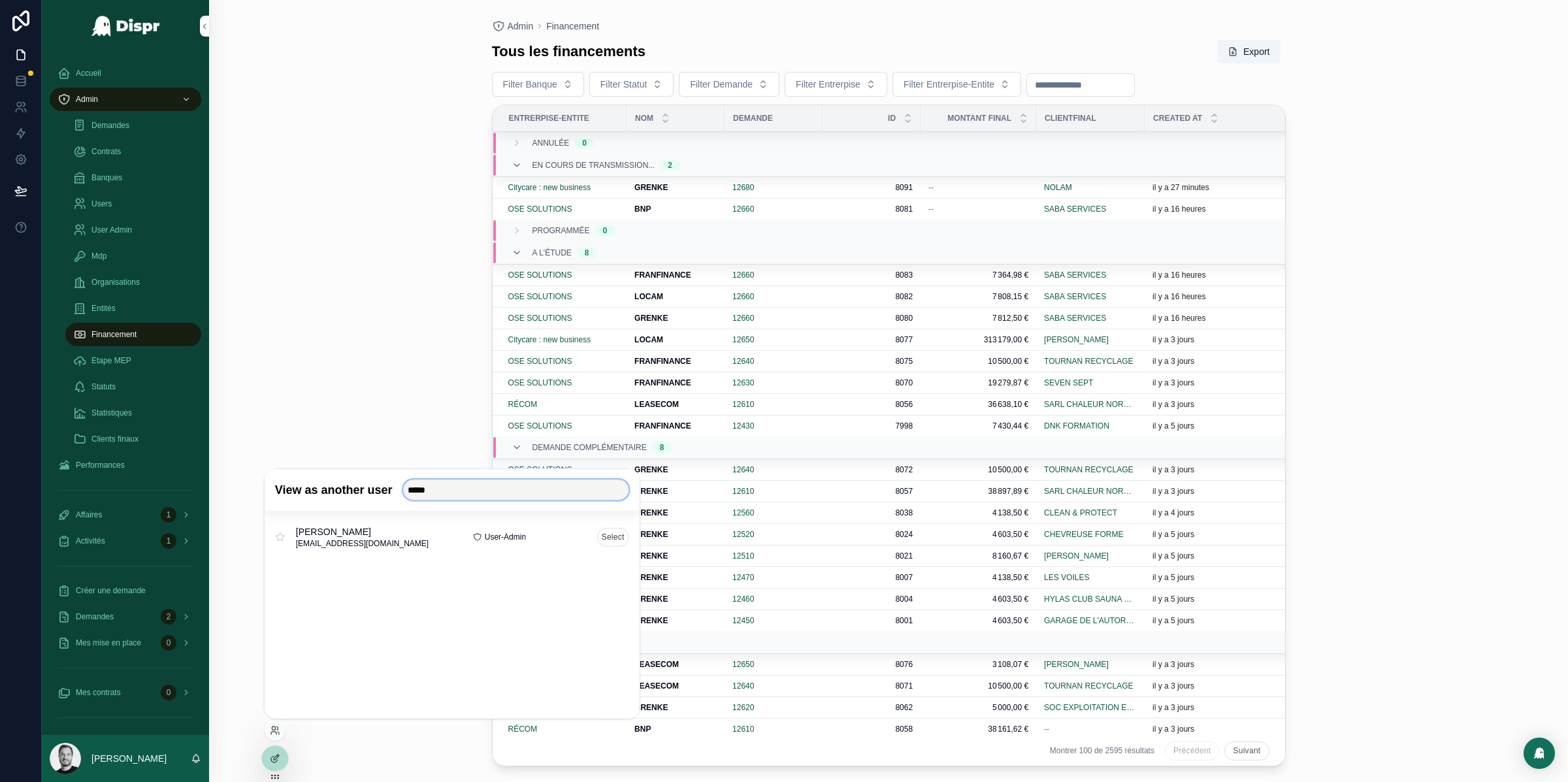
type input "*****"
click at [620, 536] on button "Select" at bounding box center [613, 536] width 32 height 19
